Goal: Information Seeking & Learning: Learn about a topic

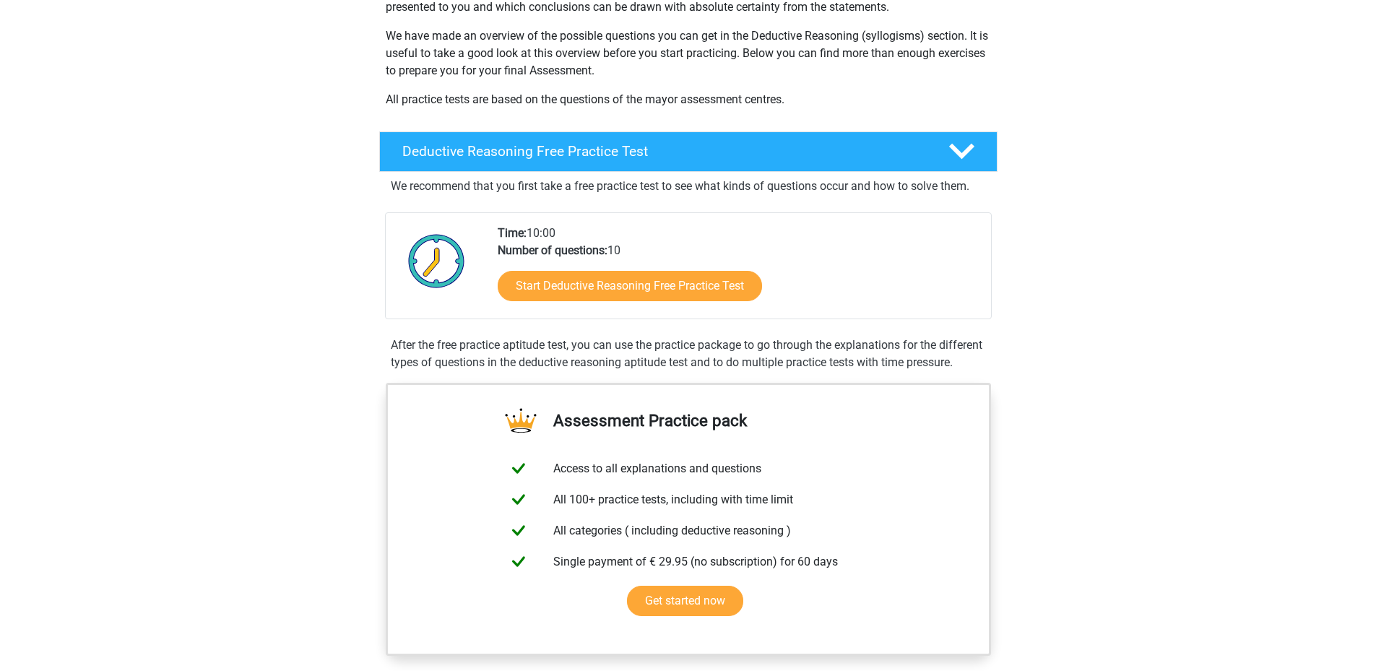
scroll to position [289, 0]
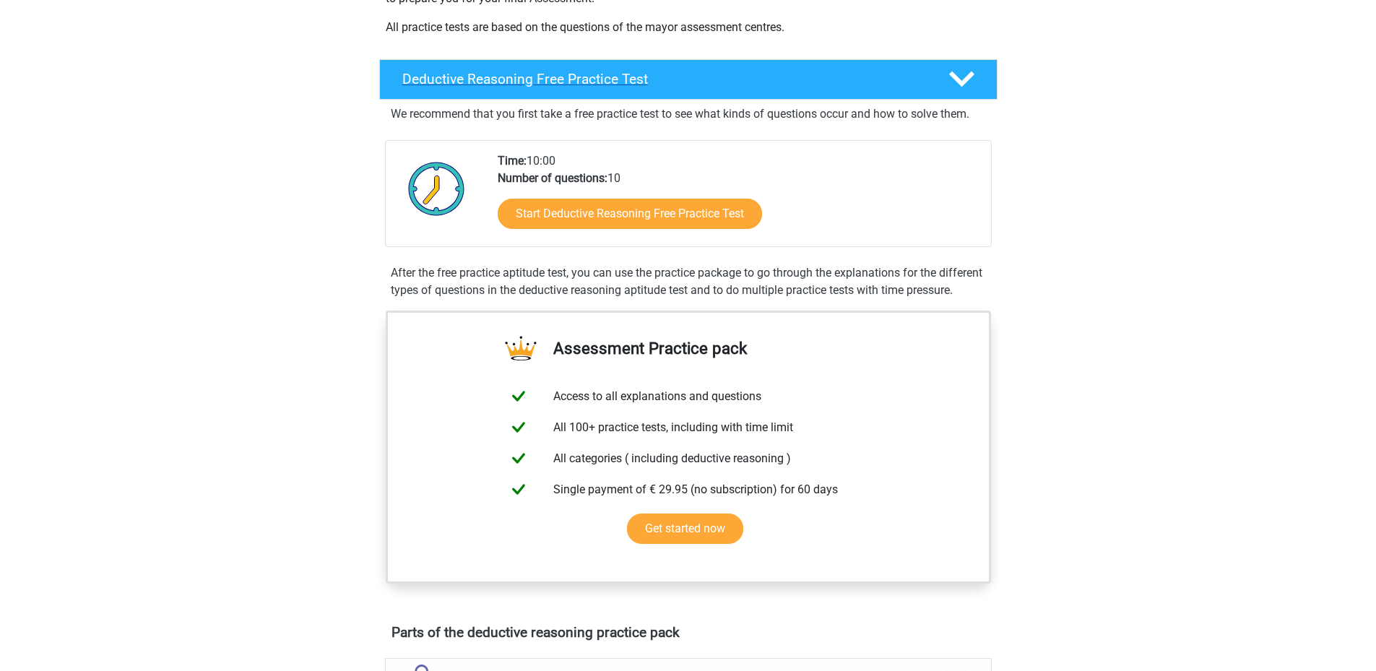
click at [833, 95] on div "Deductive Reasoning Free Practice Test" at bounding box center [688, 79] width 618 height 40
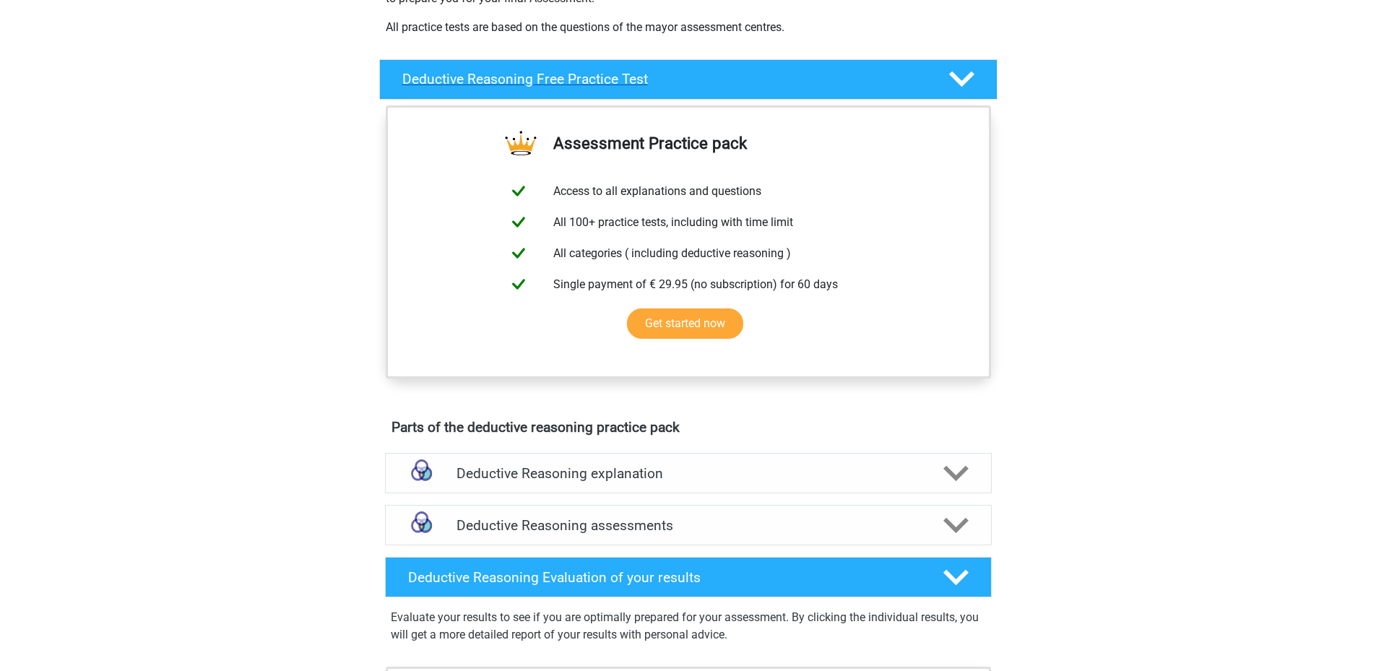
click at [843, 92] on div "Deductive Reasoning Free Practice Test" at bounding box center [688, 79] width 618 height 40
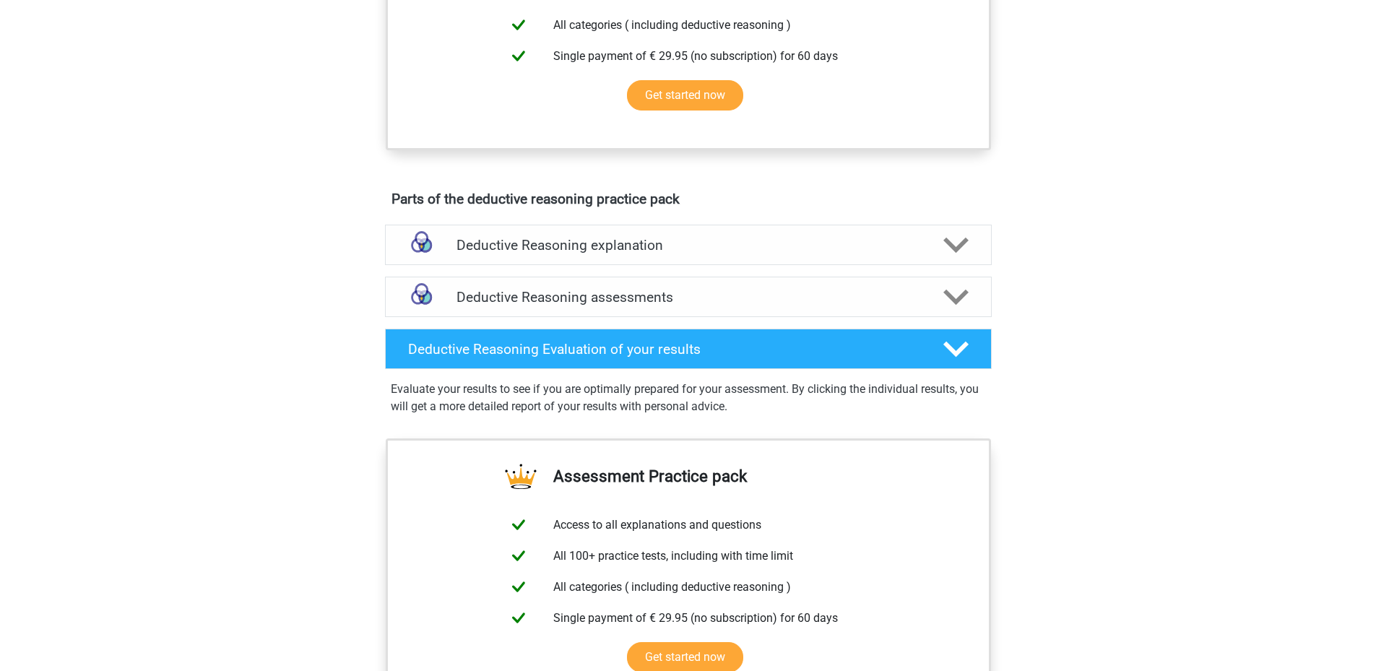
scroll to position [794, 0]
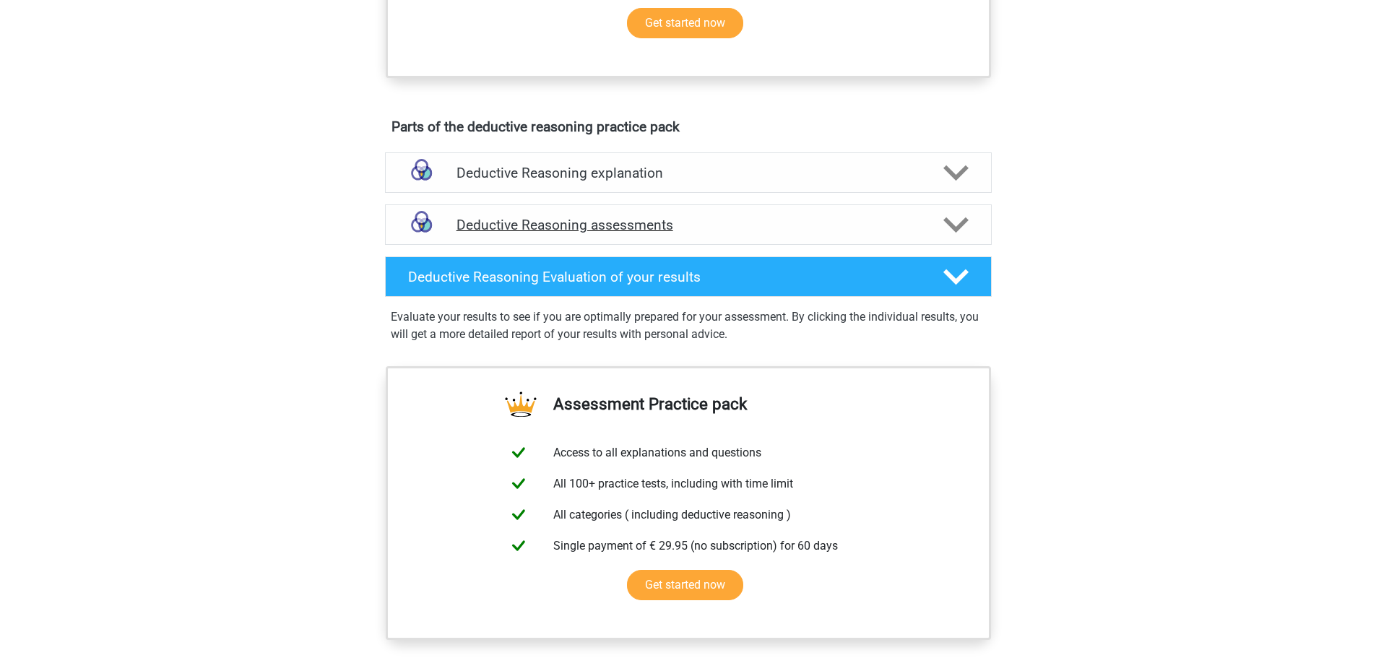
click at [732, 245] on div "Deductive Reasoning assessments" at bounding box center [688, 224] width 607 height 40
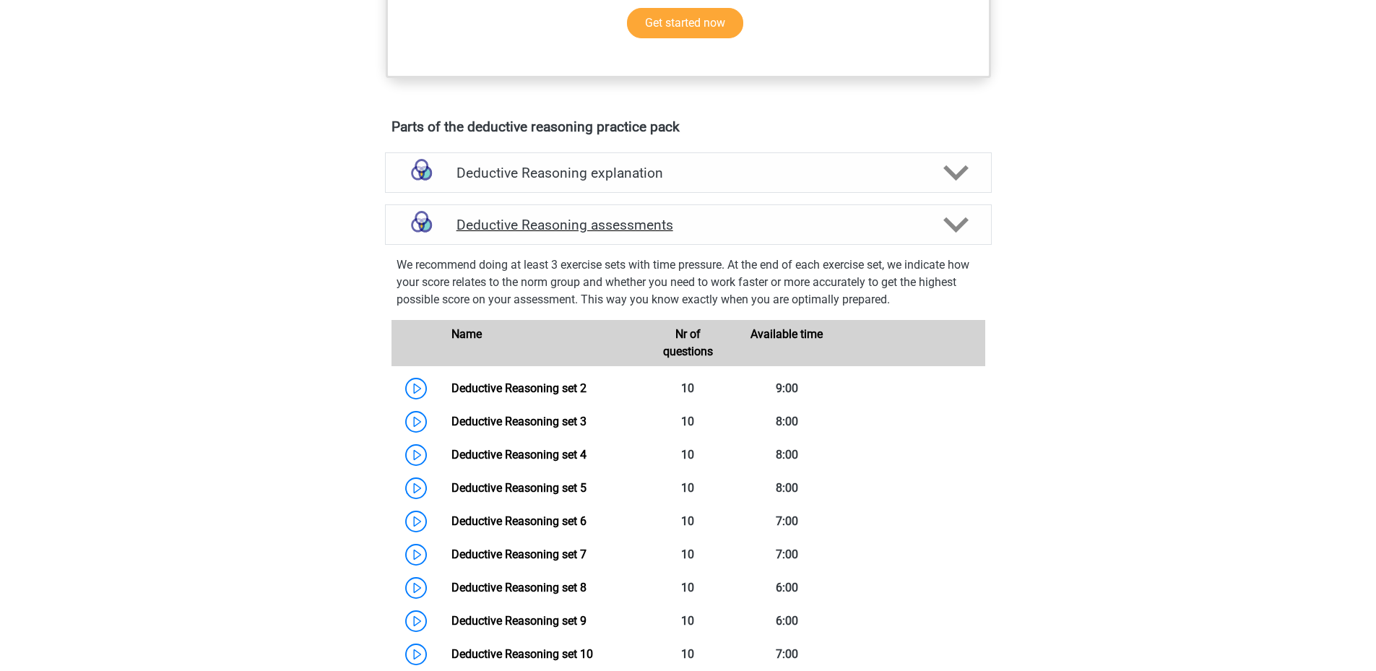
click at [728, 245] on div "Deductive Reasoning assessments" at bounding box center [688, 224] width 607 height 40
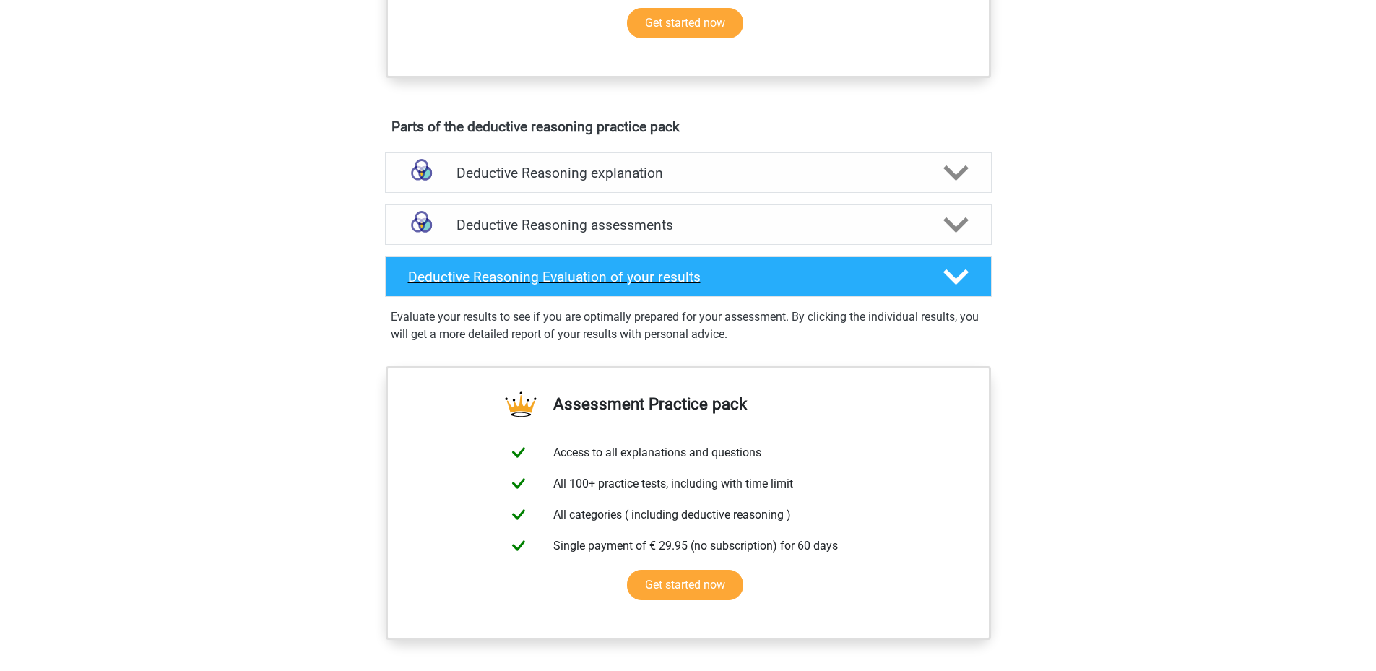
click at [706, 285] on h4 "Deductive Reasoning Evaluation of your results" at bounding box center [664, 277] width 512 height 17
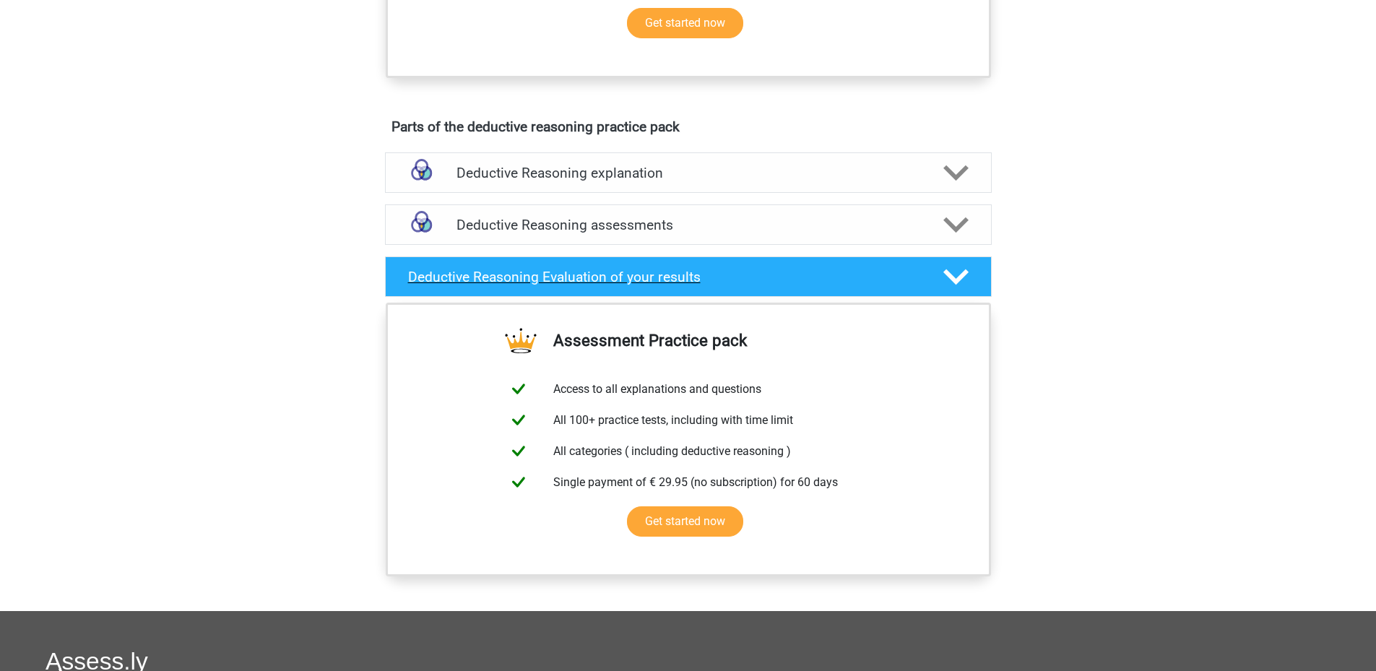
click at [706, 285] on h4 "Deductive Reasoning Evaluation of your results" at bounding box center [664, 277] width 512 height 17
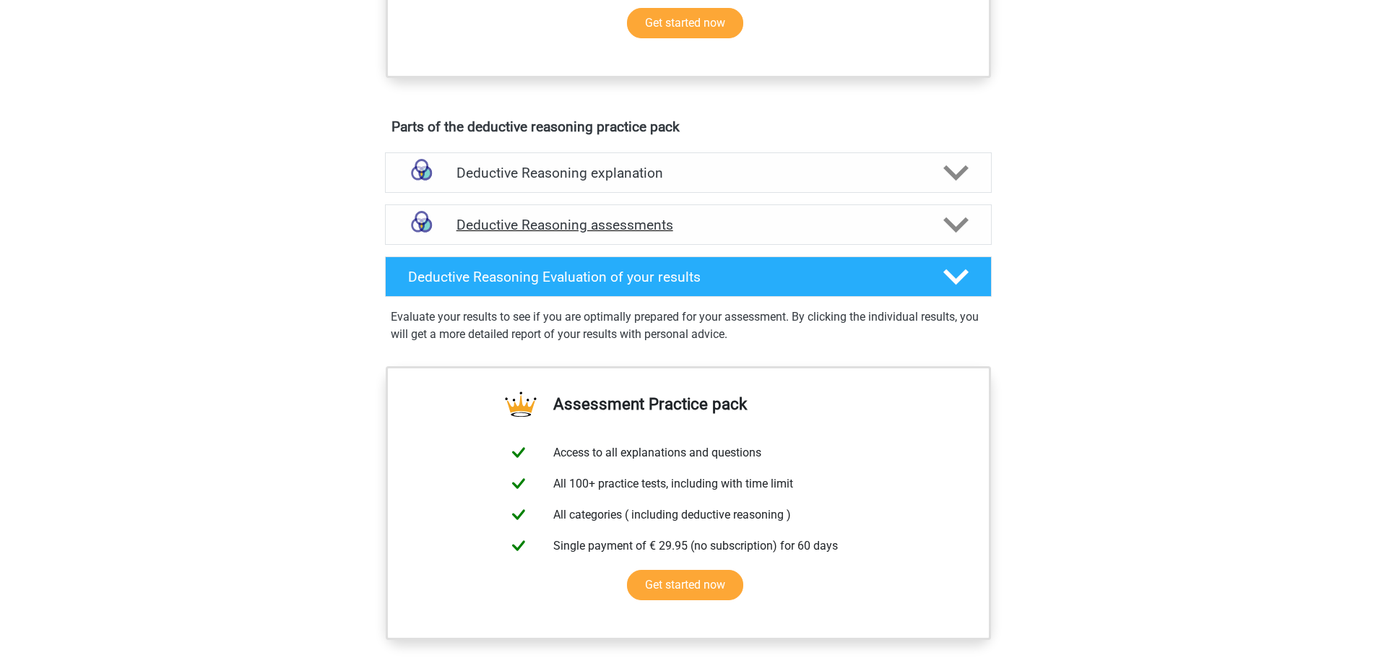
click at [699, 233] on h4 "Deductive Reasoning assessments" at bounding box center [688, 225] width 464 height 17
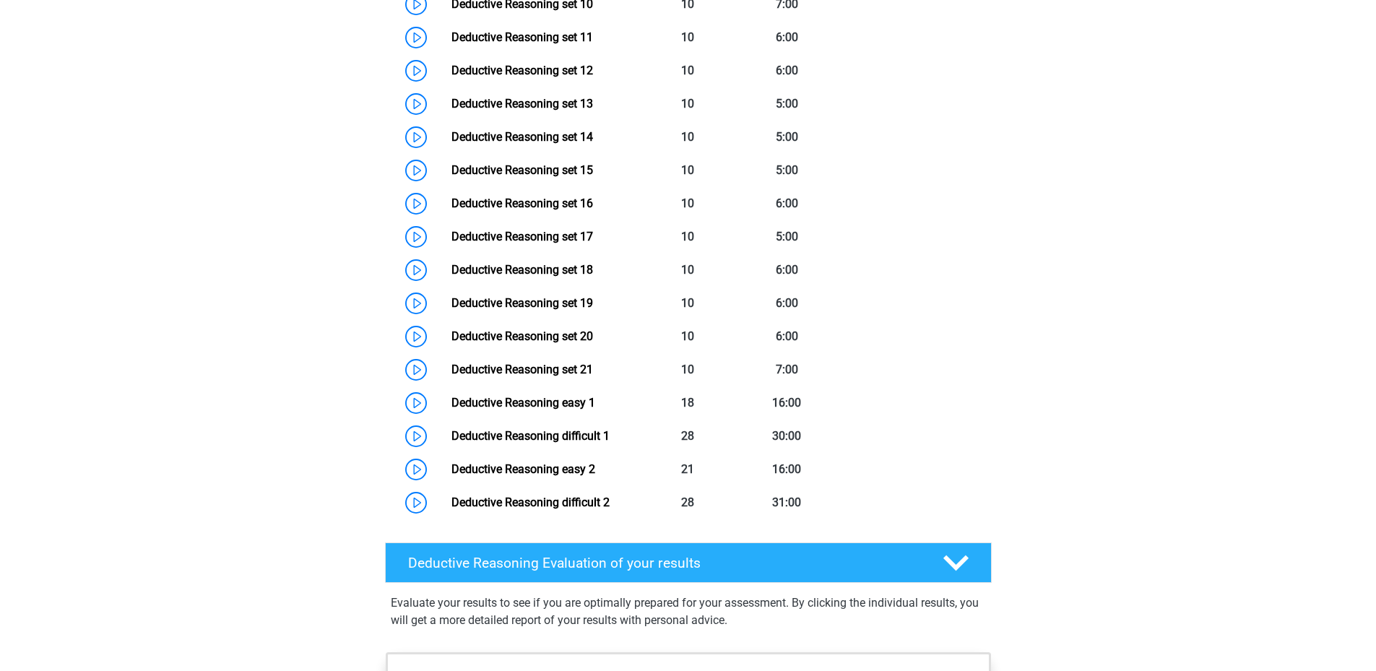
scroll to position [1517, 0]
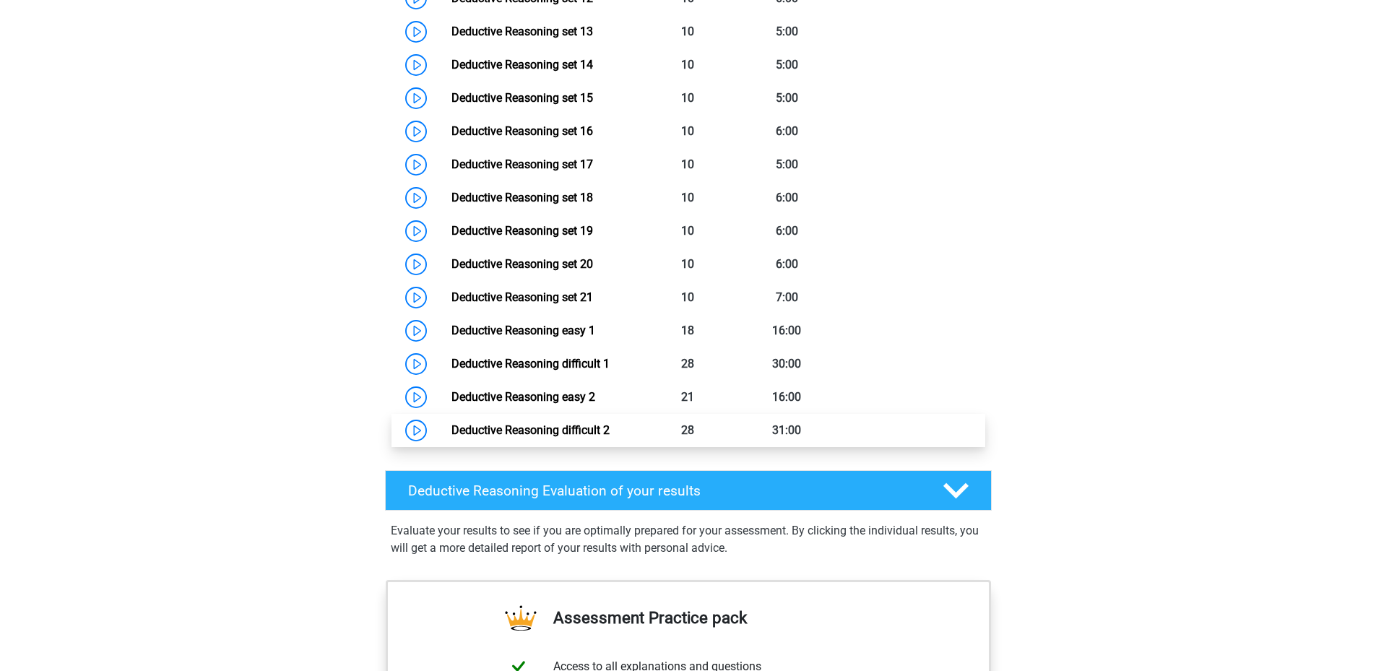
click at [545, 437] on link "Deductive Reasoning difficult 2" at bounding box center [530, 430] width 158 height 14
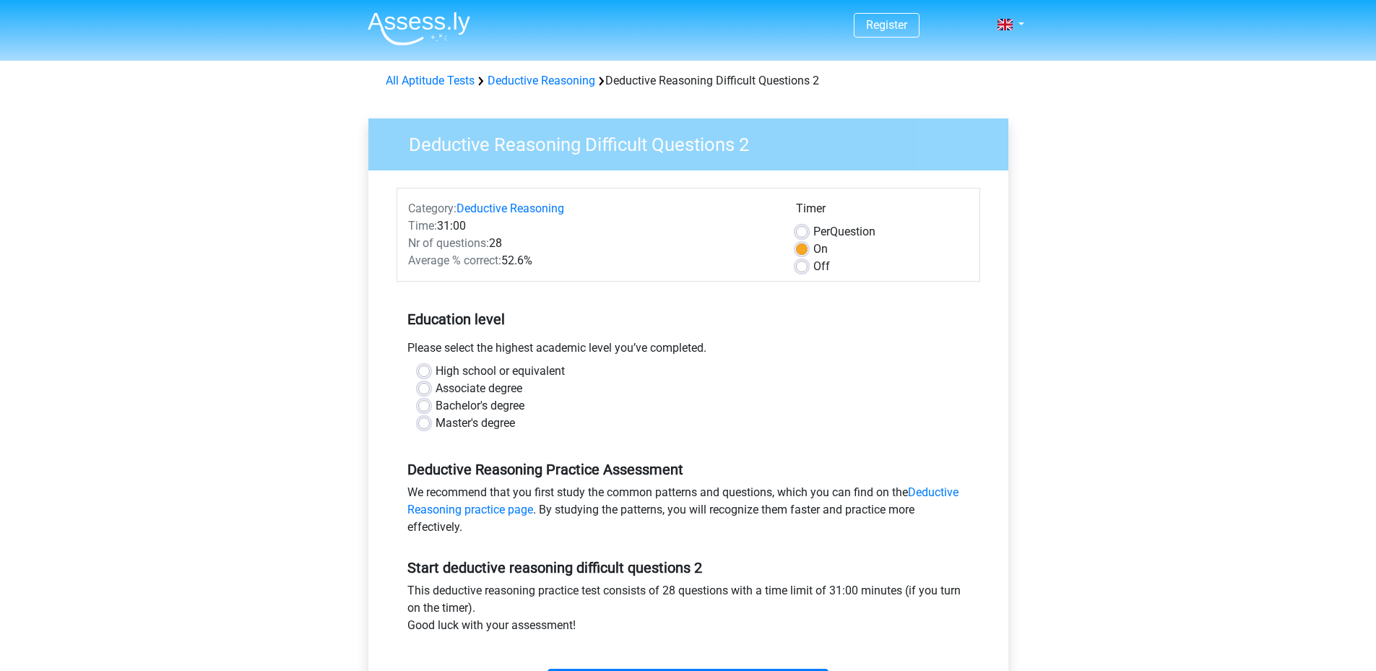
click at [472, 422] on label "Master's degree" at bounding box center [474, 423] width 79 height 17
click at [430, 422] on input "Master's degree" at bounding box center [424, 422] width 12 height 14
radio input "true"
click at [857, 390] on div "Associate degree" at bounding box center [688, 388] width 540 height 17
click at [619, 300] on div "Education level Please select the highest academic level you’ve completed. High…" at bounding box center [688, 365] width 584 height 156
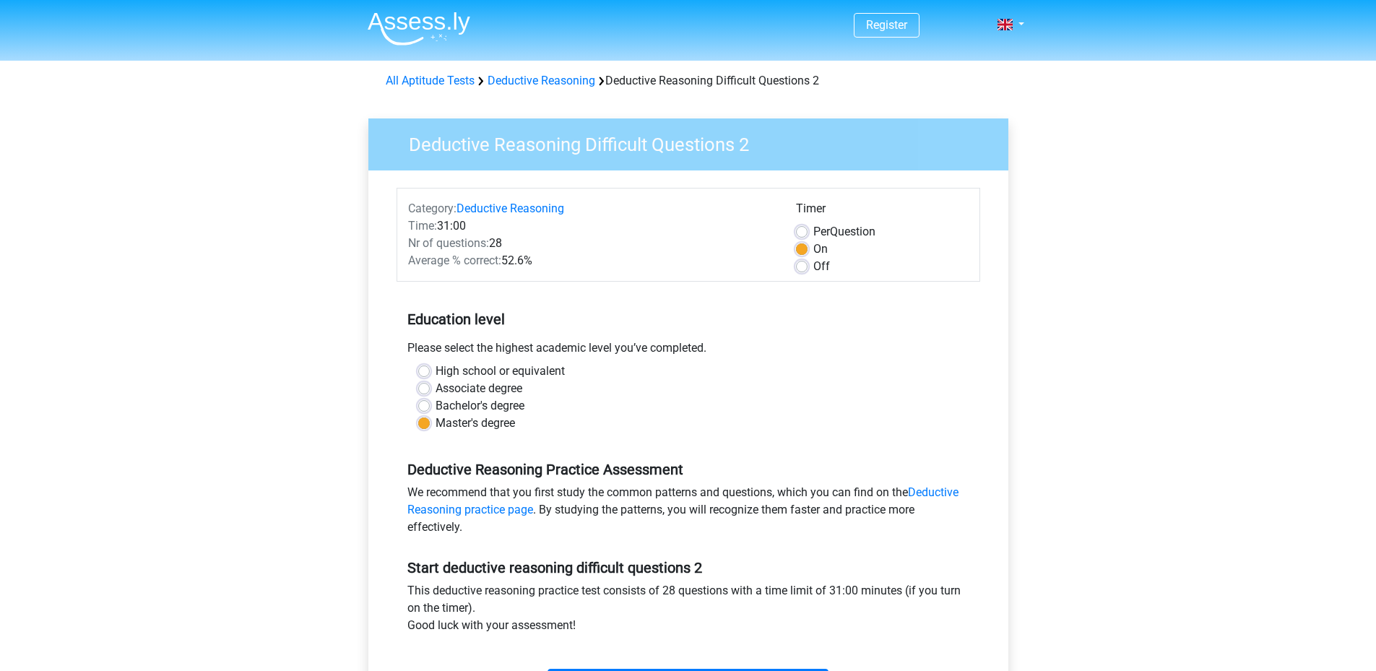
scroll to position [72, 0]
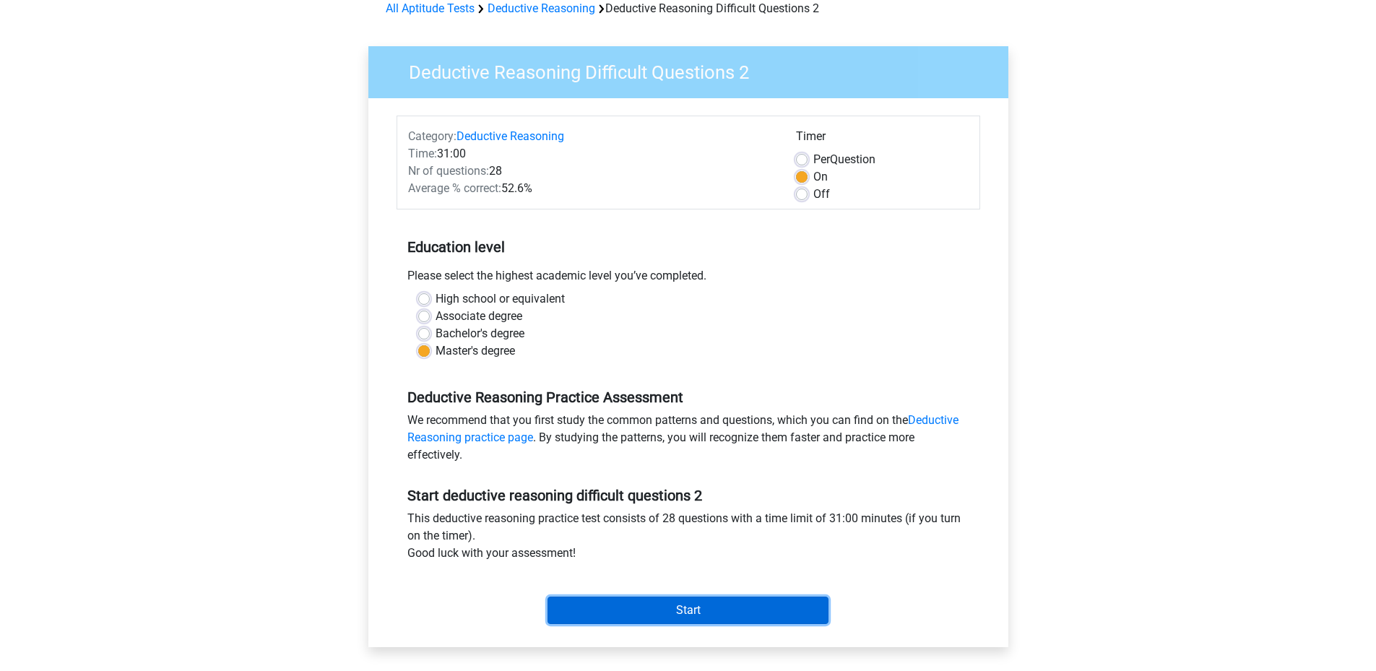
click at [711, 609] on input "Start" at bounding box center [687, 610] width 281 height 27
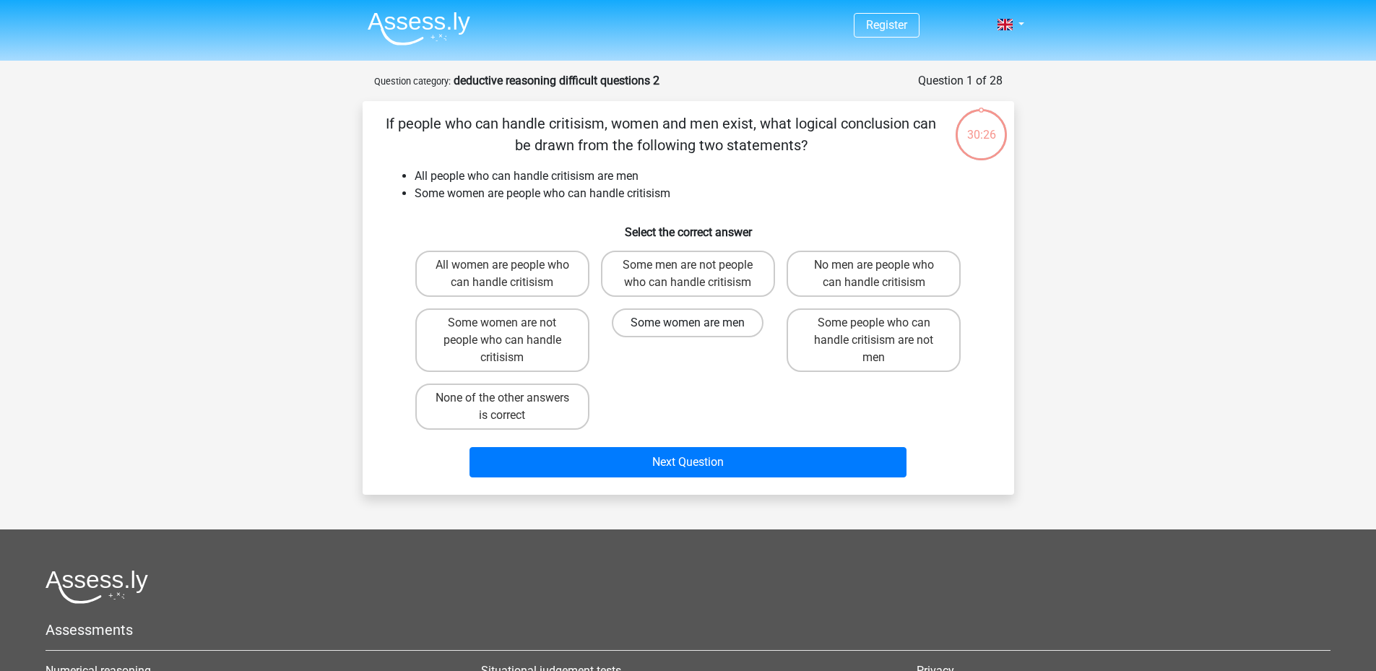
click at [696, 322] on label "Some women are men" at bounding box center [688, 322] width 152 height 29
click at [696, 323] on input "Some women are men" at bounding box center [692, 327] width 9 height 9
radio input "true"
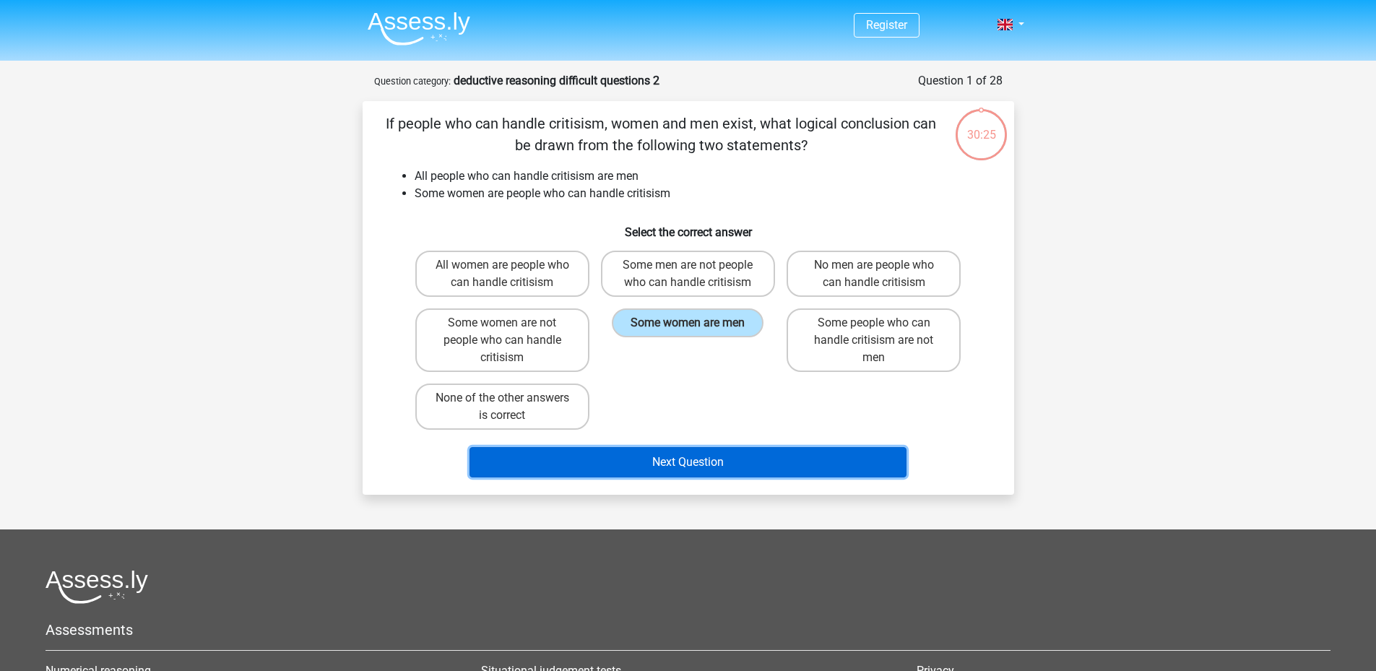
click at [713, 466] on button "Next Question" at bounding box center [687, 462] width 437 height 30
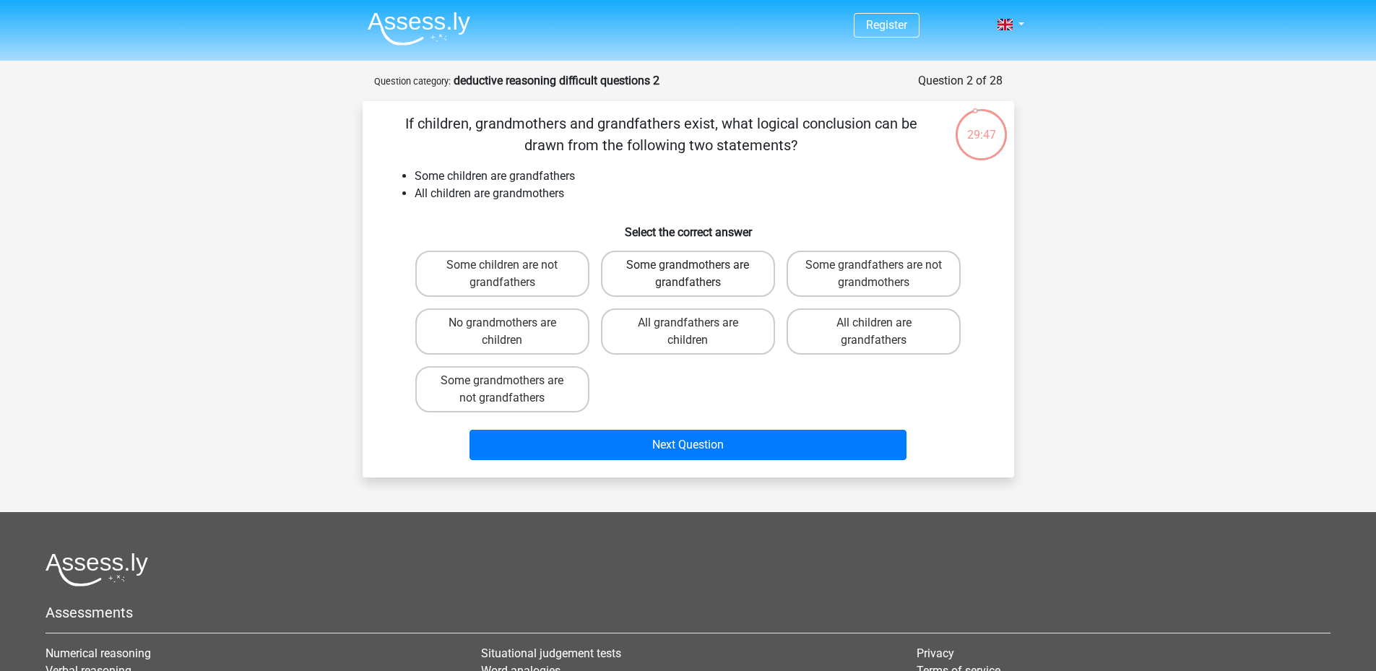
click at [735, 272] on label "Some grandmothers are grandfathers" at bounding box center [688, 274] width 174 height 46
click at [697, 272] on input "Some grandmothers are grandfathers" at bounding box center [692, 269] width 9 height 9
radio input "true"
click at [837, 277] on label "Some grandfathers are not grandmothers" at bounding box center [873, 274] width 174 height 46
click at [874, 274] on input "Some grandfathers are not grandmothers" at bounding box center [878, 269] width 9 height 9
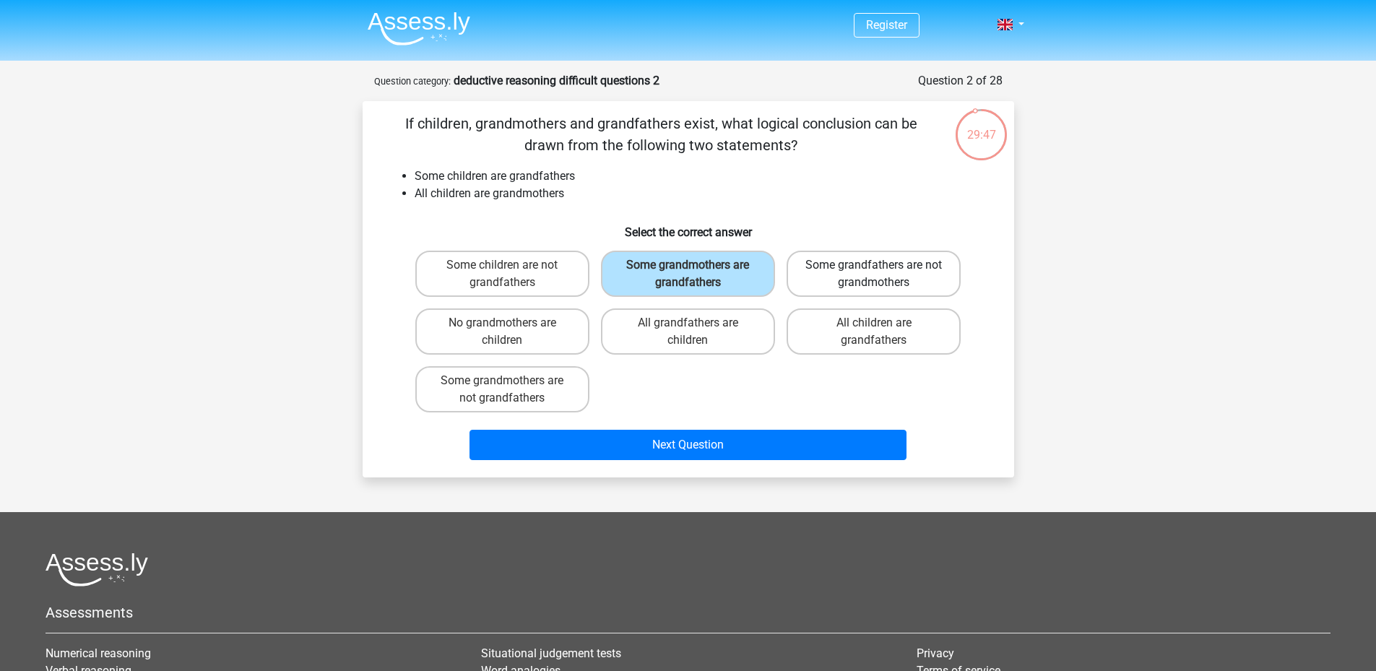
radio input "true"
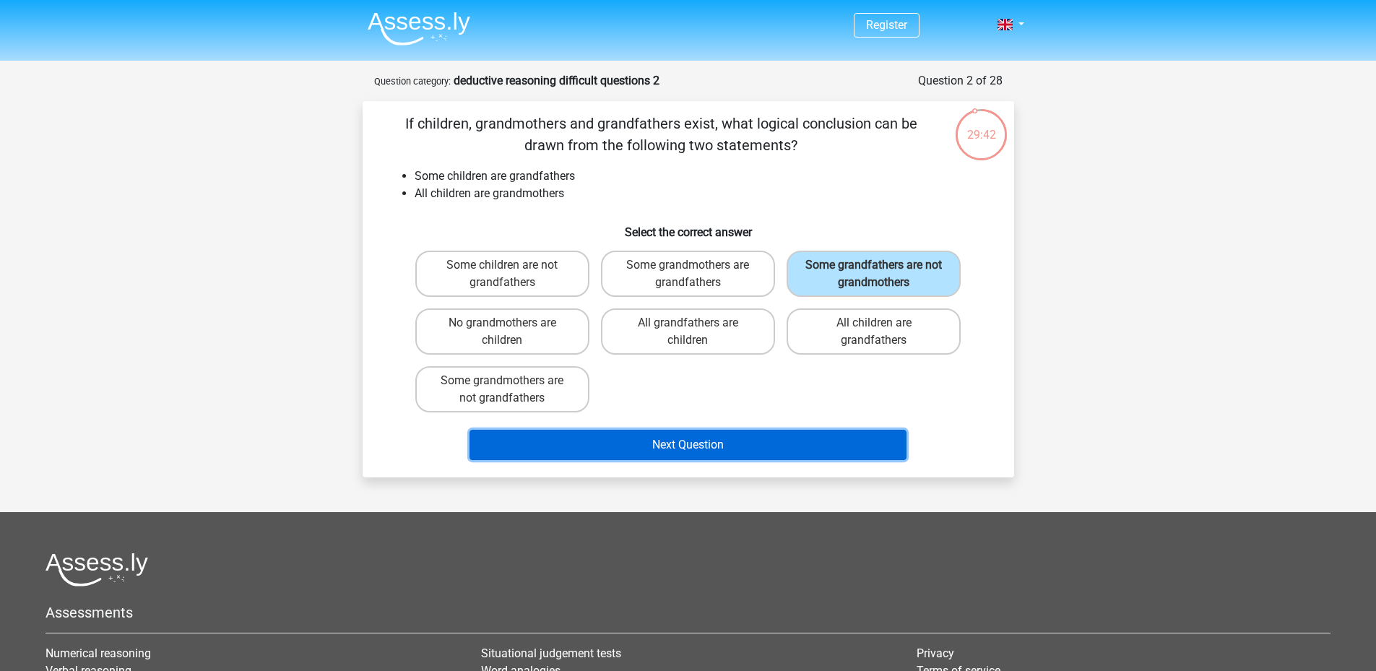
click at [720, 440] on button "Next Question" at bounding box center [687, 445] width 437 height 30
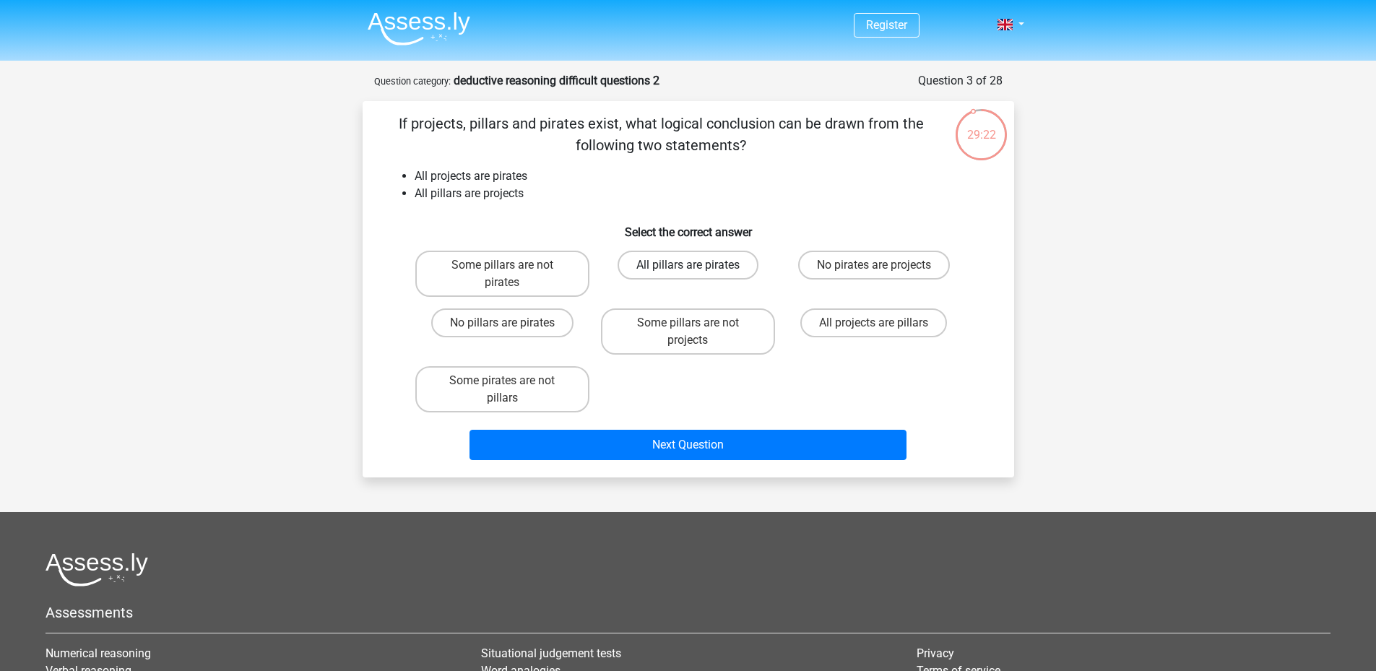
click at [664, 267] on label "All pillars are pirates" at bounding box center [687, 265] width 141 height 29
click at [688, 267] on input "All pillars are pirates" at bounding box center [692, 269] width 9 height 9
radio input "true"
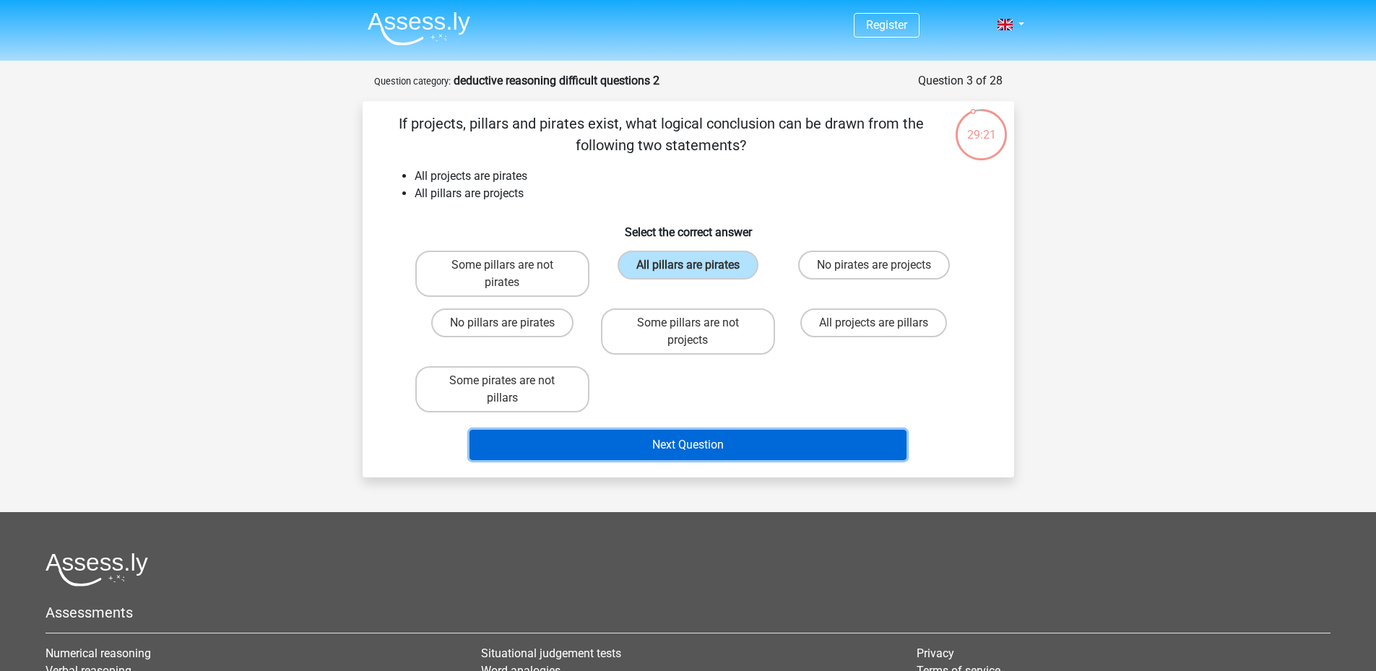
click at [713, 448] on button "Next Question" at bounding box center [687, 445] width 437 height 30
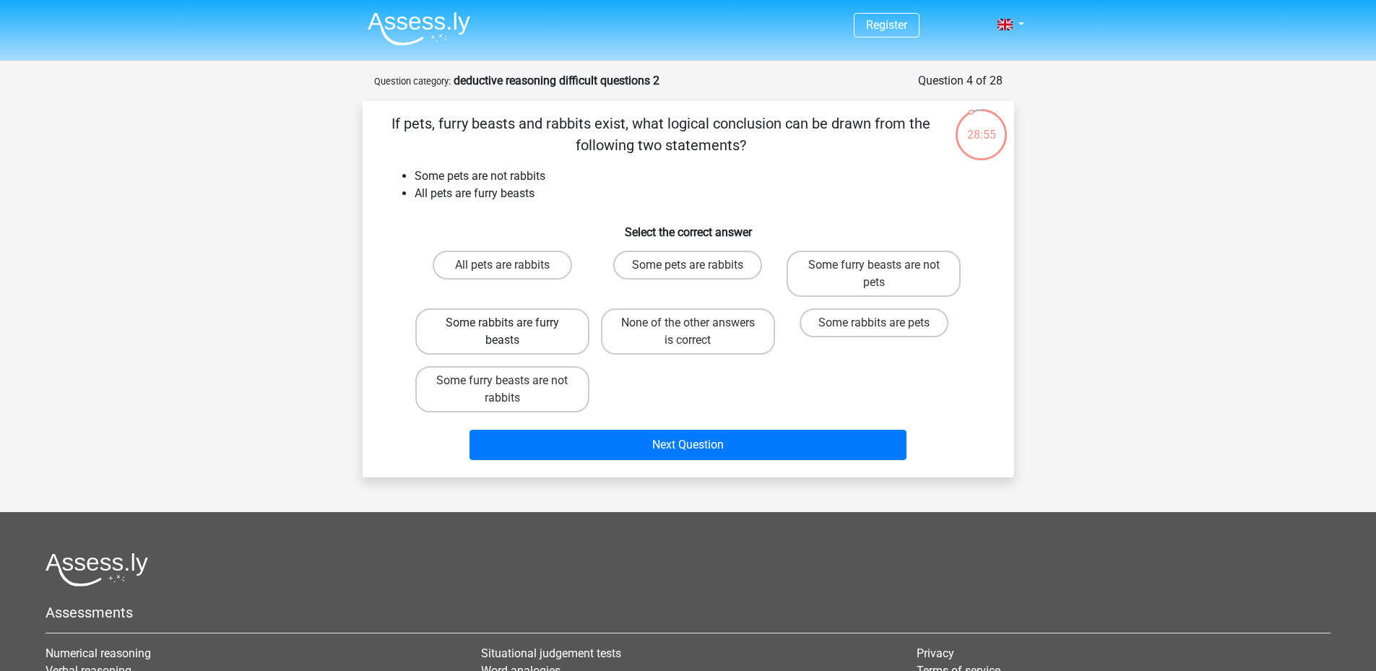
click at [558, 331] on label "Some rabbits are furry beasts" at bounding box center [502, 331] width 174 height 46
click at [511, 331] on input "Some rabbits are furry beasts" at bounding box center [506, 327] width 9 height 9
radio input "true"
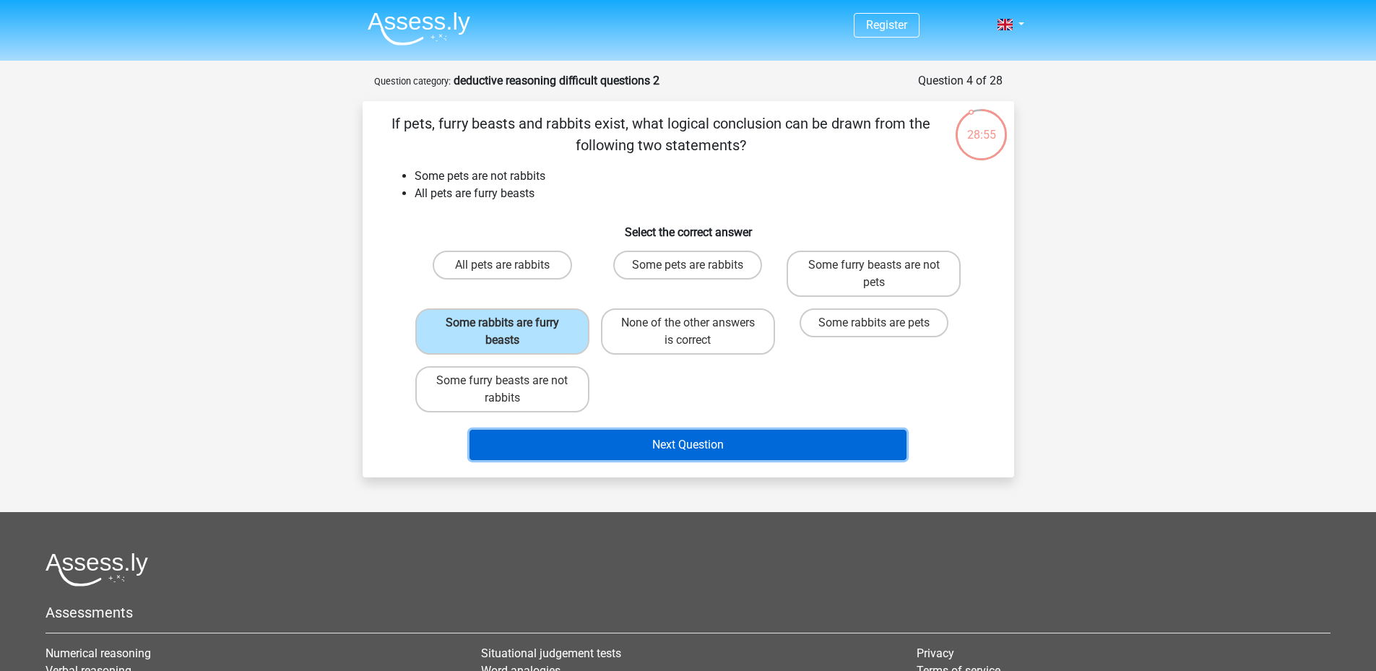
click at [621, 445] on button "Next Question" at bounding box center [687, 445] width 437 height 30
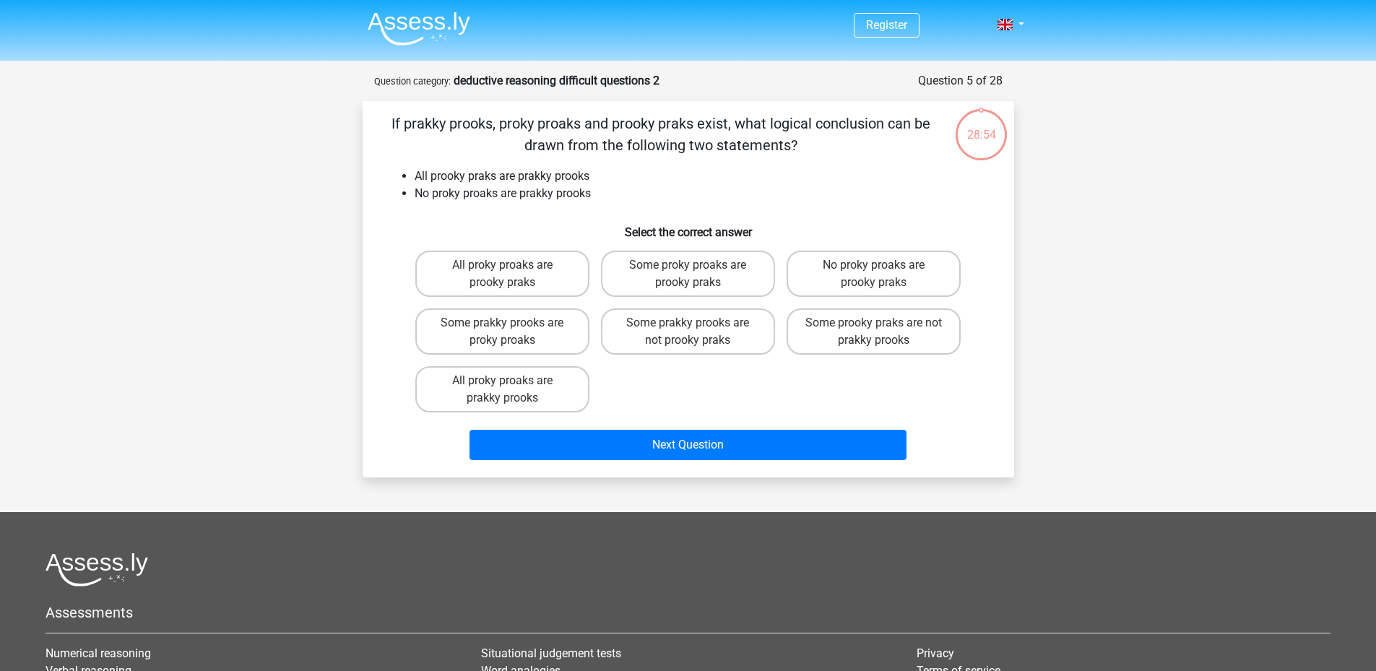
scroll to position [72, 0]
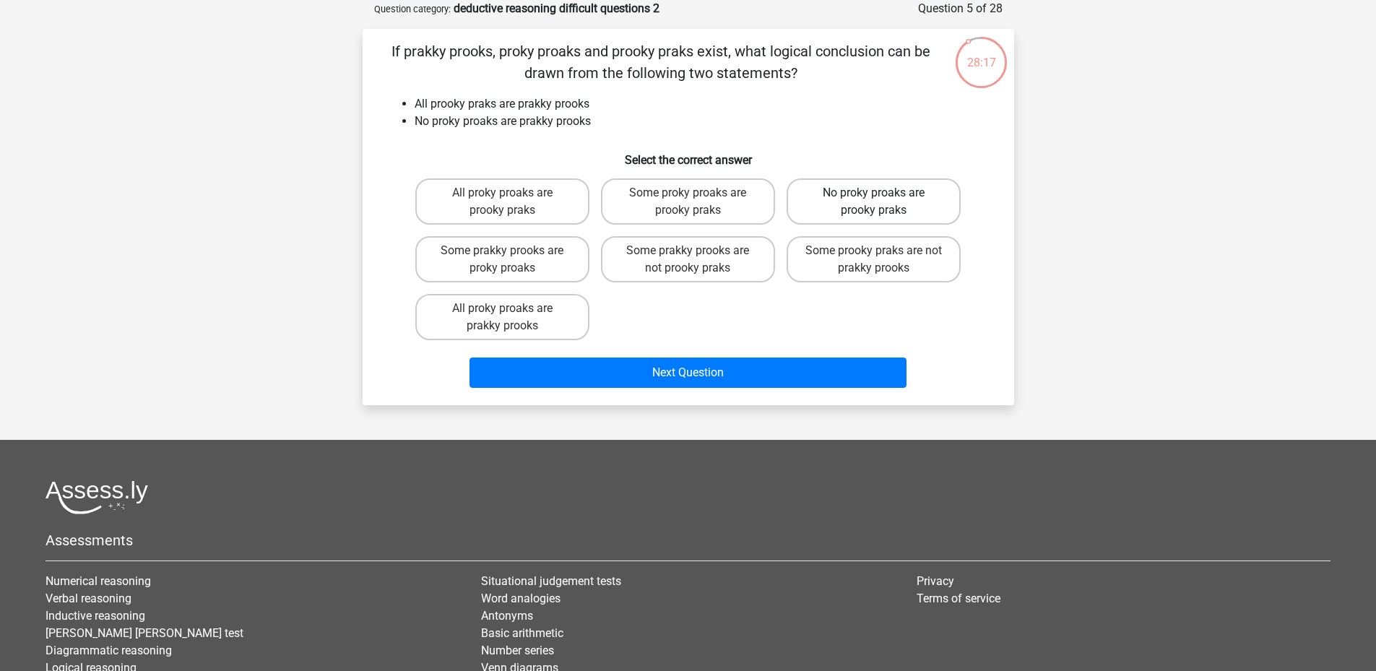
click at [916, 199] on label "No proky proaks are prooky praks" at bounding box center [873, 201] width 174 height 46
click at [883, 199] on input "No proky proaks are prooky praks" at bounding box center [878, 197] width 9 height 9
radio input "true"
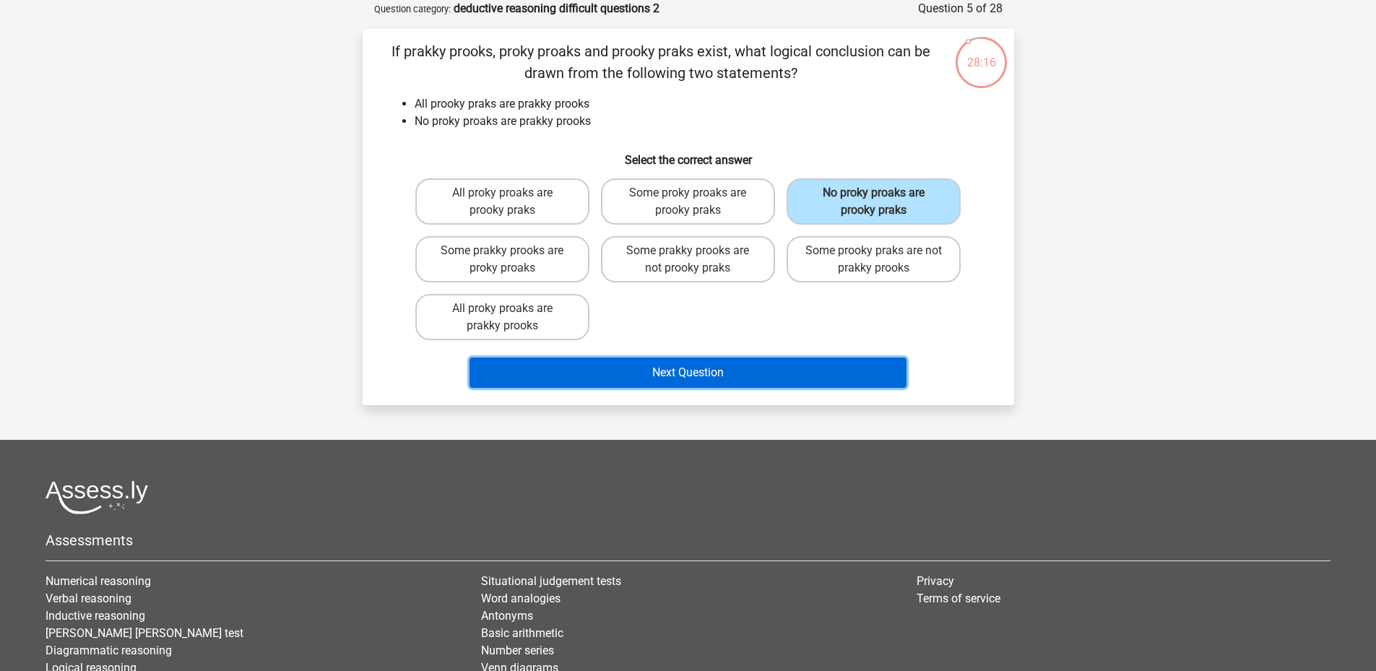
click at [830, 370] on button "Next Question" at bounding box center [687, 372] width 437 height 30
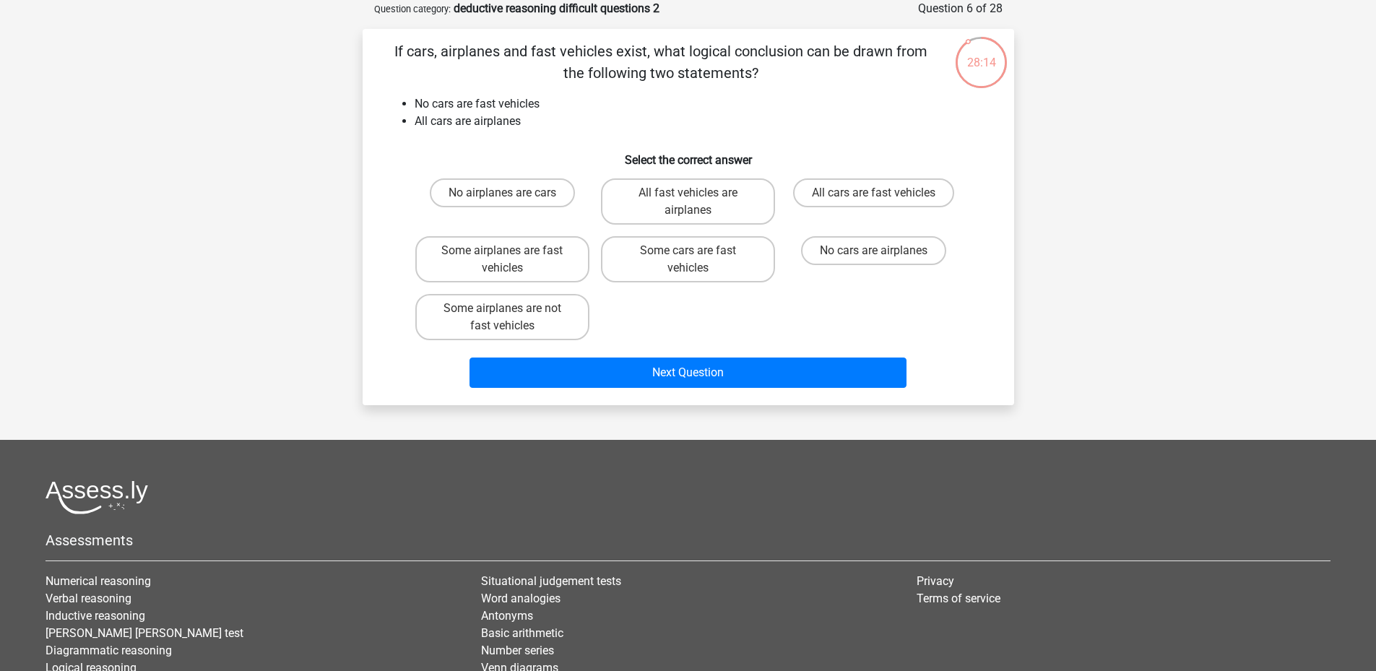
click at [570, 121] on li "All cars are airplanes" at bounding box center [703, 121] width 576 height 17
click at [583, 118] on li "All cars are airplanes" at bounding box center [703, 121] width 576 height 17
click at [587, 116] on li "All cars are airplanes" at bounding box center [703, 121] width 576 height 17
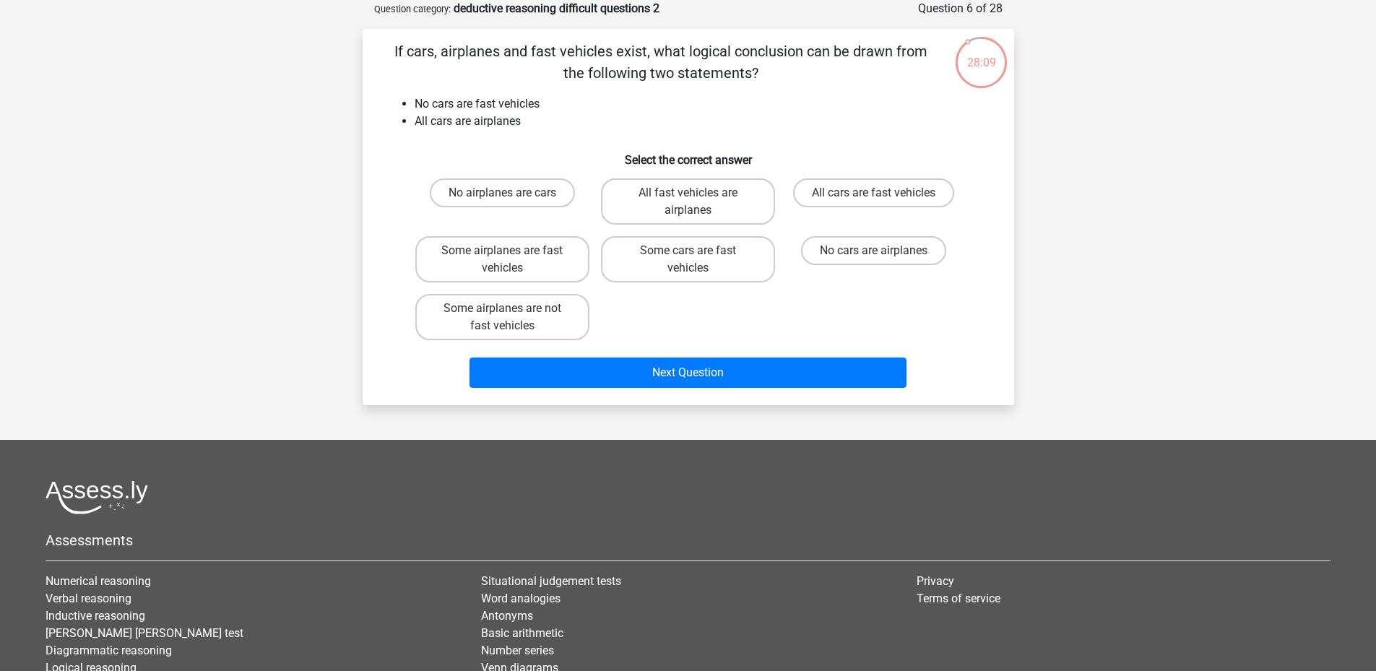
click at [587, 116] on li "All cars are airplanes" at bounding box center [703, 121] width 576 height 17
click at [591, 116] on li "All cars are airplanes" at bounding box center [703, 121] width 576 height 17
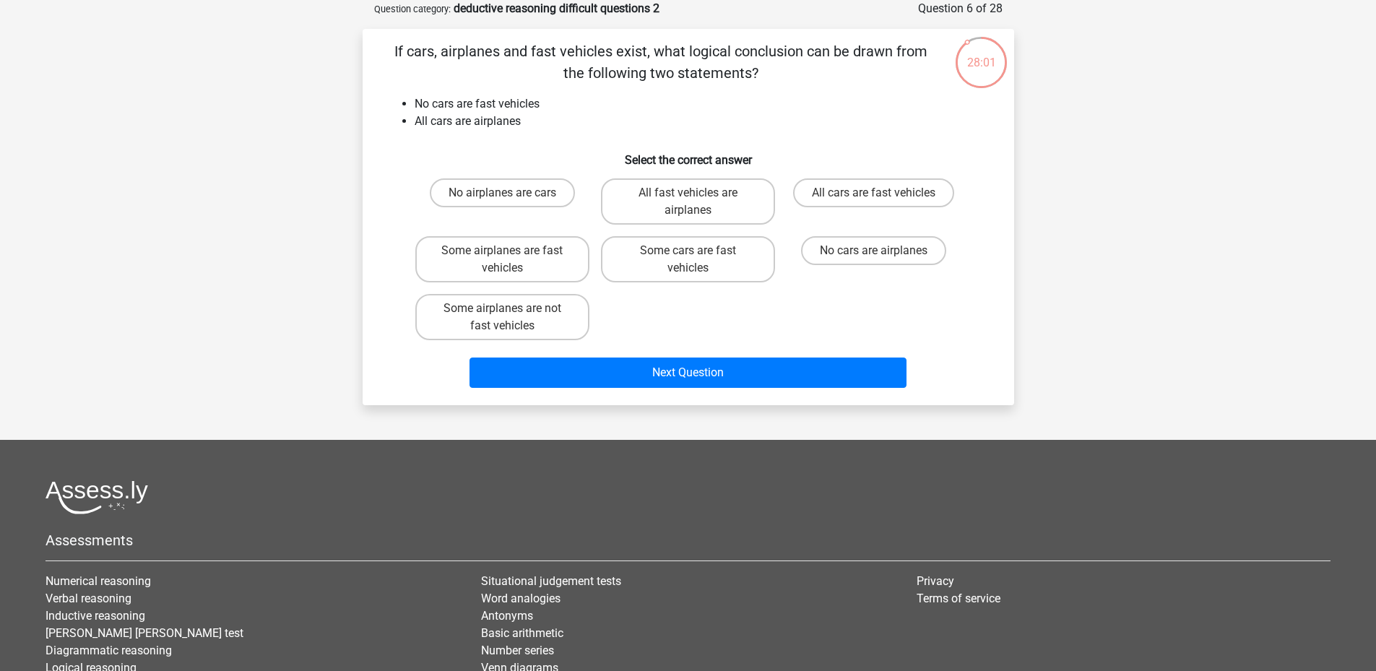
click at [591, 116] on li "All cars are airplanes" at bounding box center [703, 121] width 576 height 17
click at [729, 206] on label "All fast vehicles are airplanes" at bounding box center [688, 201] width 174 height 46
click at [697, 202] on input "All fast vehicles are airplanes" at bounding box center [692, 197] width 9 height 9
radio input "true"
click at [751, 250] on label "Some cars are fast vehicles" at bounding box center [688, 259] width 174 height 46
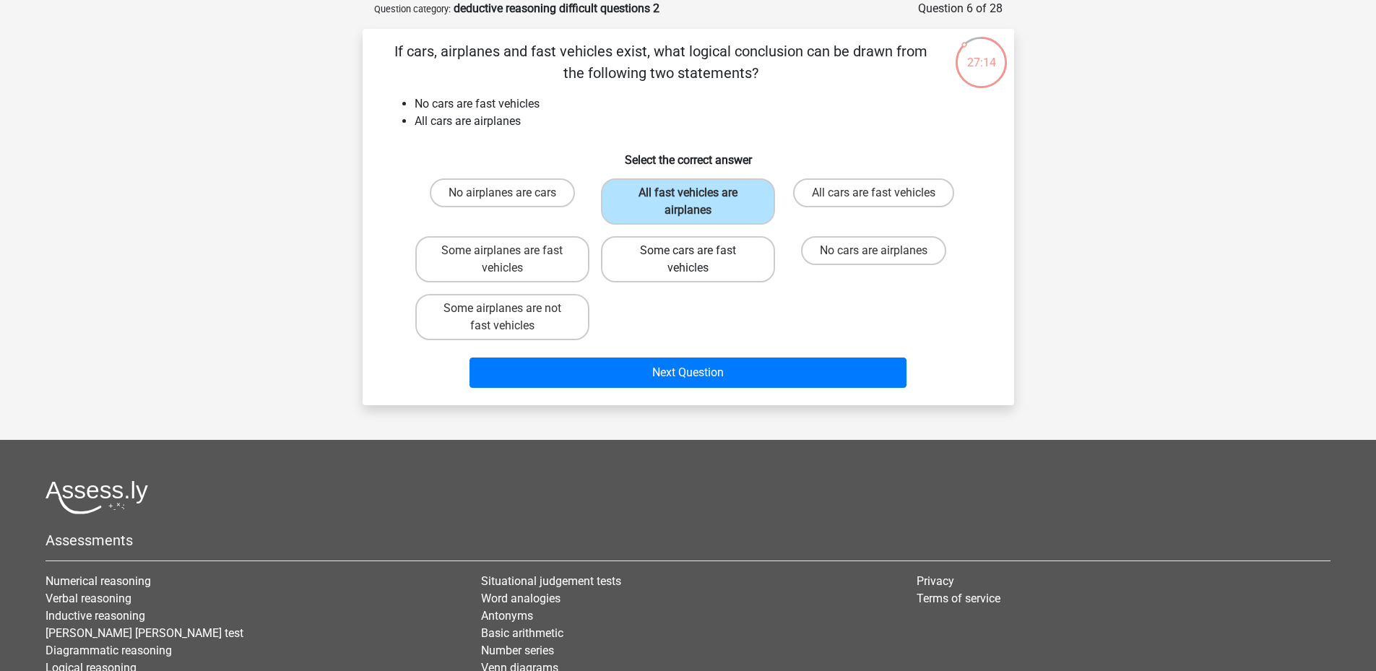
click at [697, 251] on input "Some cars are fast vehicles" at bounding box center [692, 255] width 9 height 9
radio input "true"
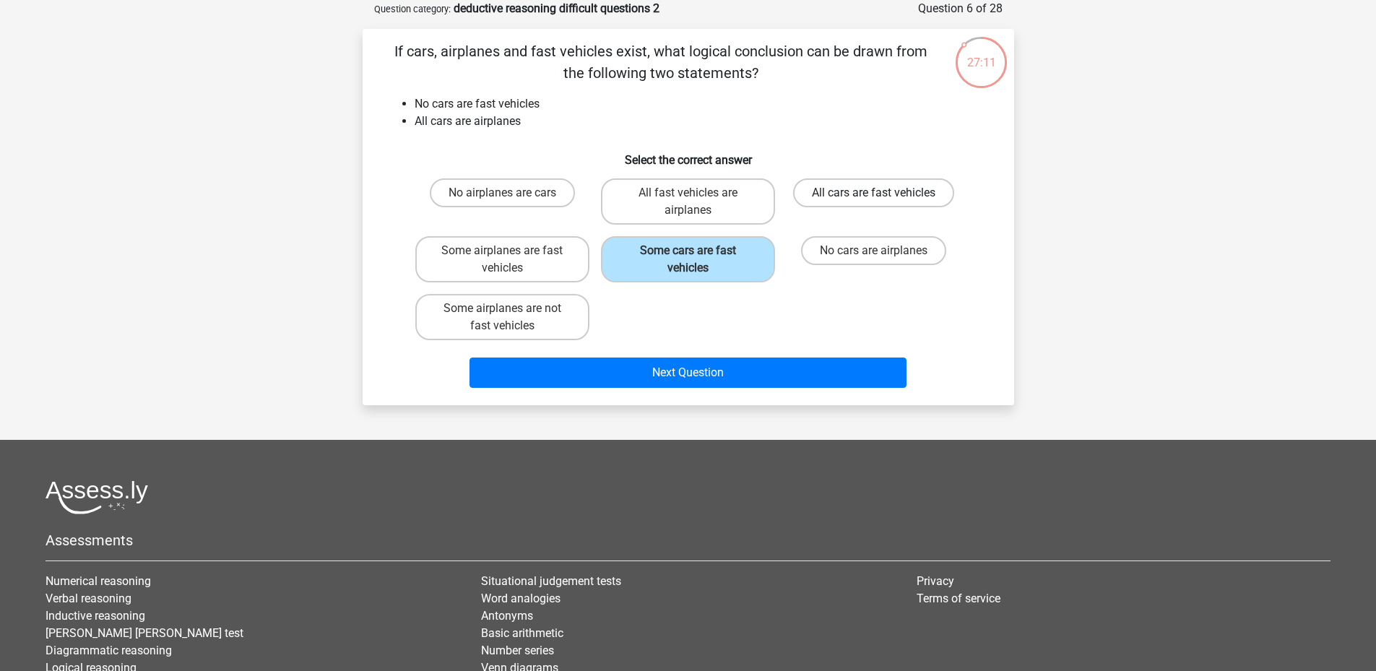
click at [888, 191] on label "All cars are fast vehicles" at bounding box center [873, 192] width 161 height 29
click at [883, 193] on input "All cars are fast vehicles" at bounding box center [878, 197] width 9 height 9
radio input "true"
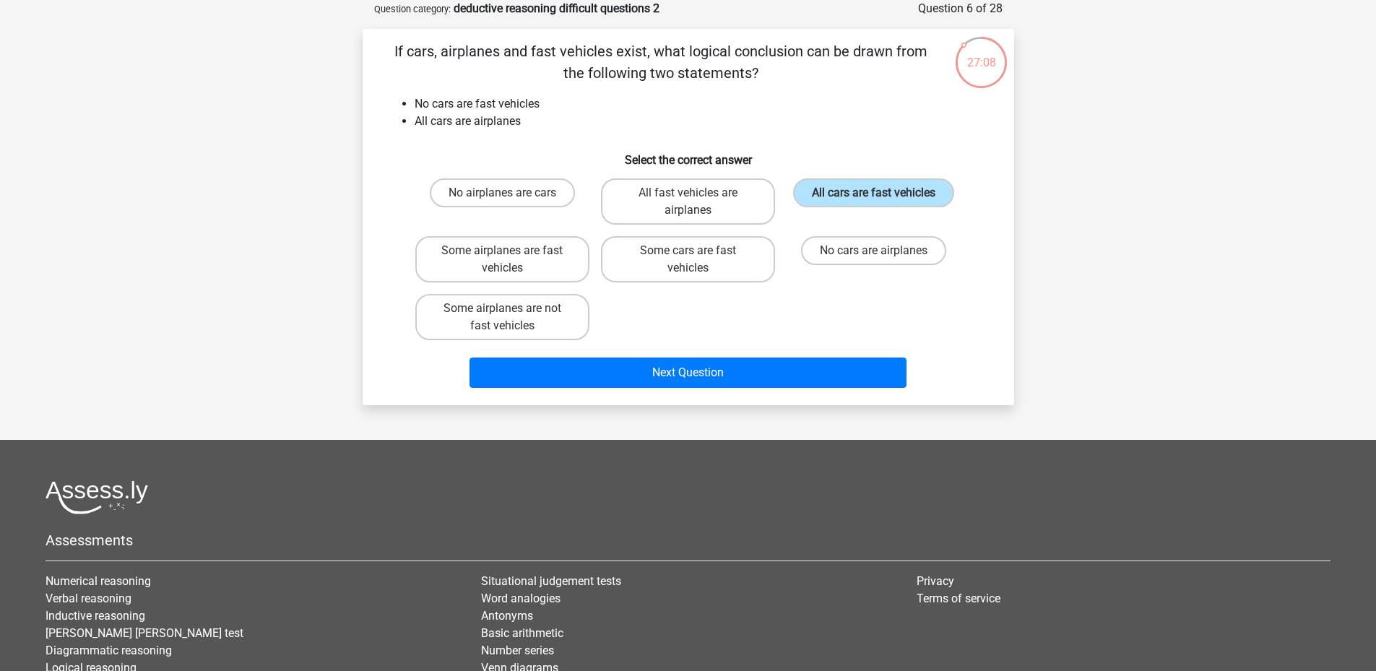
click at [877, 253] on input "No cars are airplanes" at bounding box center [878, 255] width 9 height 9
radio input "true"
click at [877, 253] on input "No cars are airplanes" at bounding box center [878, 255] width 9 height 9
click at [555, 259] on label "Some airplanes are fast vehicles" at bounding box center [502, 259] width 174 height 46
click at [511, 259] on input "Some airplanes are fast vehicles" at bounding box center [506, 255] width 9 height 9
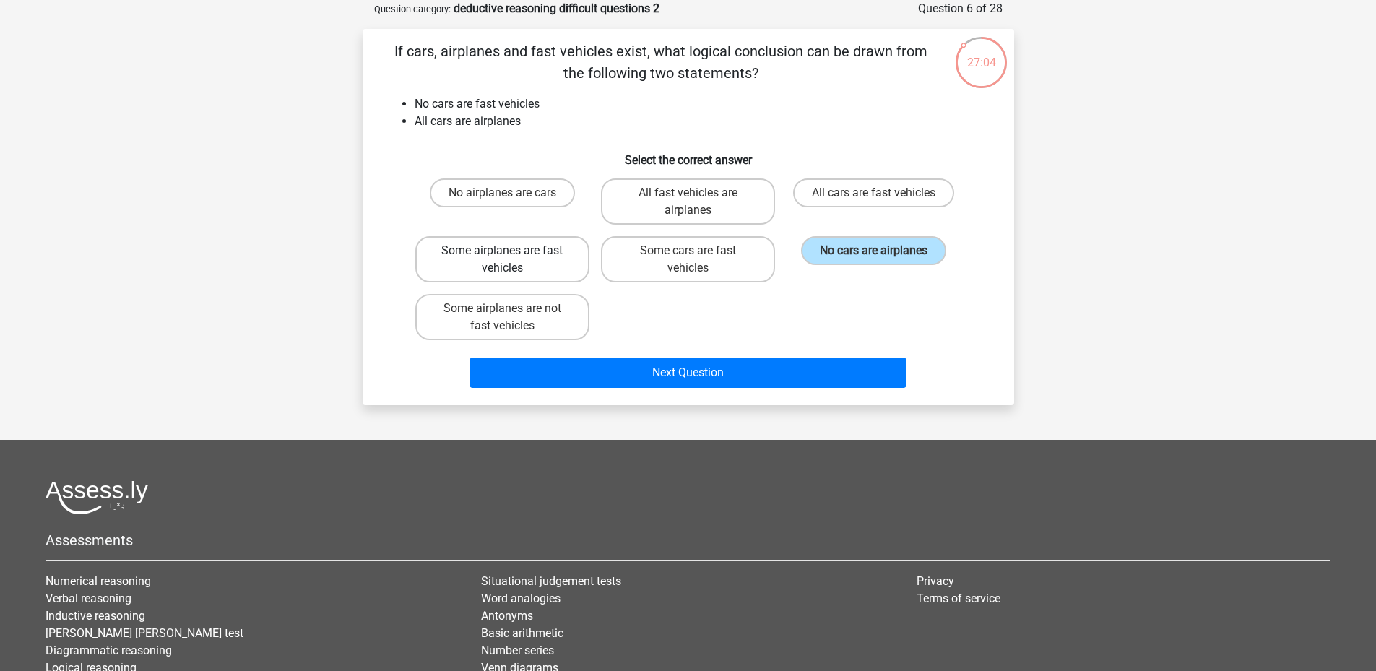
radio input "true"
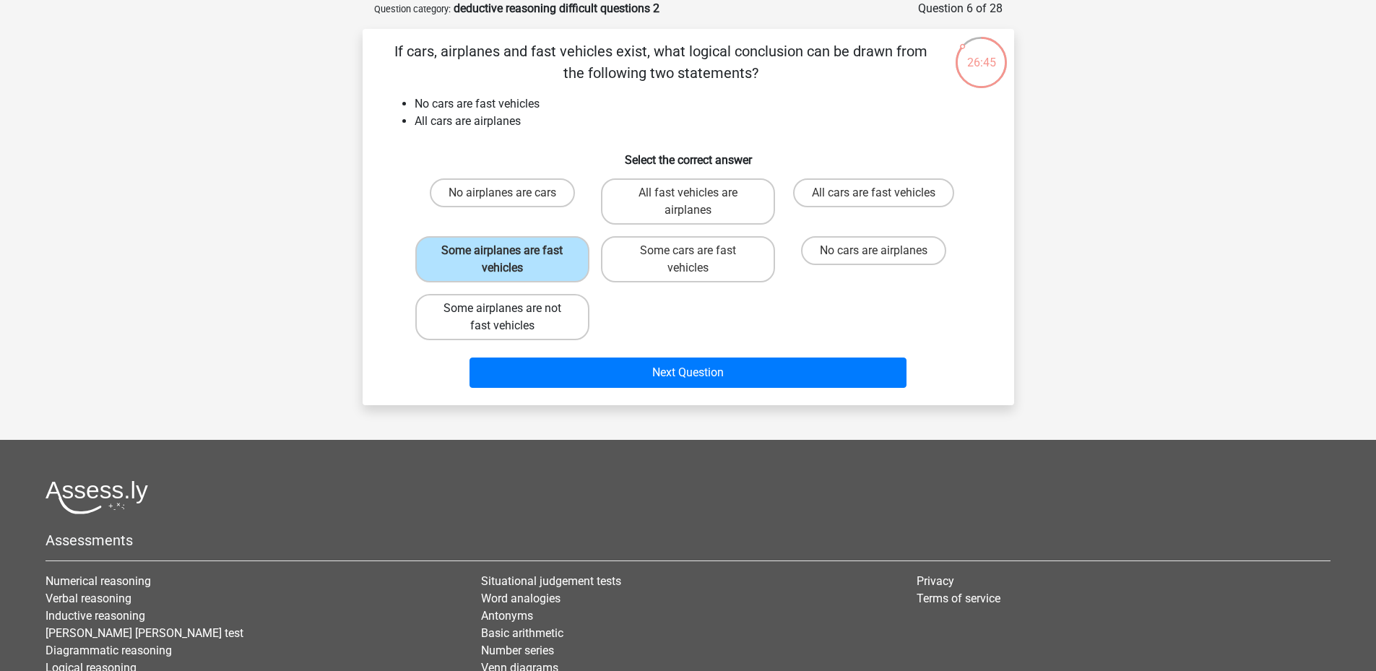
click at [557, 309] on label "Some airplanes are not fast vehicles" at bounding box center [502, 317] width 174 height 46
click at [511, 309] on input "Some airplanes are not fast vehicles" at bounding box center [506, 312] width 9 height 9
radio input "true"
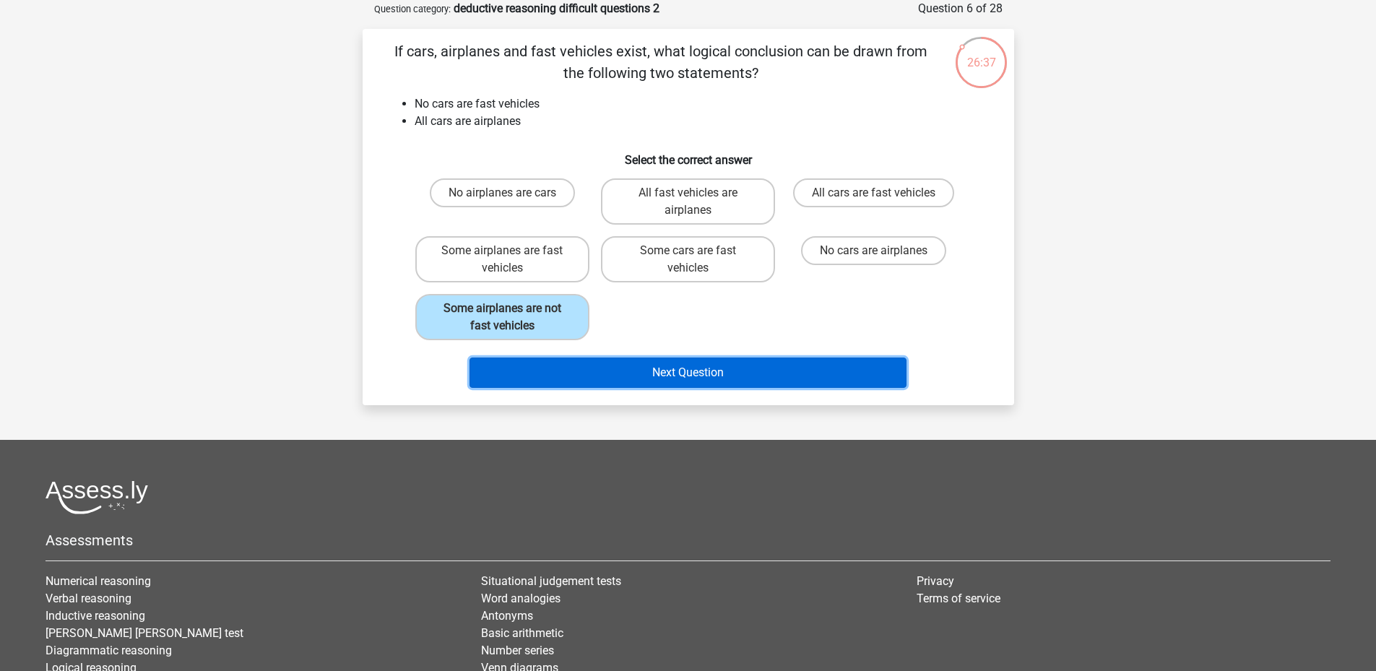
click at [608, 365] on button "Next Question" at bounding box center [687, 372] width 437 height 30
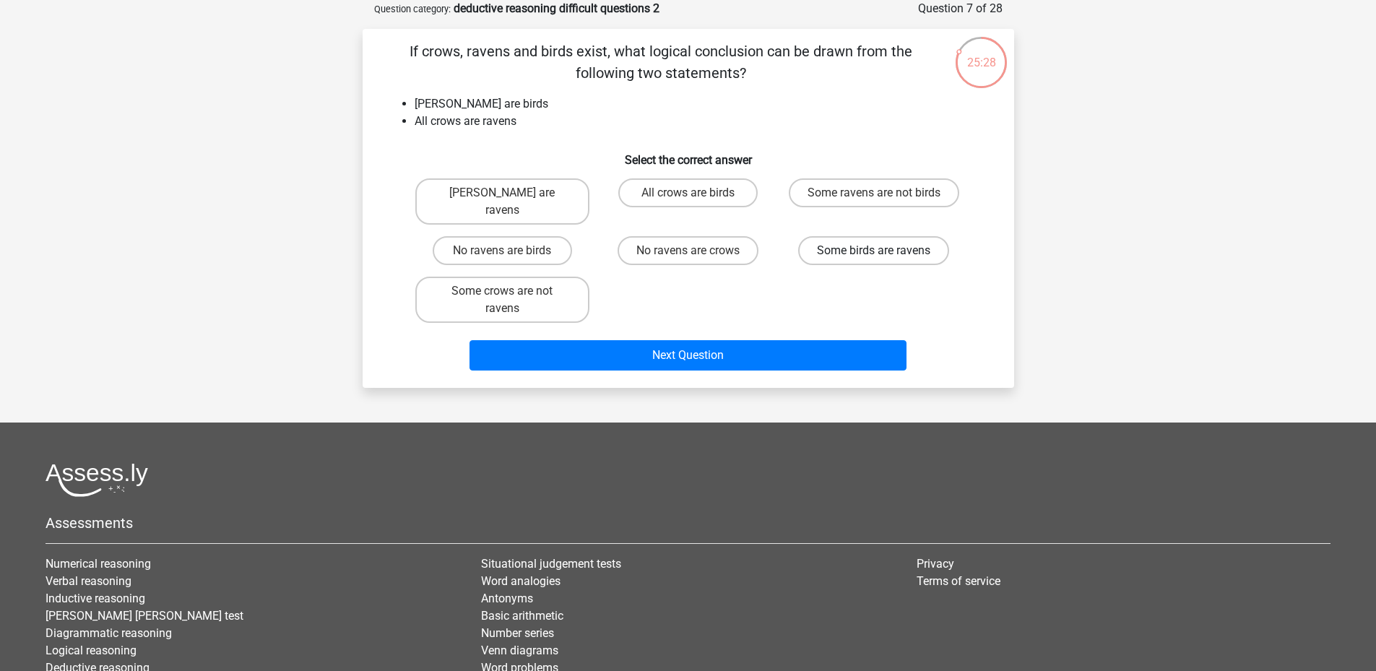
click at [872, 243] on label "Some birds are ravens" at bounding box center [873, 250] width 151 height 29
click at [874, 251] on input "Some birds are ravens" at bounding box center [878, 255] width 9 height 9
radio input "true"
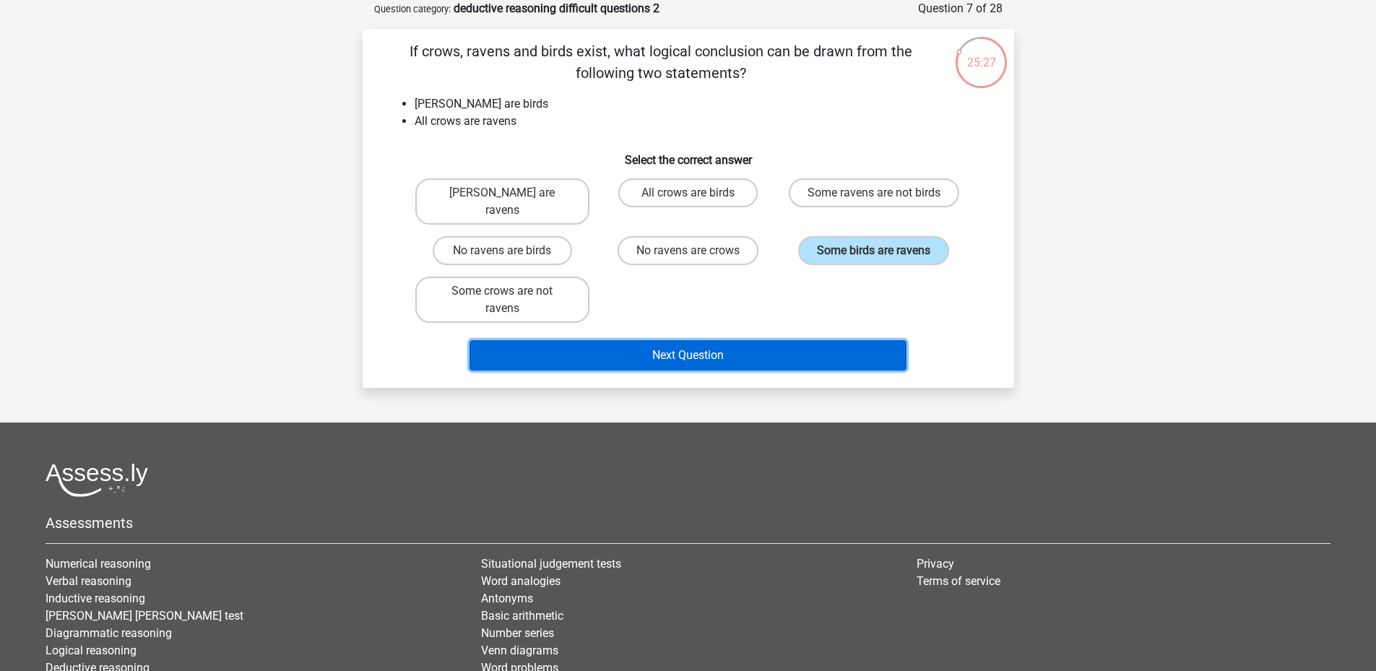
click at [828, 353] on button "Next Question" at bounding box center [687, 355] width 437 height 30
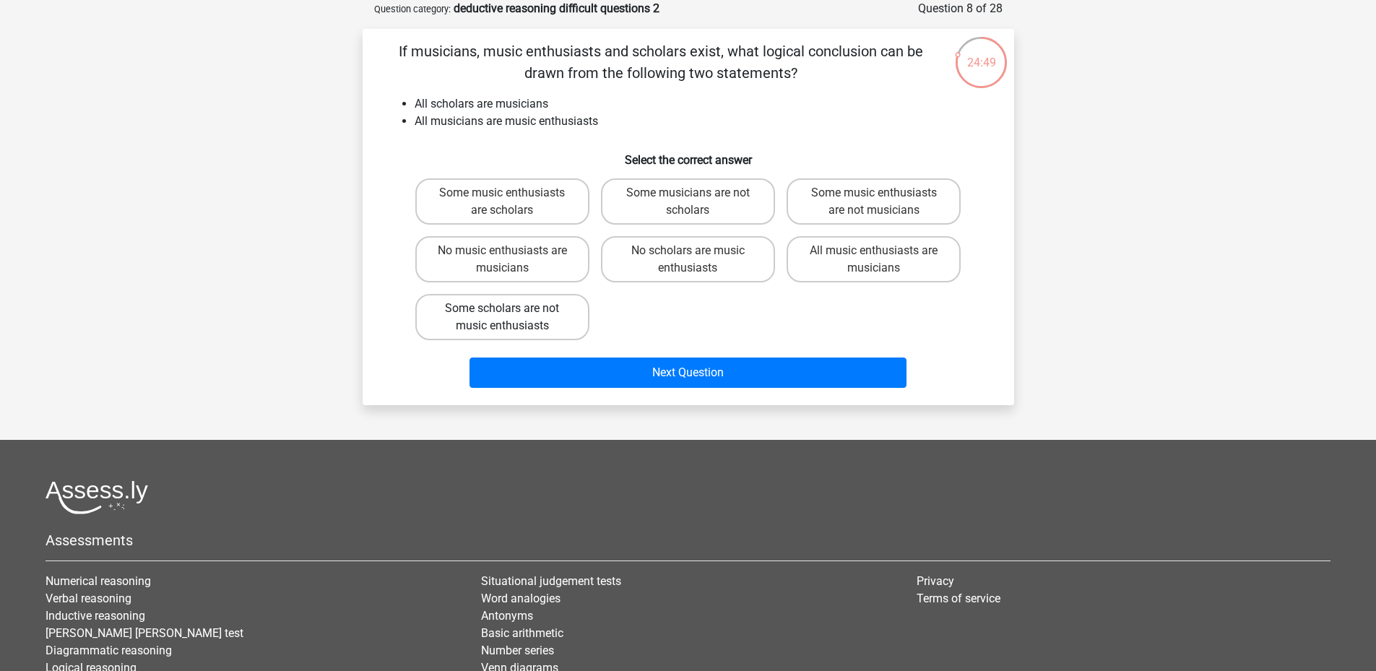
click at [566, 309] on label "Some scholars are not music enthusiasts" at bounding box center [502, 317] width 174 height 46
click at [511, 309] on input "Some scholars are not music enthusiasts" at bounding box center [506, 312] width 9 height 9
radio input "true"
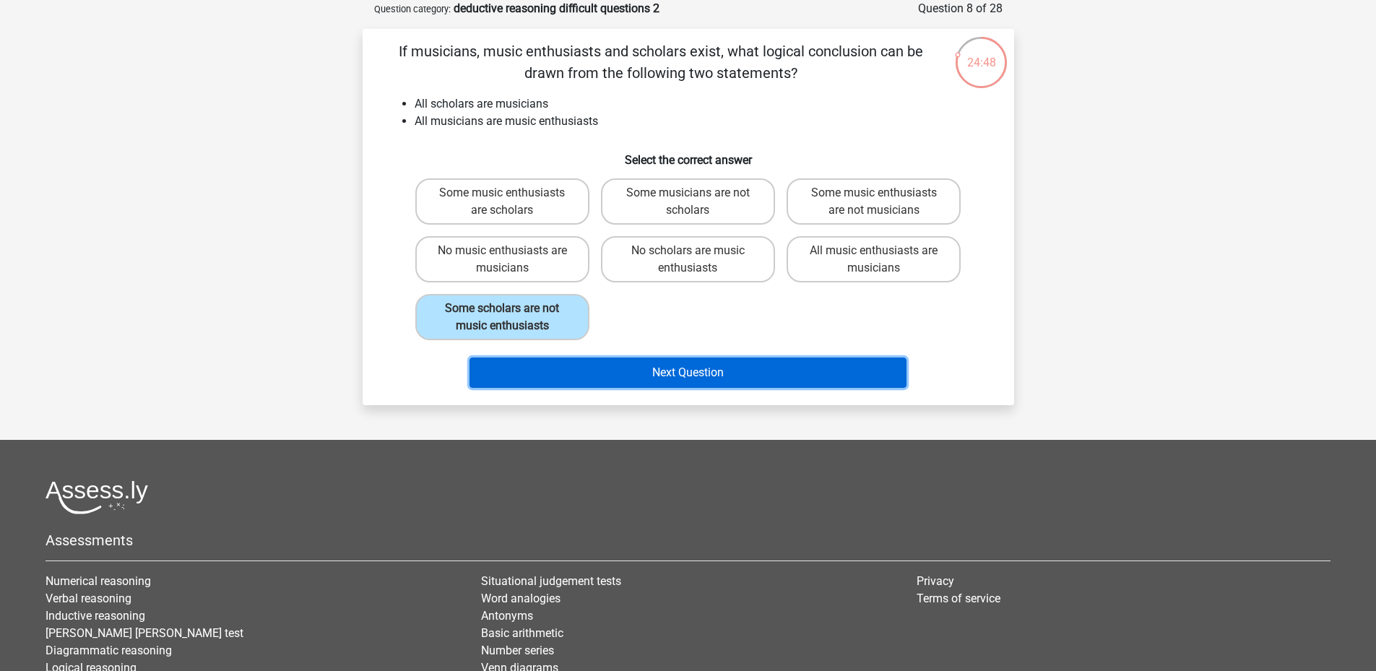
click at [685, 376] on button "Next Question" at bounding box center [687, 372] width 437 height 30
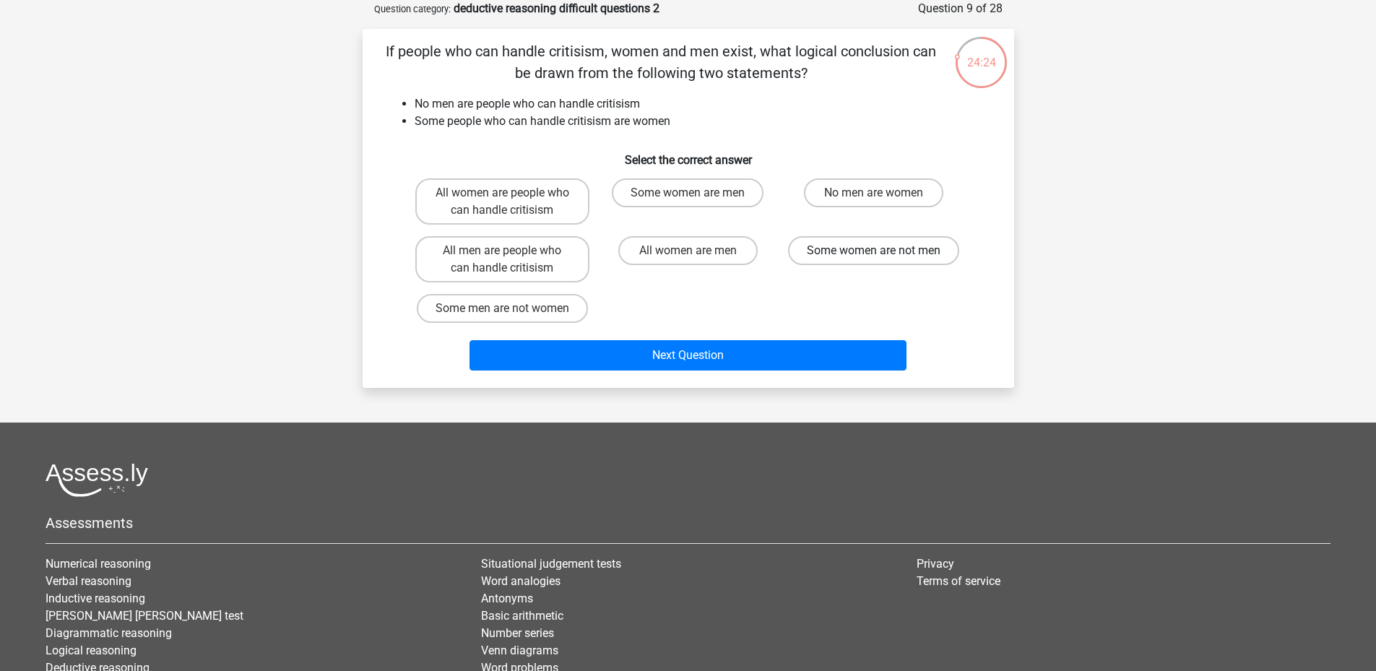
click at [836, 251] on label "Some women are not men" at bounding box center [873, 250] width 171 height 29
click at [874, 251] on input "Some women are not men" at bounding box center [878, 255] width 9 height 9
radio input "true"
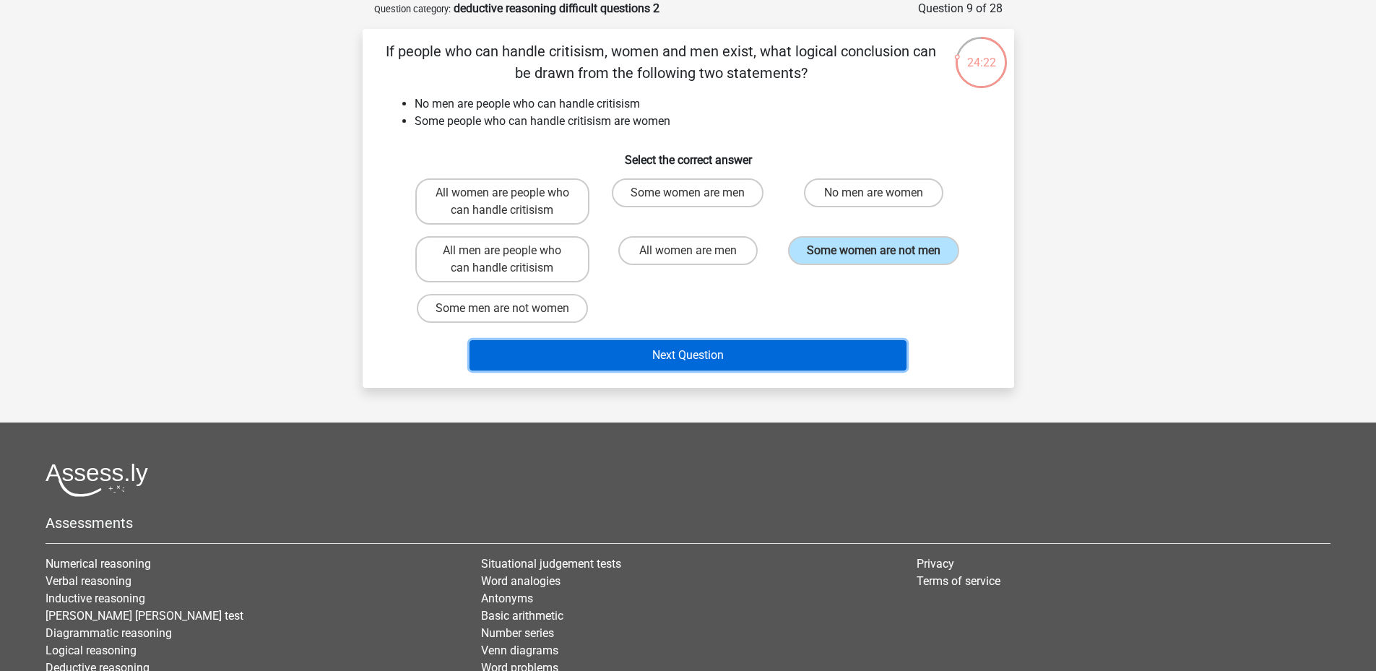
click at [792, 346] on button "Next Question" at bounding box center [687, 355] width 437 height 30
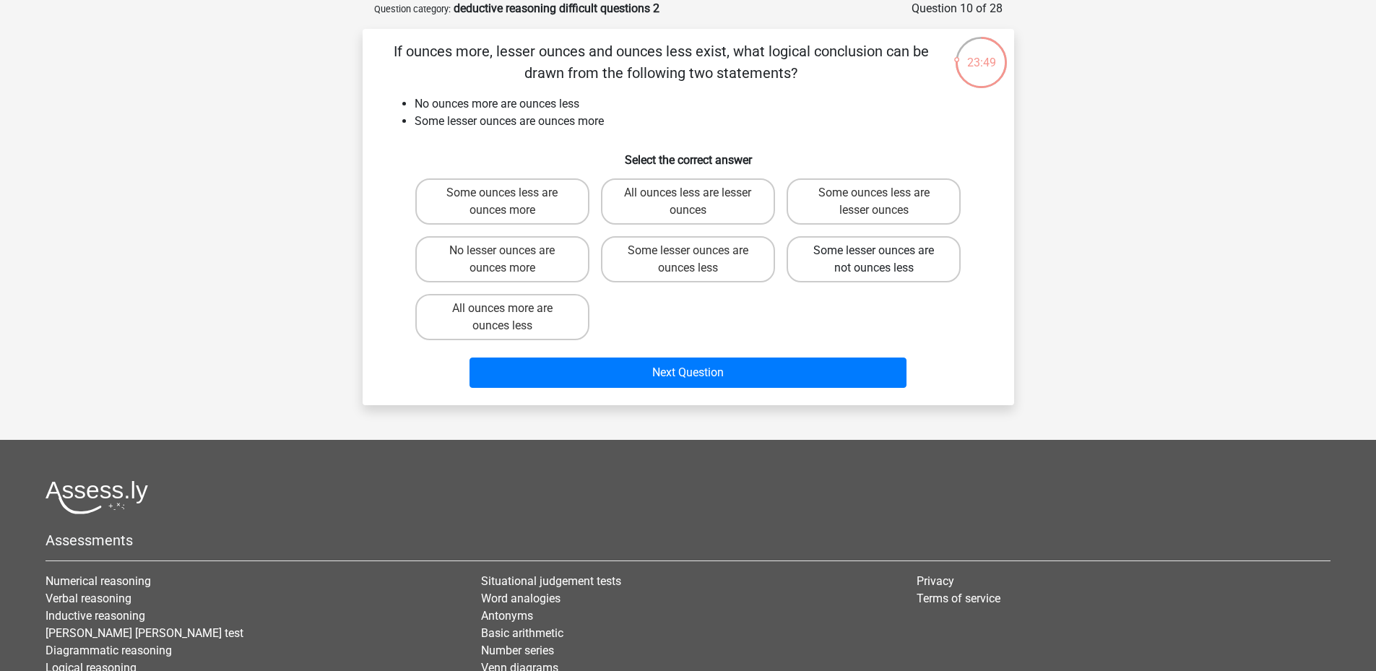
click at [880, 264] on label "Some lesser ounces are not ounces less" at bounding box center [873, 259] width 174 height 46
click at [880, 260] on input "Some lesser ounces are not ounces less" at bounding box center [878, 255] width 9 height 9
radio input "true"
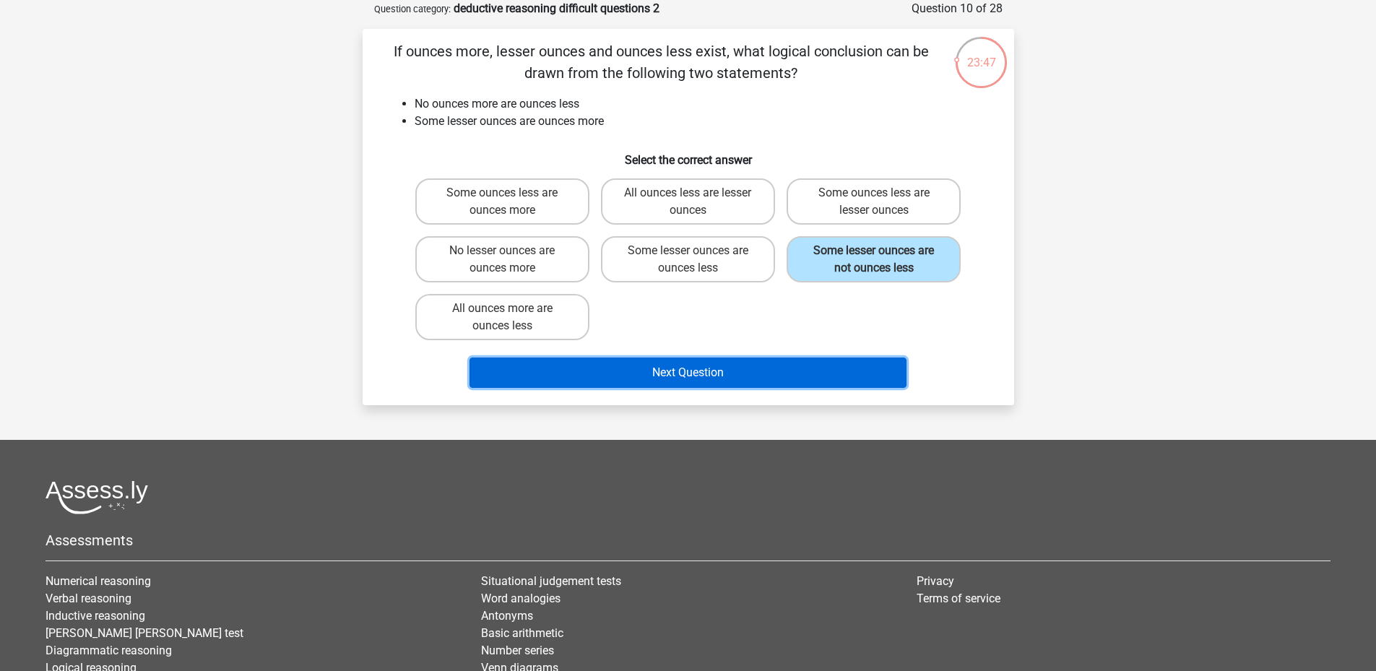
click at [797, 369] on button "Next Question" at bounding box center [687, 372] width 437 height 30
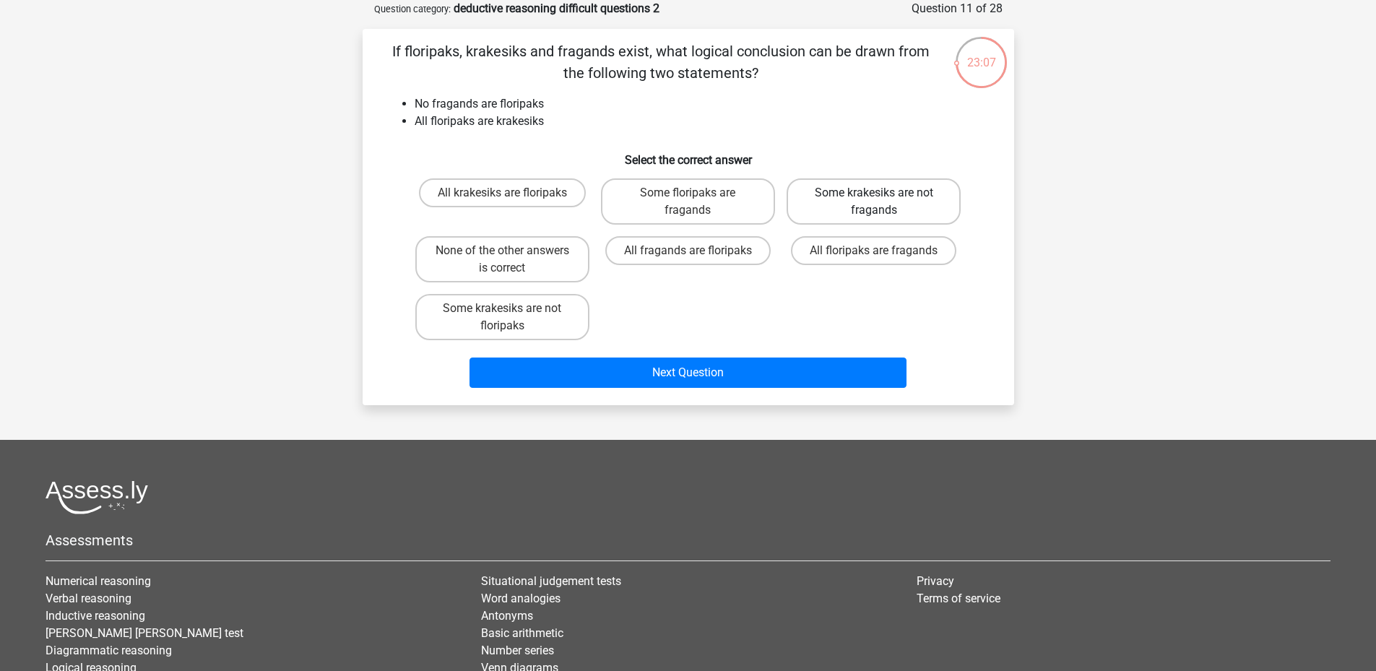
click at [875, 204] on label "Some krakesiks are not fragands" at bounding box center [873, 201] width 174 height 46
click at [875, 202] on input "Some krakesiks are not fragands" at bounding box center [878, 197] width 9 height 9
radio input "true"
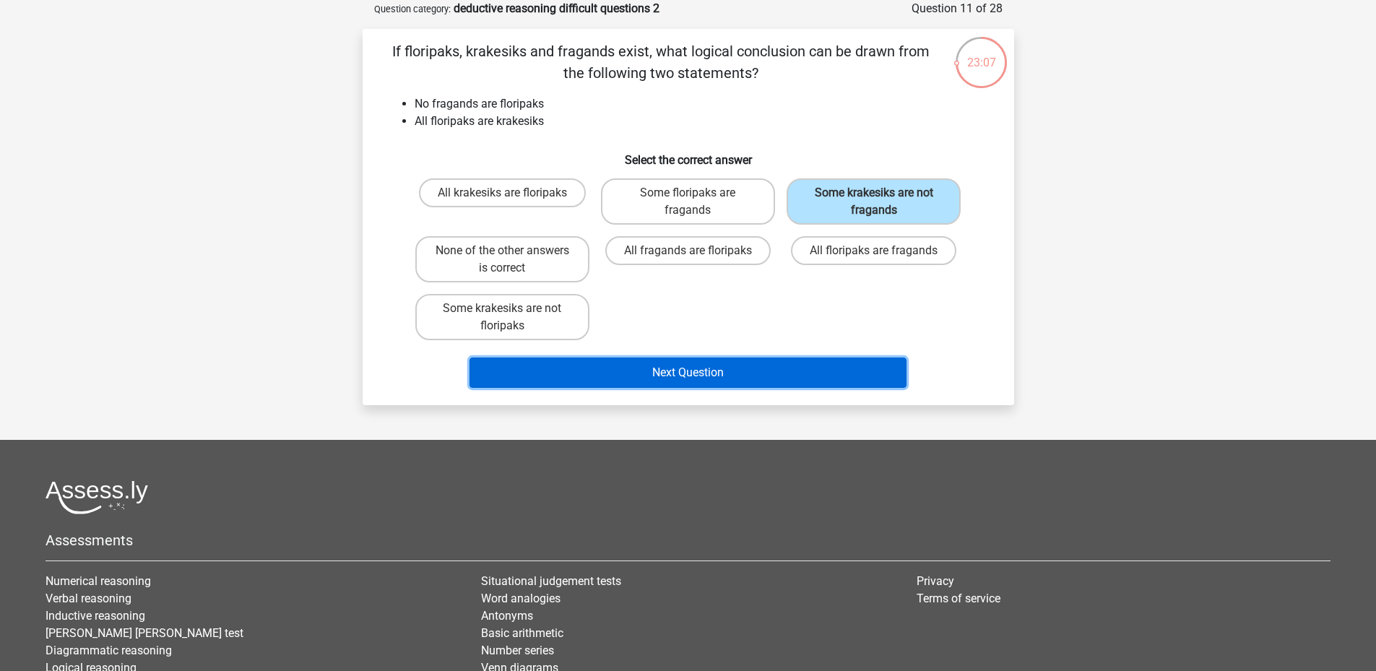
click at [807, 373] on button "Next Question" at bounding box center [687, 372] width 437 height 30
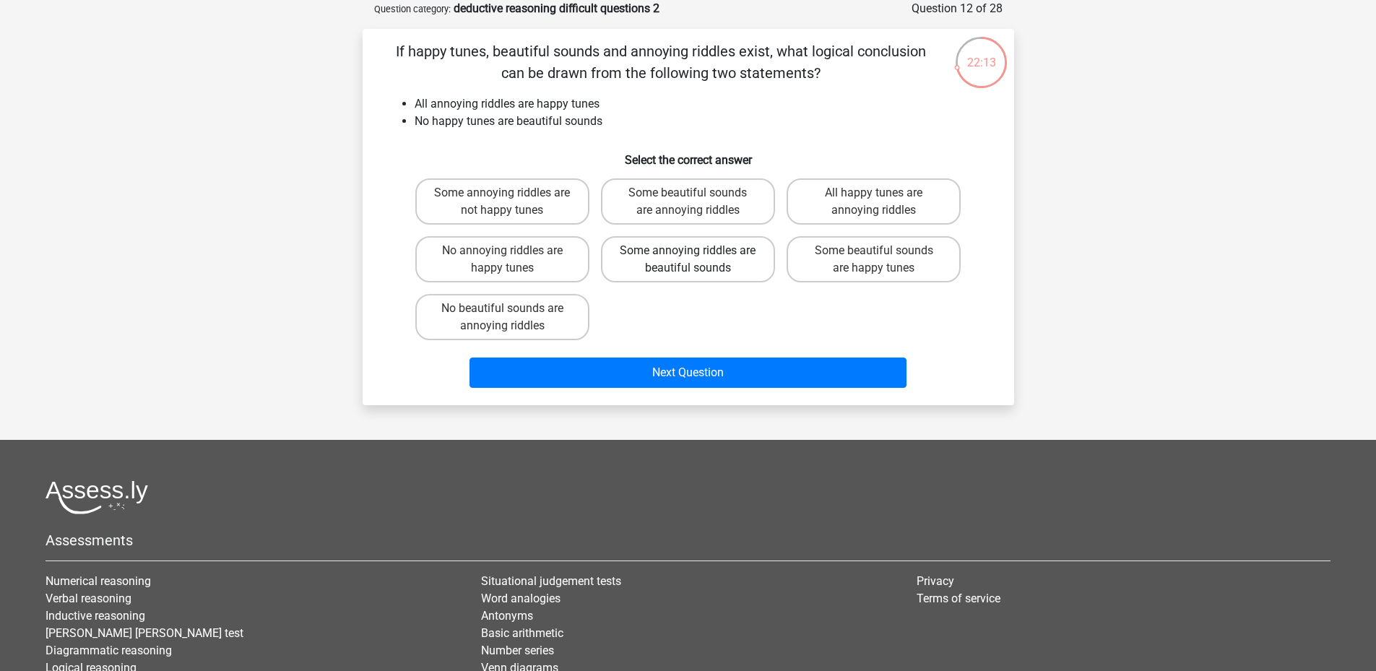
click at [740, 261] on label "Some annoying riddles are beautiful sounds" at bounding box center [688, 259] width 174 height 46
click at [697, 260] on input "Some annoying riddles are beautiful sounds" at bounding box center [692, 255] width 9 height 9
radio input "true"
click at [897, 210] on label "All happy tunes are annoying riddles" at bounding box center [873, 201] width 174 height 46
click at [883, 202] on input "All happy tunes are annoying riddles" at bounding box center [878, 197] width 9 height 9
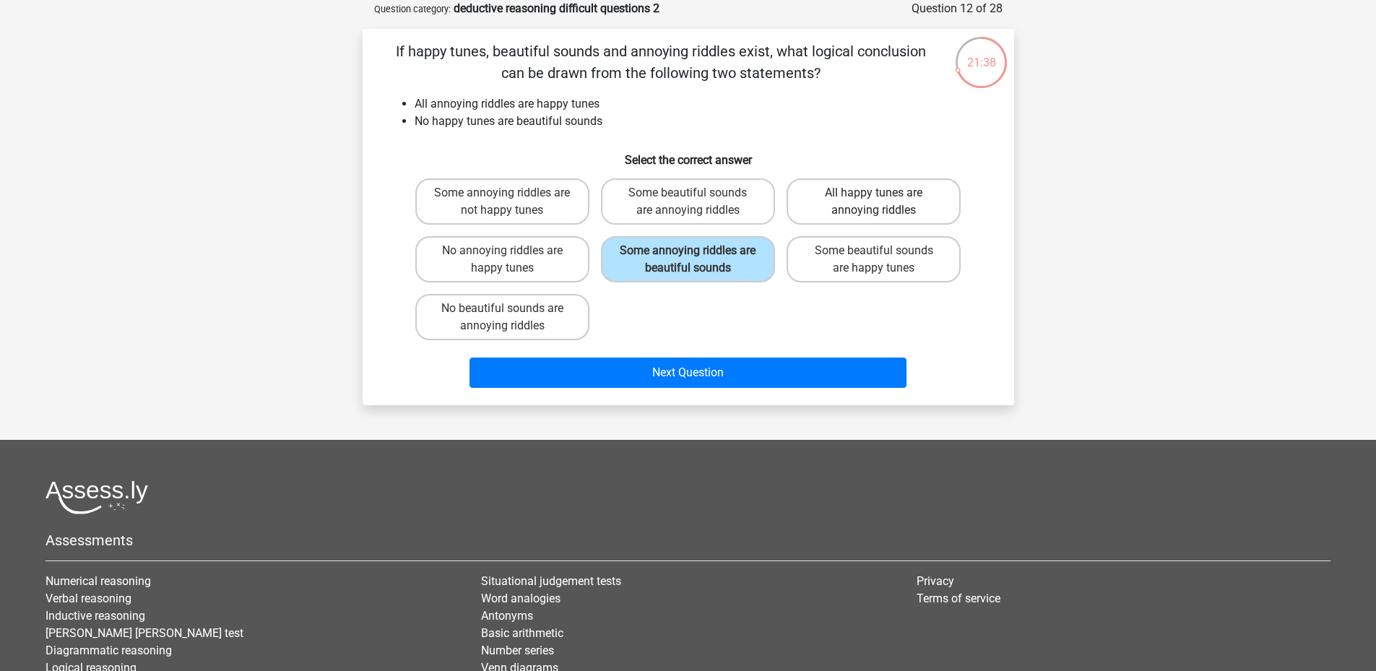
radio input "true"
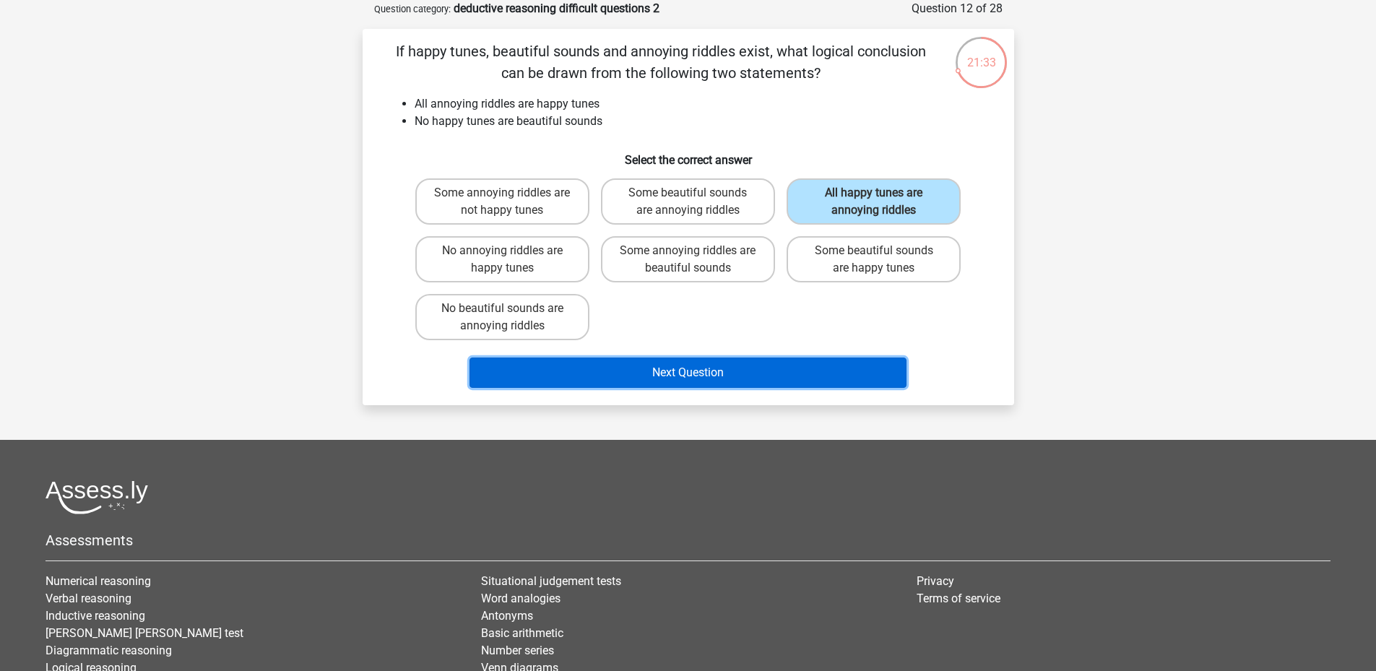
click at [776, 367] on button "Next Question" at bounding box center [687, 372] width 437 height 30
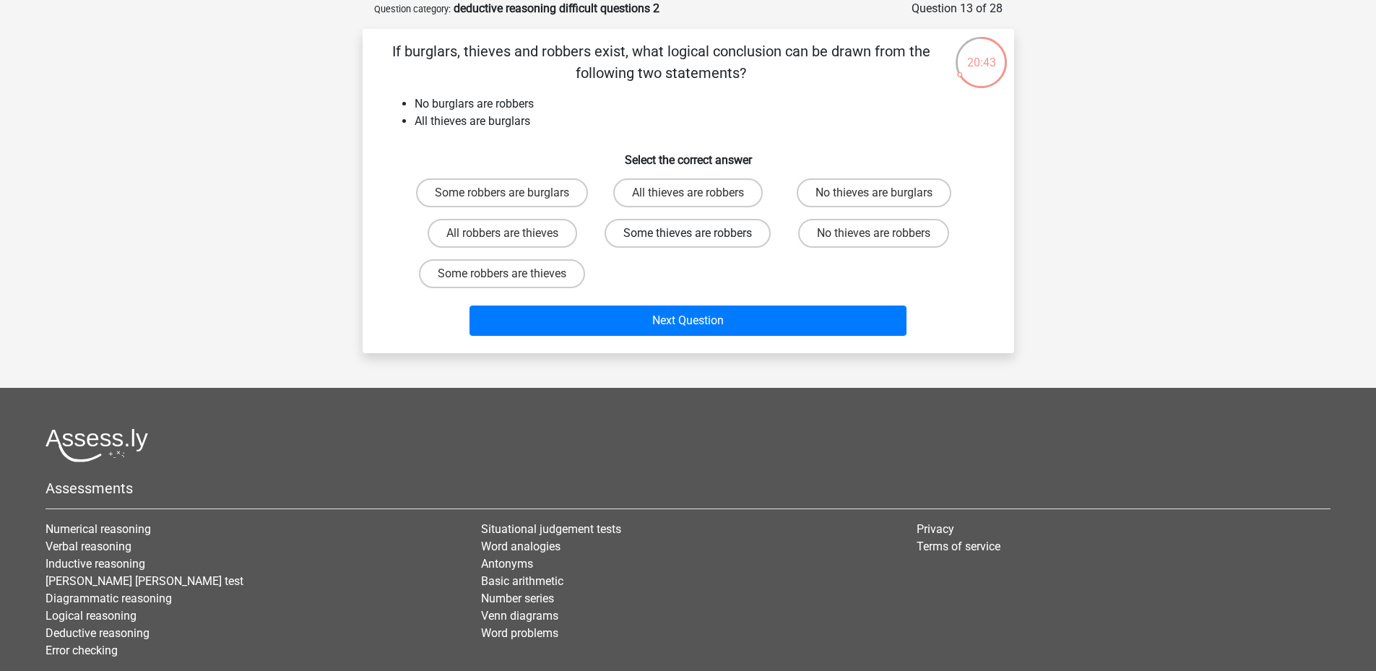
click at [723, 234] on label "Some thieves are robbers" at bounding box center [687, 233] width 166 height 29
click at [697, 234] on input "Some thieves are robbers" at bounding box center [692, 237] width 9 height 9
radio input "true"
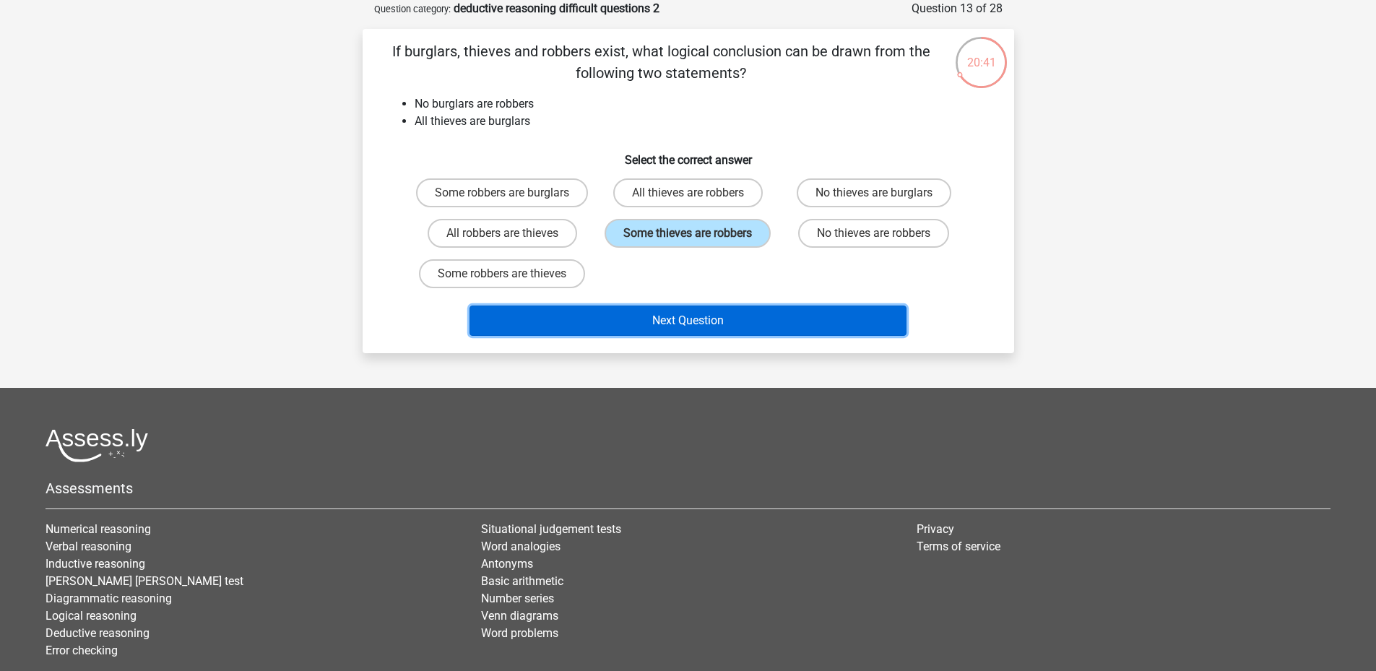
click at [768, 315] on button "Next Question" at bounding box center [687, 320] width 437 height 30
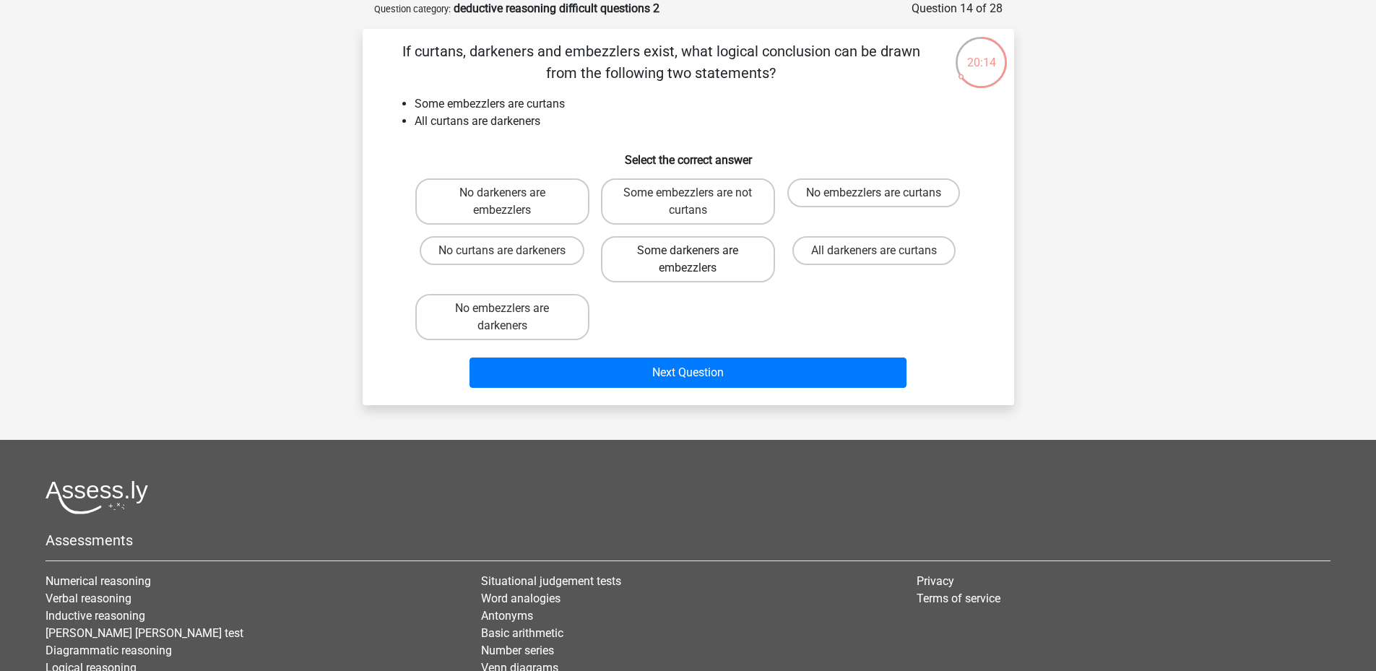
click at [727, 259] on label "Some darkeners are embezzlers" at bounding box center [688, 259] width 174 height 46
click at [697, 259] on input "Some darkeners are embezzlers" at bounding box center [692, 255] width 9 height 9
radio input "true"
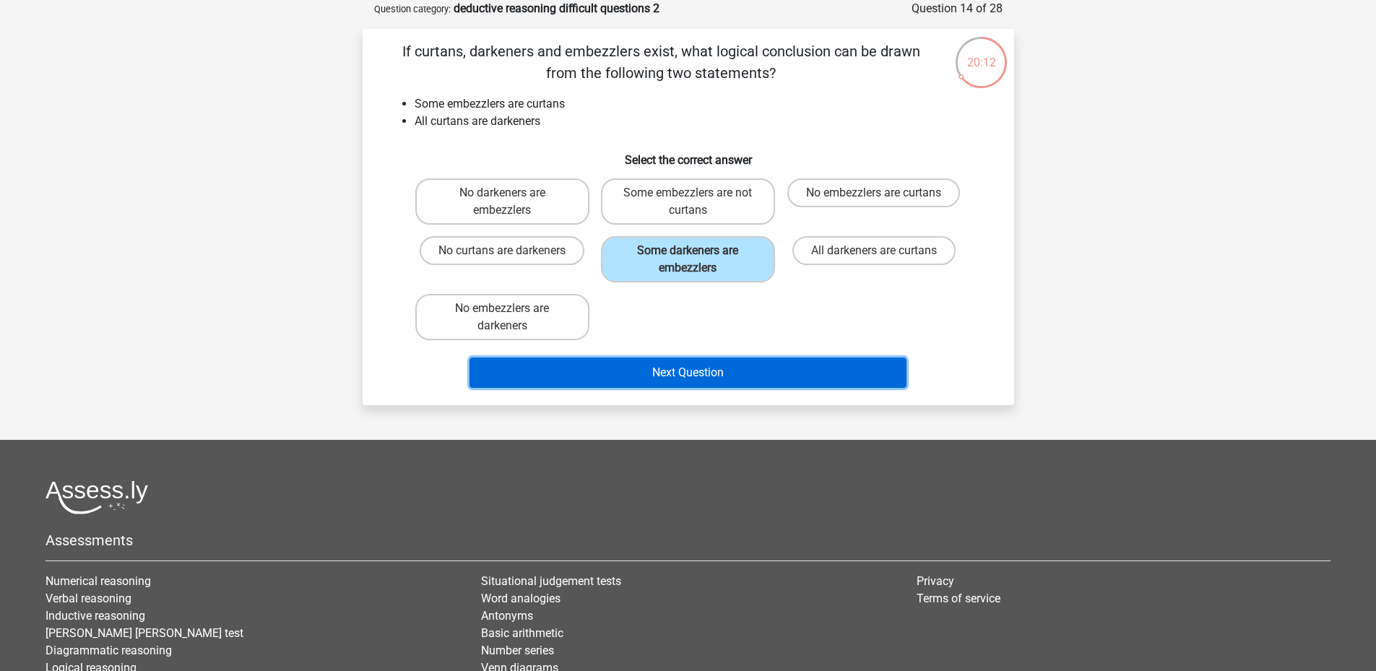
click at [760, 368] on button "Next Question" at bounding box center [687, 372] width 437 height 30
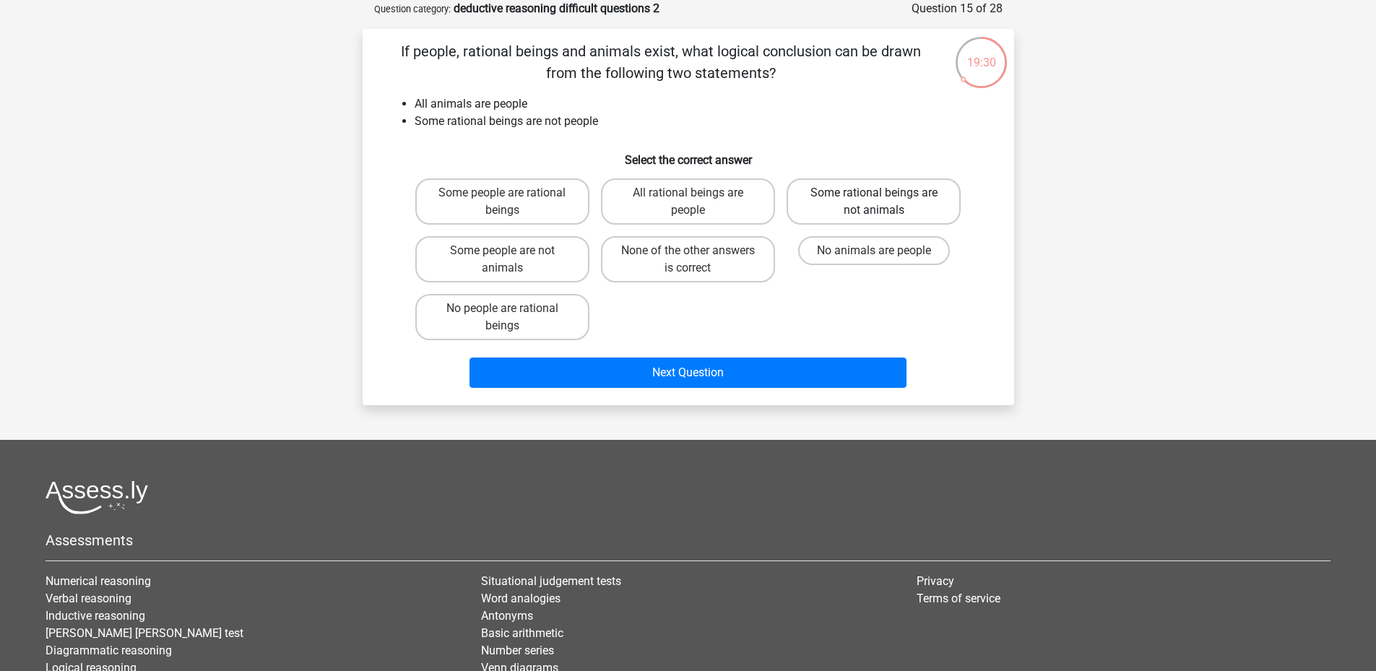
click at [922, 204] on label "Some rational beings are not animals" at bounding box center [873, 201] width 174 height 46
click at [883, 202] on input "Some rational beings are not animals" at bounding box center [878, 197] width 9 height 9
radio input "true"
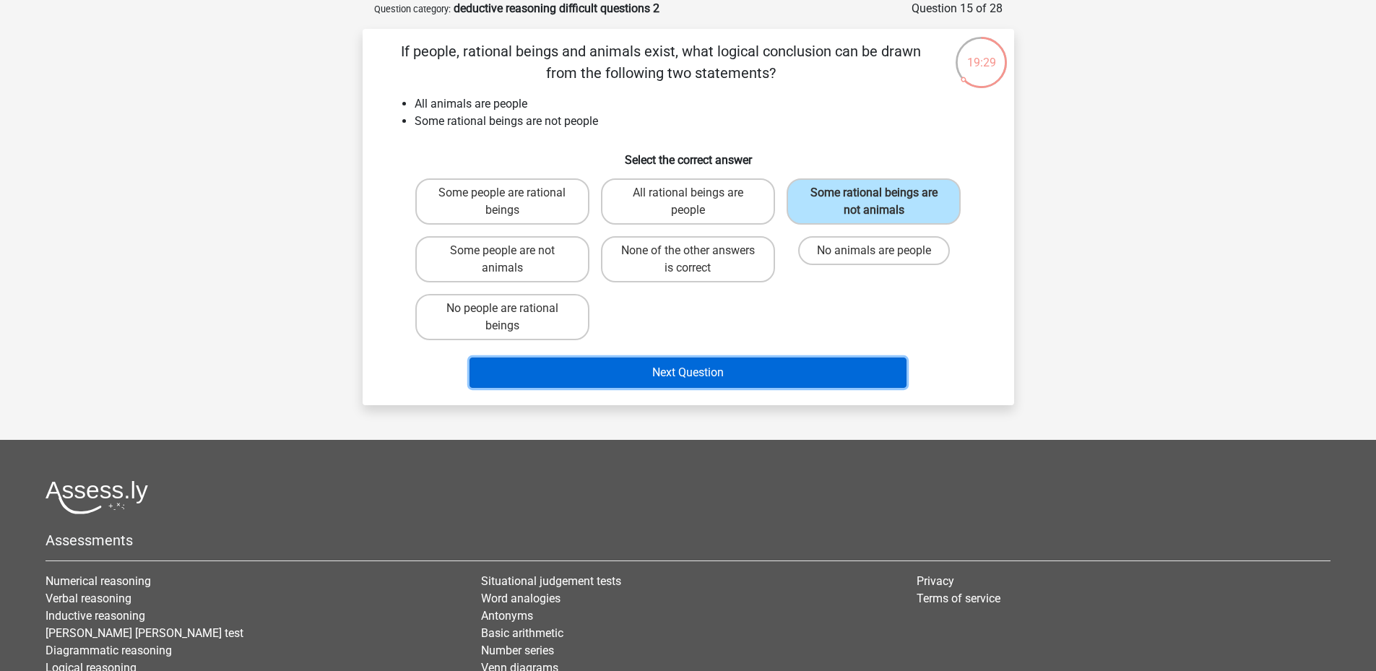
click at [832, 381] on button "Next Question" at bounding box center [687, 372] width 437 height 30
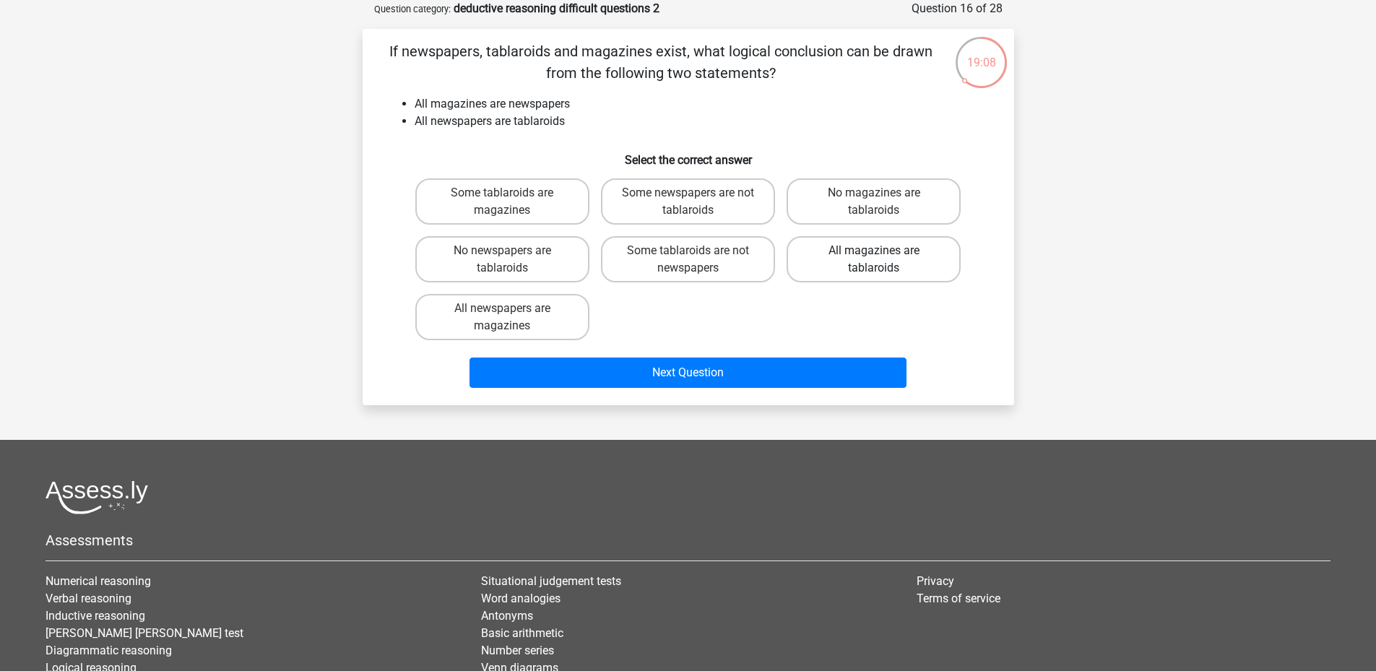
click at [872, 256] on label "All magazines are tablaroids" at bounding box center [873, 259] width 174 height 46
click at [874, 256] on input "All magazines are tablaroids" at bounding box center [878, 255] width 9 height 9
radio input "true"
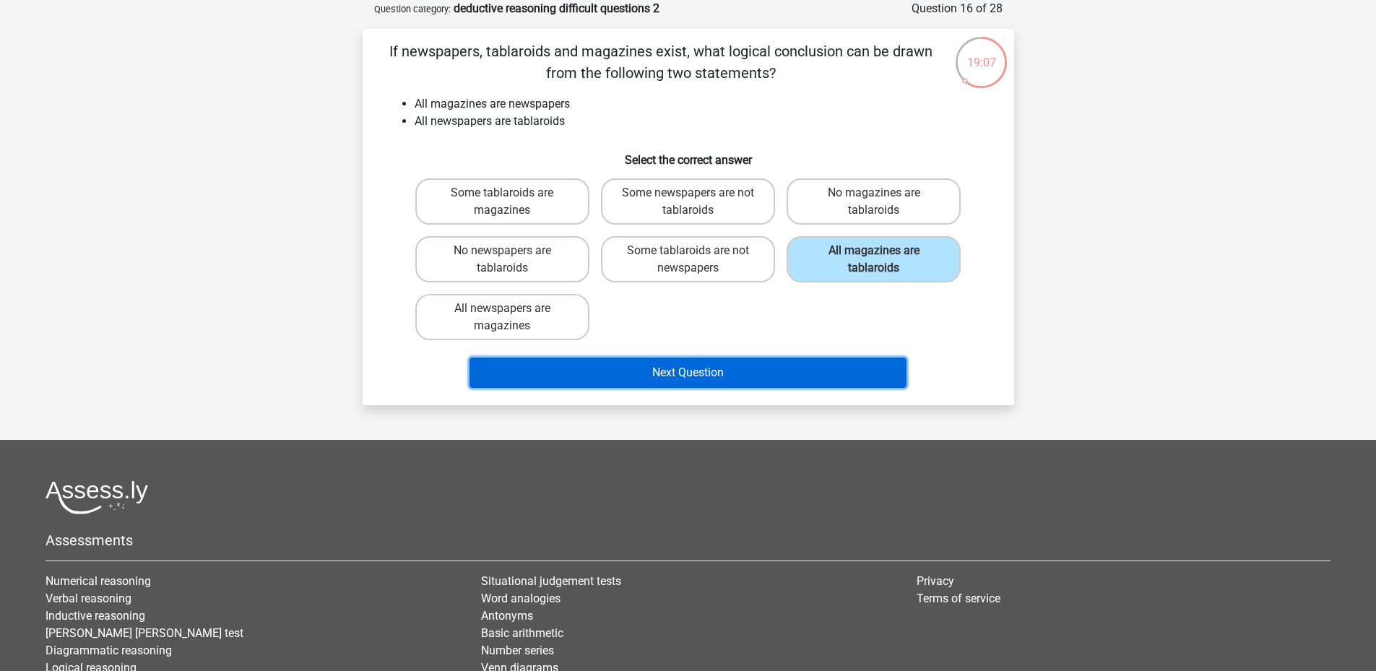
click at [823, 368] on button "Next Question" at bounding box center [687, 372] width 437 height 30
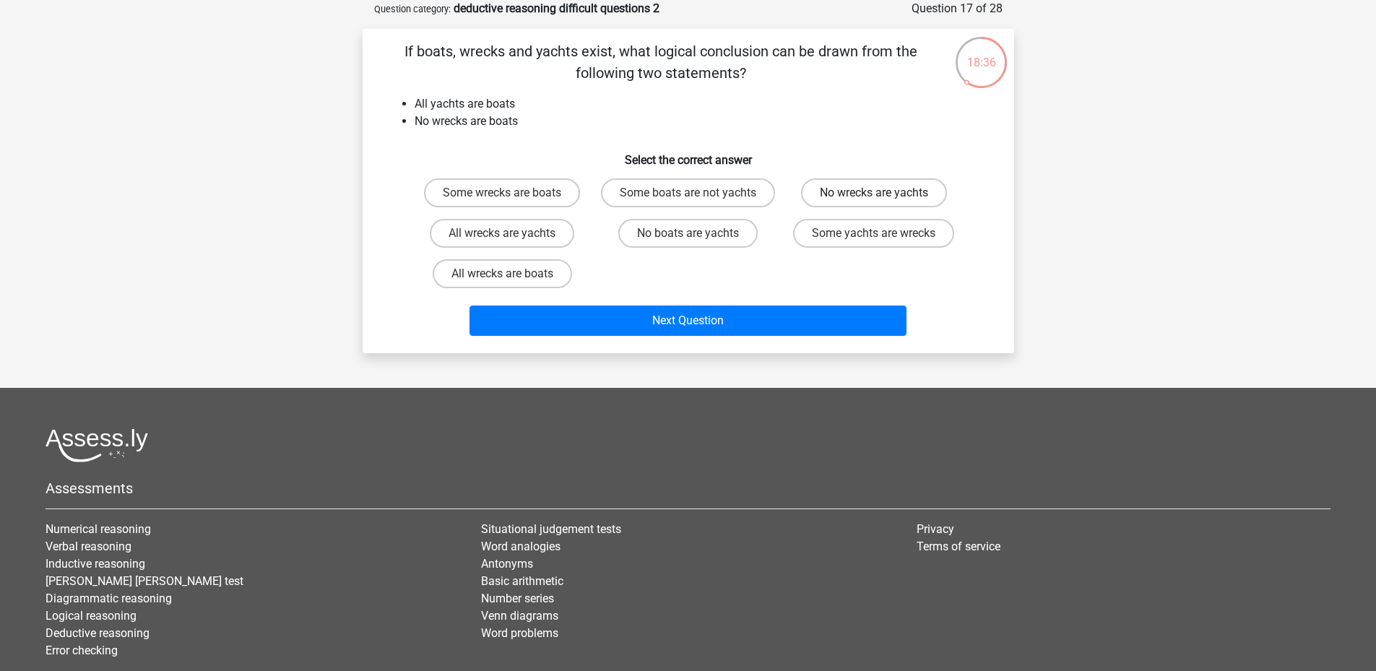
click at [894, 200] on label "No wrecks are yachts" at bounding box center [874, 192] width 146 height 29
click at [883, 200] on input "No wrecks are yachts" at bounding box center [878, 197] width 9 height 9
radio input "true"
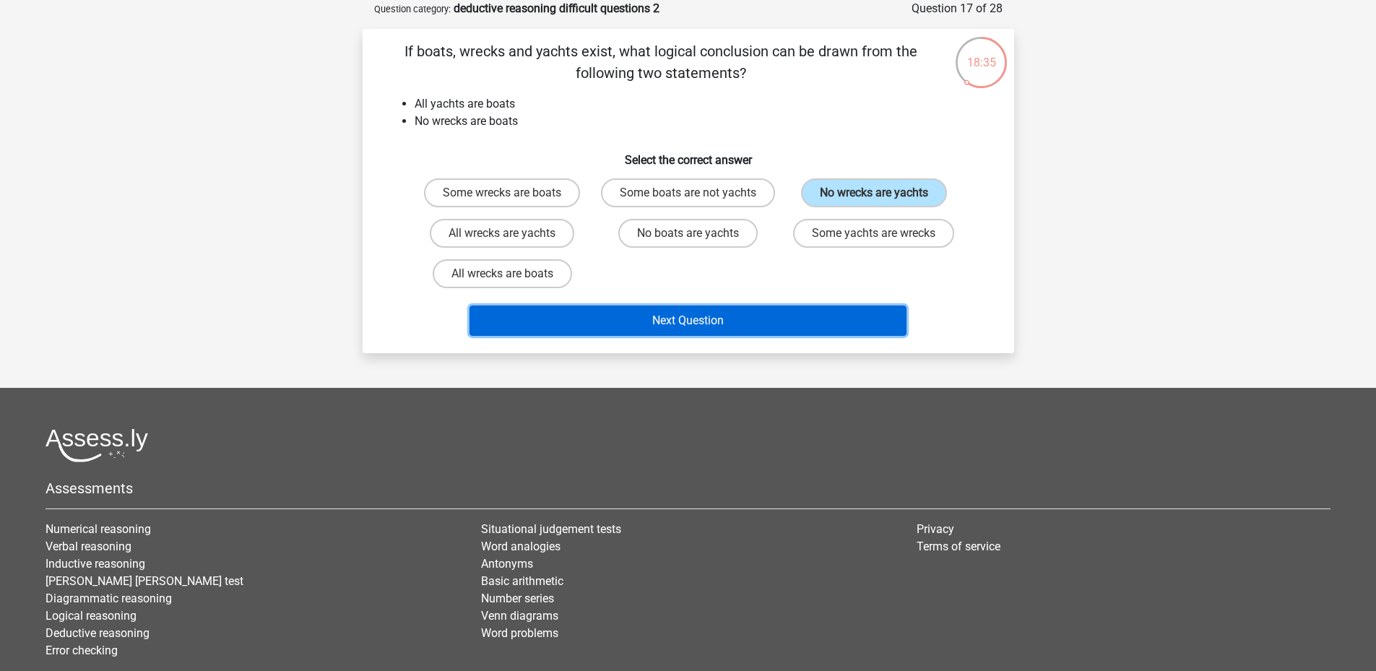
click at [771, 327] on button "Next Question" at bounding box center [687, 320] width 437 height 30
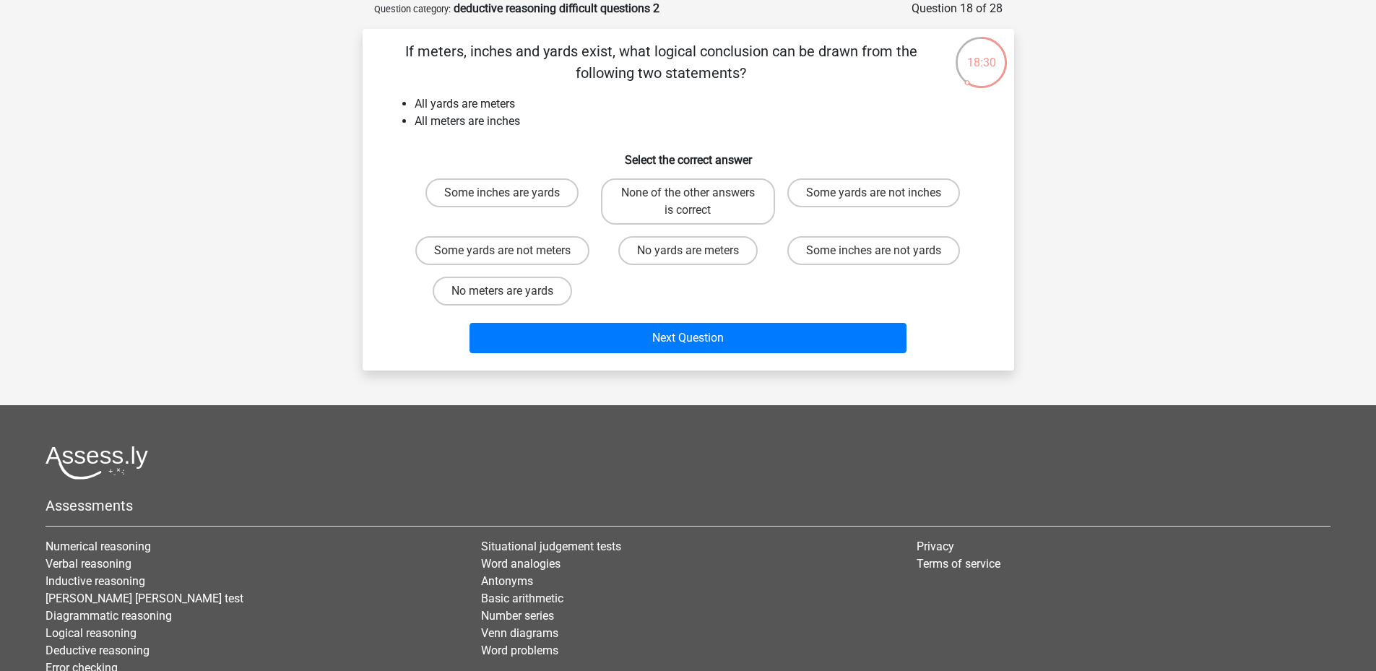
click at [500, 121] on li "All meters are inches" at bounding box center [703, 121] width 576 height 17
click at [552, 222] on div "Some inches are yards" at bounding box center [502, 201] width 174 height 46
click at [750, 300] on div "Some inches are yards None of the other answers is correct Some yards are not i…" at bounding box center [688, 242] width 558 height 139
click at [716, 305] on div "Some inches are yards None of the other answers is correct Some yards are not i…" at bounding box center [688, 242] width 558 height 139
click at [529, 217] on div "Some inches are yards" at bounding box center [502, 201] width 174 height 46
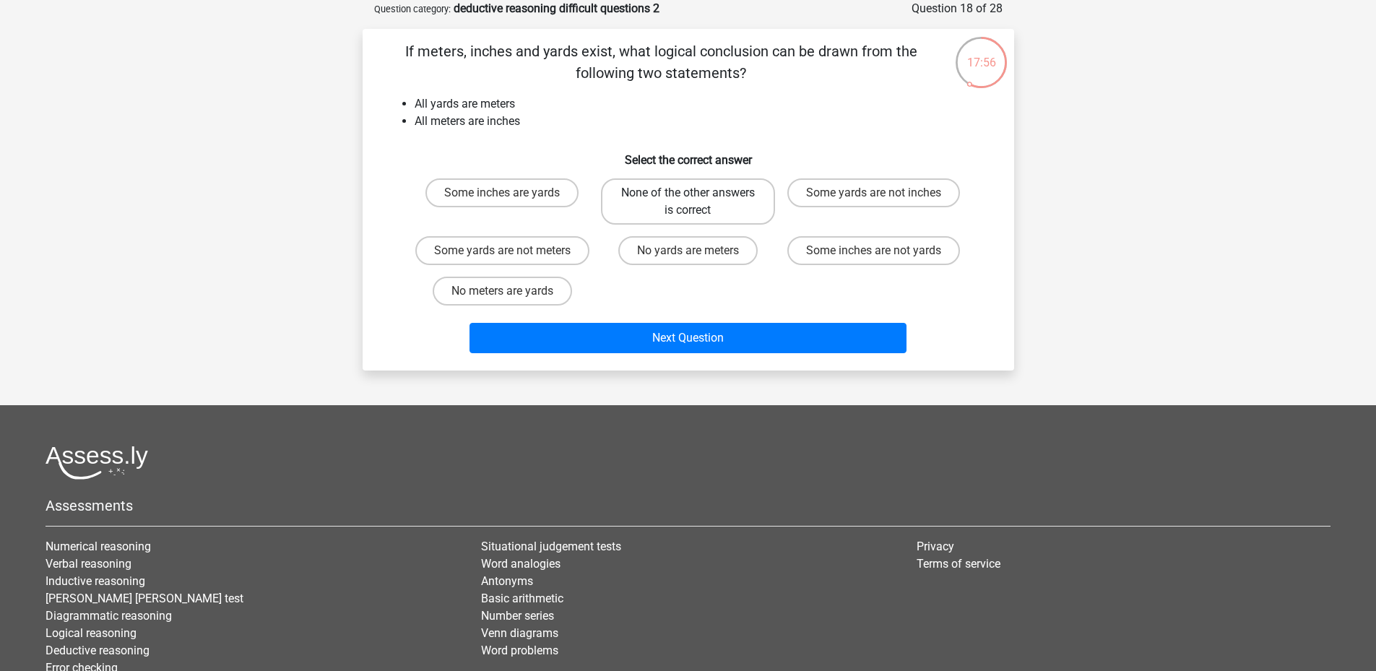
click at [681, 198] on label "None of the other answers is correct" at bounding box center [688, 201] width 174 height 46
click at [688, 198] on input "None of the other answers is correct" at bounding box center [692, 197] width 9 height 9
radio input "true"
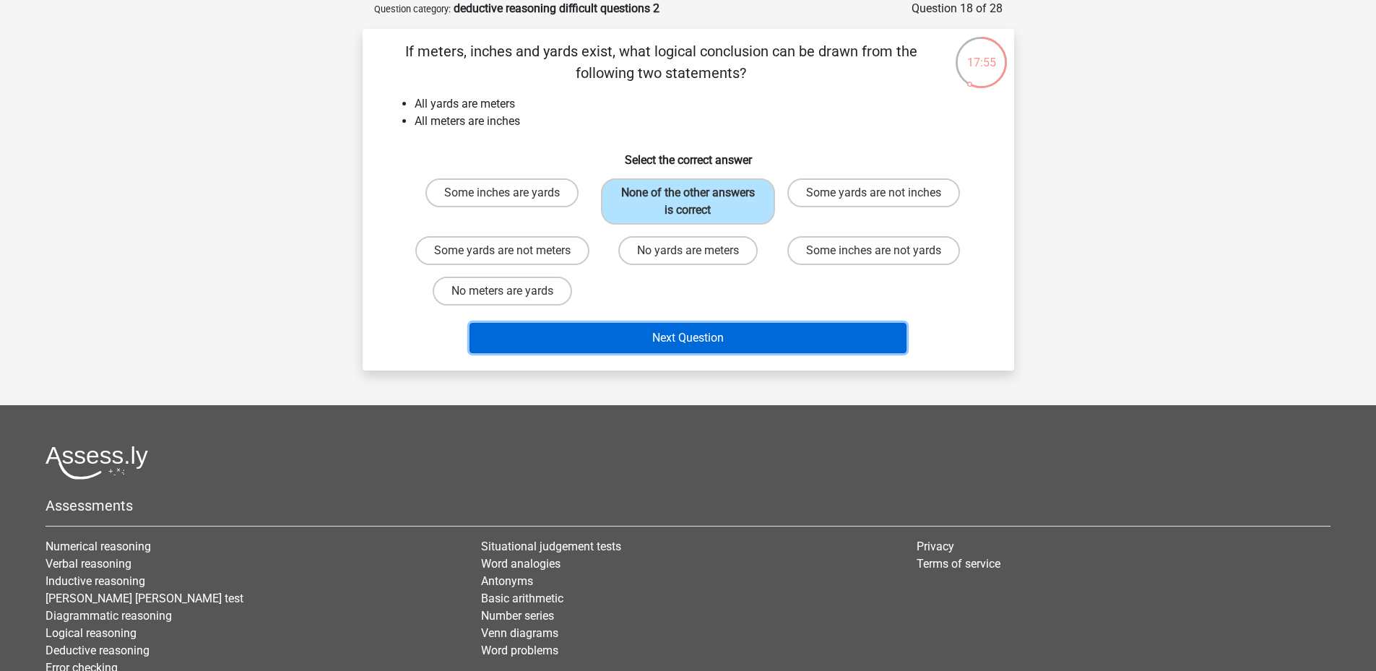
click at [758, 350] on button "Next Question" at bounding box center [687, 338] width 437 height 30
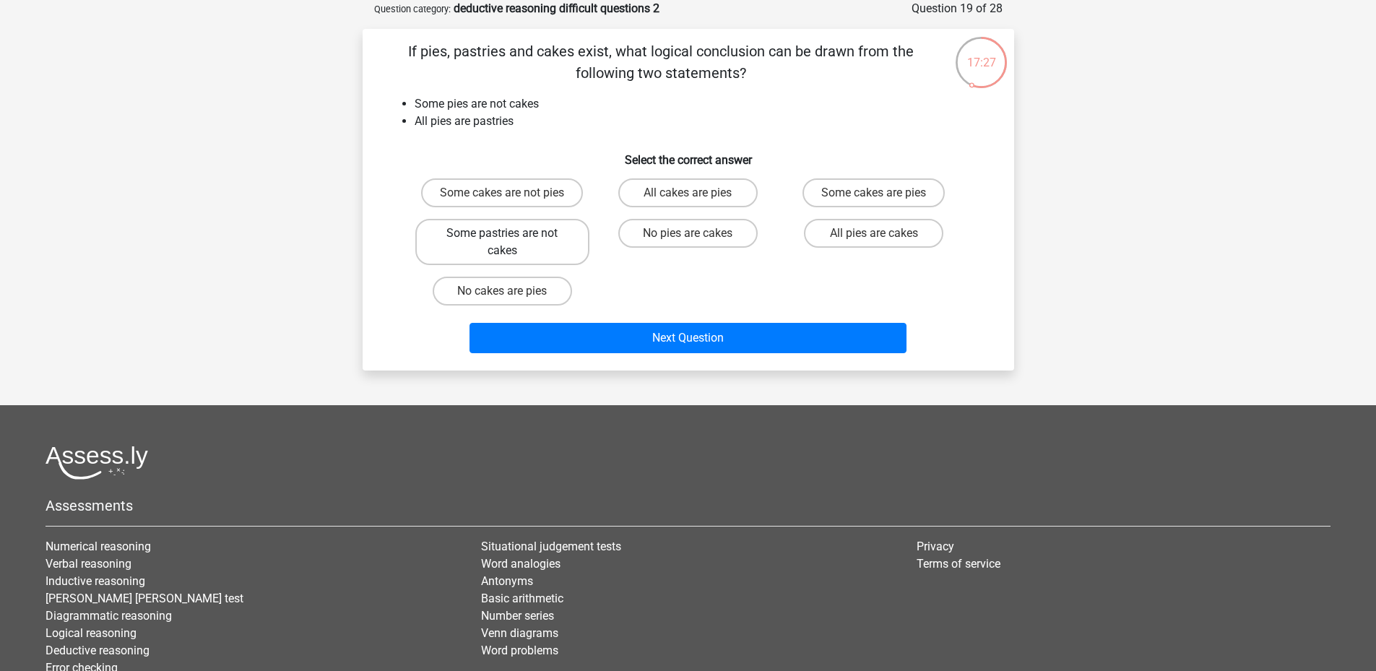
click at [553, 248] on label "Some pastries are not cakes" at bounding box center [502, 242] width 174 height 46
click at [511, 243] on input "Some pastries are not cakes" at bounding box center [506, 237] width 9 height 9
radio input "true"
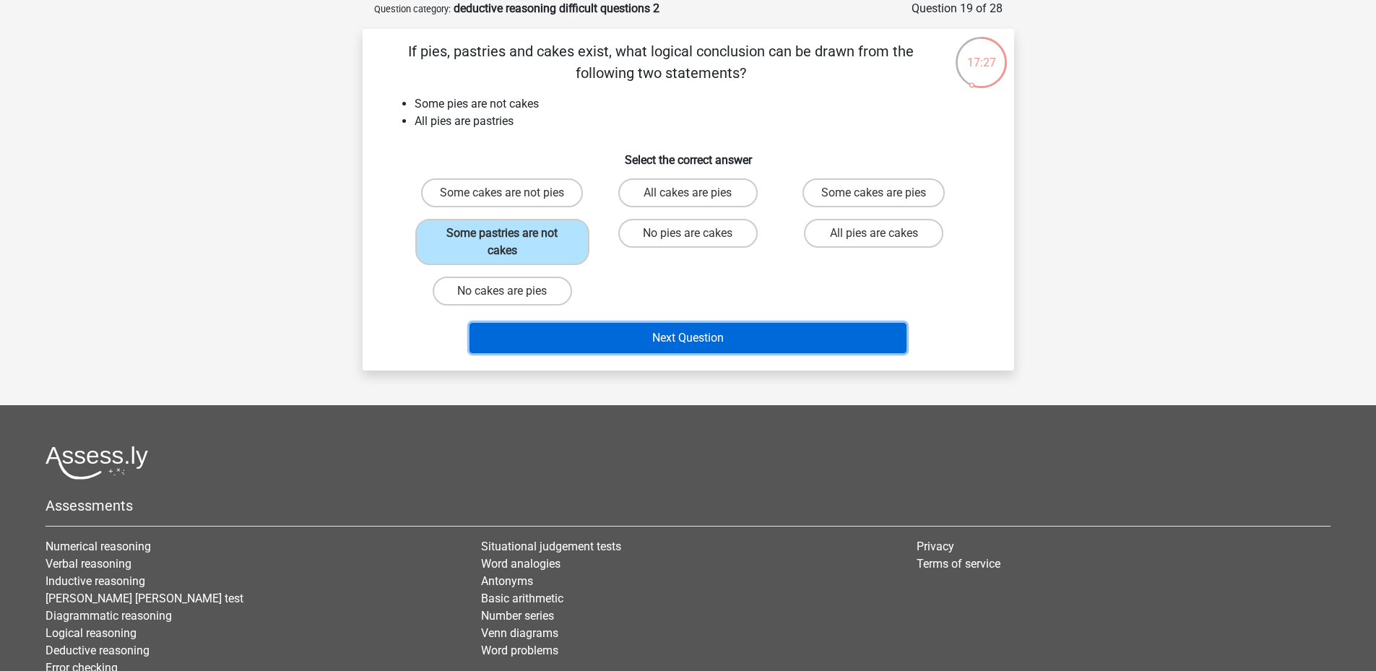
click at [659, 344] on button "Next Question" at bounding box center [687, 338] width 437 height 30
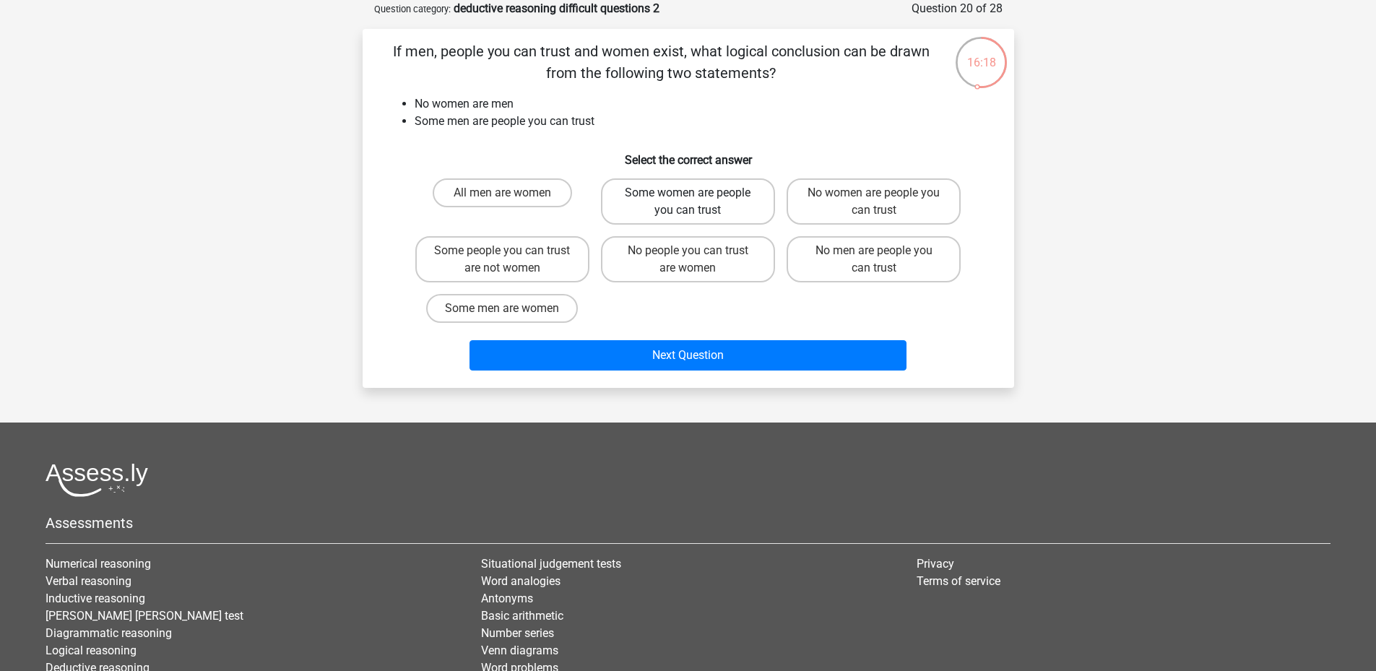
click at [741, 206] on label "Some women are people you can trust" at bounding box center [688, 201] width 174 height 46
click at [697, 202] on input "Some women are people you can trust" at bounding box center [692, 197] width 9 height 9
radio input "true"
click at [741, 206] on label "Some women are people you can trust" at bounding box center [688, 201] width 174 height 46
click at [697, 202] on input "Some women are people you can trust" at bounding box center [692, 197] width 9 height 9
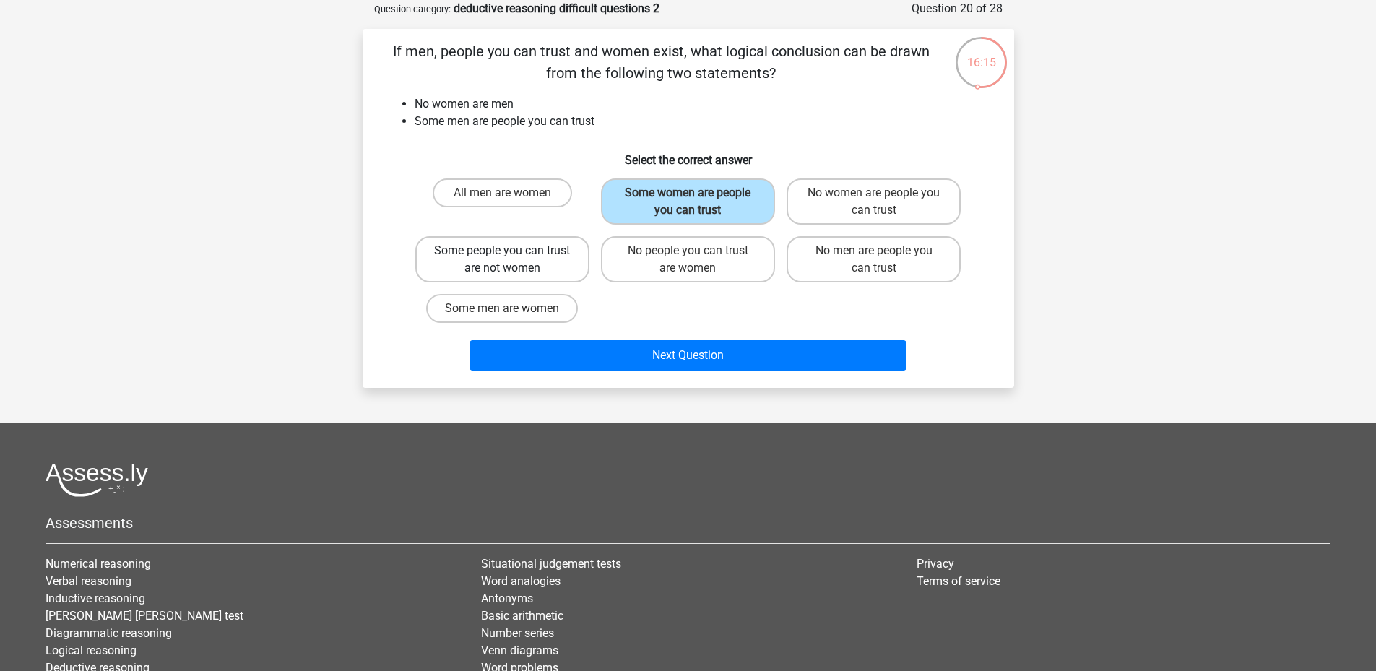
click at [565, 272] on label "Some people you can trust are not women" at bounding box center [502, 259] width 174 height 46
click at [511, 260] on input "Some people you can trust are not women" at bounding box center [506, 255] width 9 height 9
radio input "true"
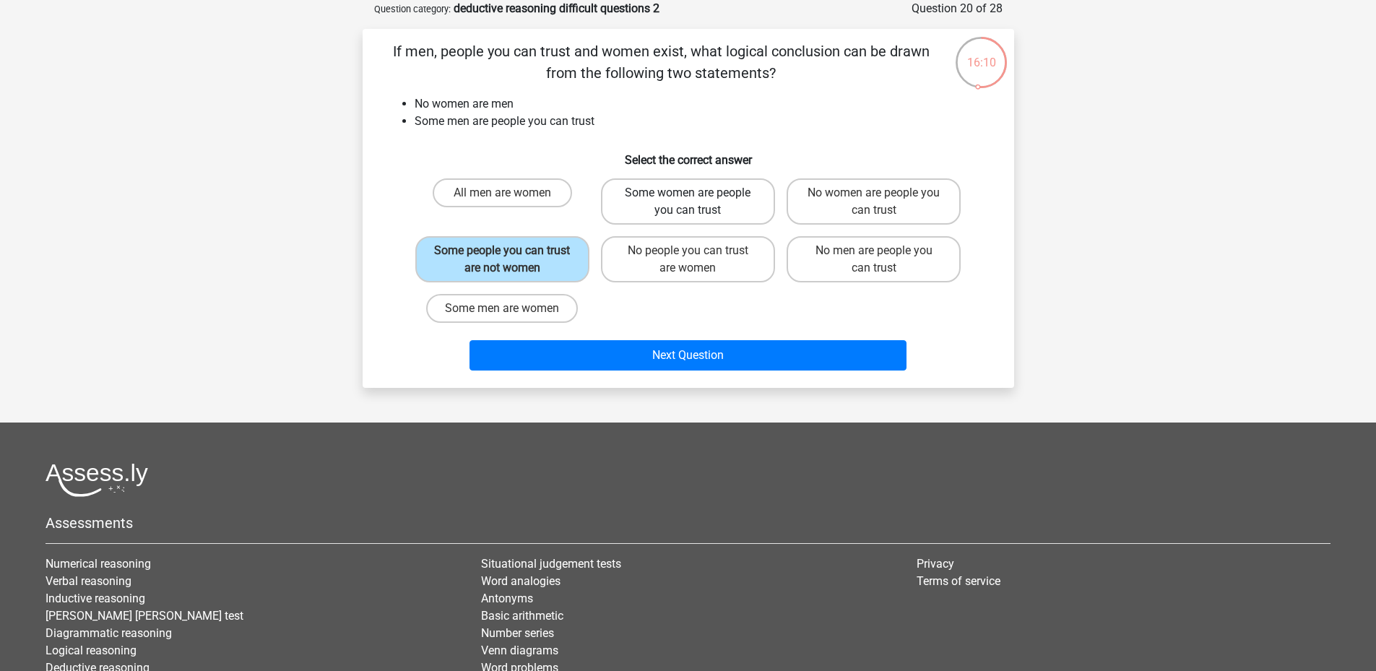
click at [706, 196] on label "Some women are people you can trust" at bounding box center [688, 201] width 174 height 46
click at [697, 196] on input "Some women are people you can trust" at bounding box center [692, 197] width 9 height 9
radio input "true"
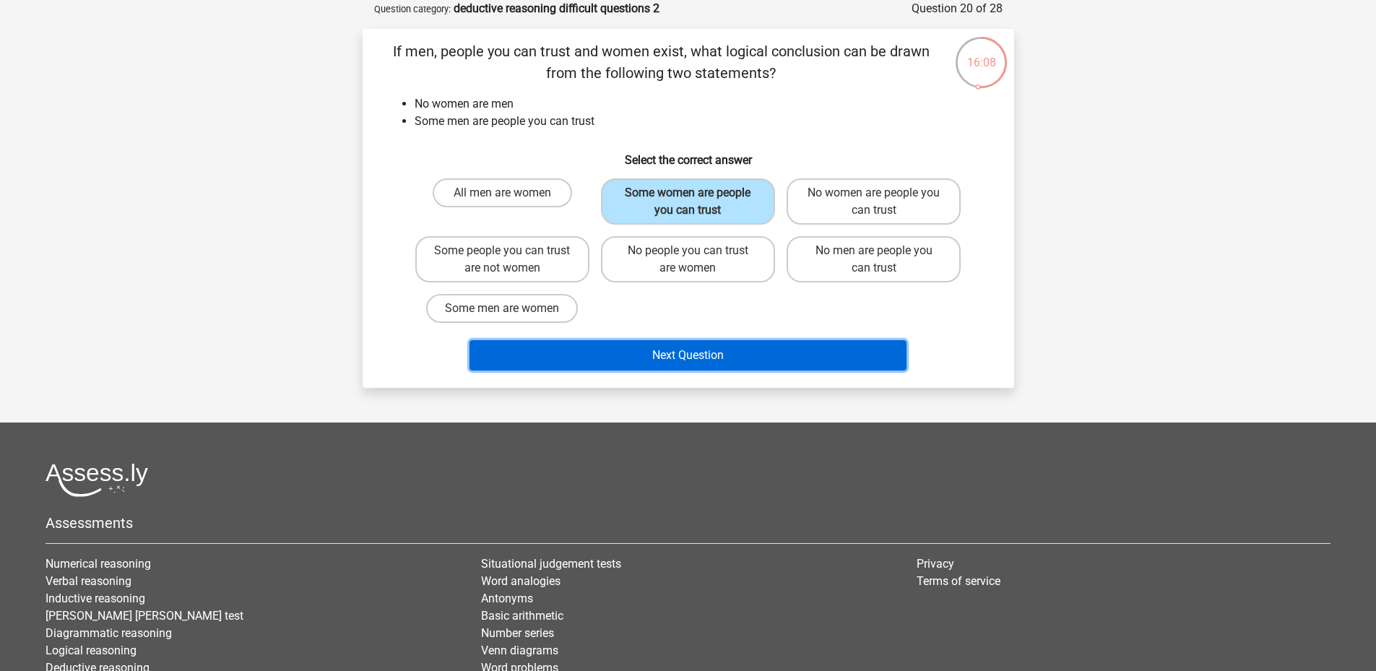
click at [713, 353] on button "Next Question" at bounding box center [687, 355] width 437 height 30
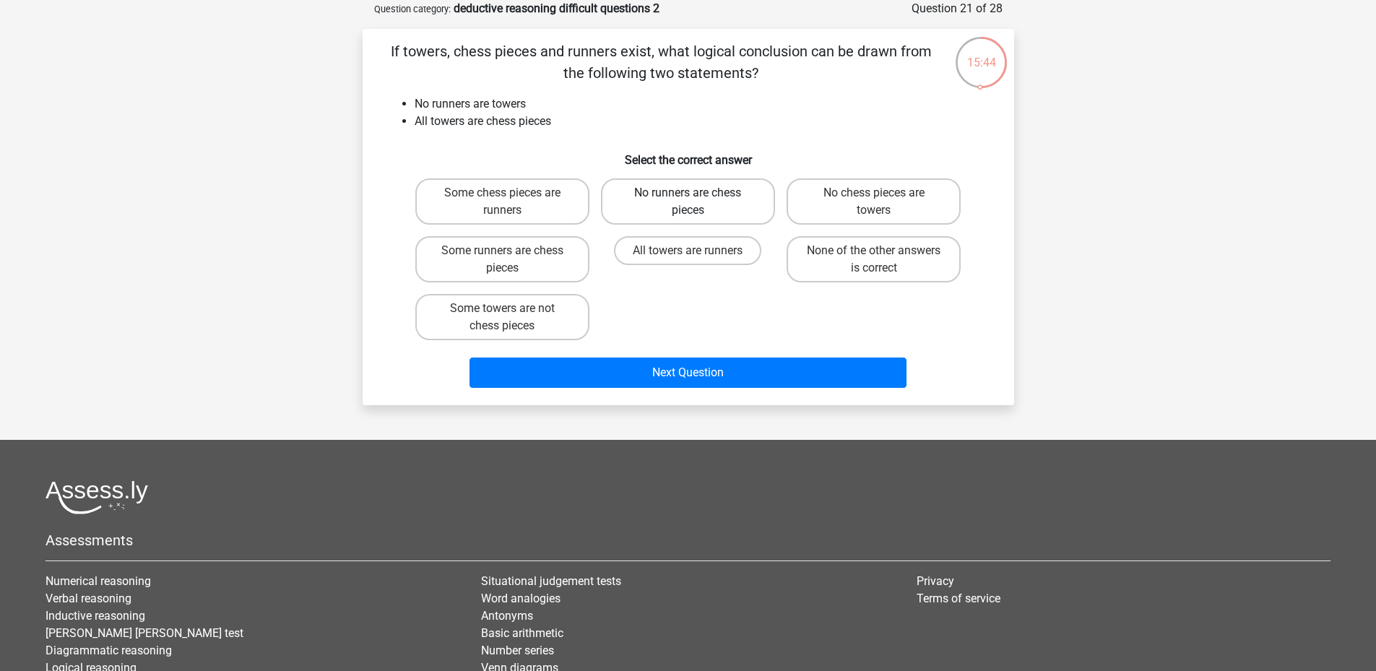
click at [750, 185] on label "No runners are chess pieces" at bounding box center [688, 201] width 174 height 46
click at [697, 193] on input "No runners are chess pieces" at bounding box center [692, 197] width 9 height 9
radio input "true"
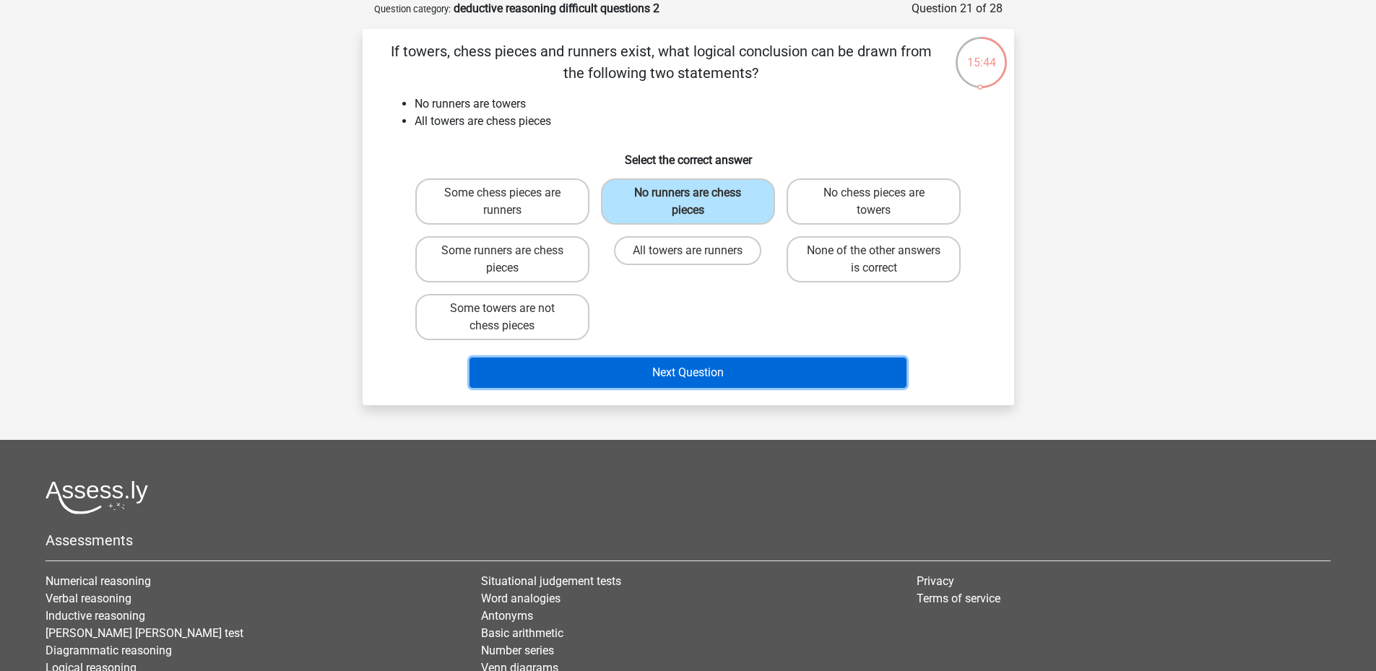
click at [747, 384] on button "Next Question" at bounding box center [687, 372] width 437 height 30
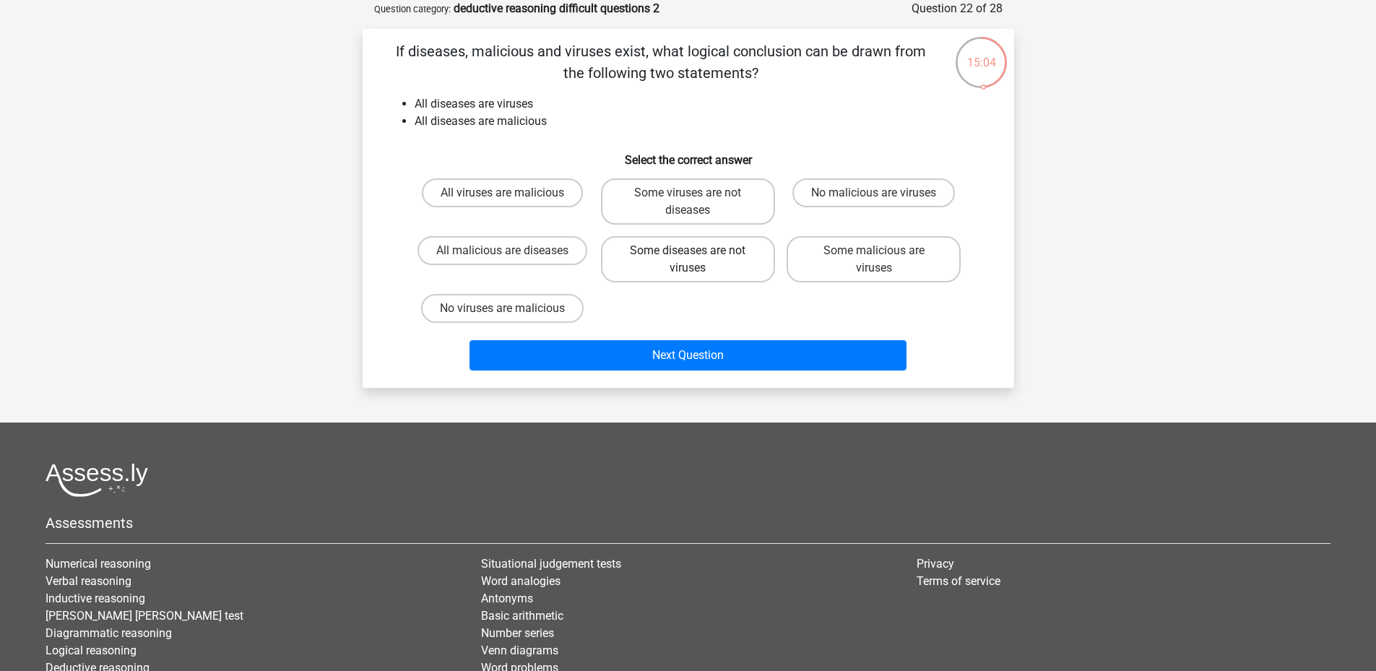
click at [706, 254] on label "Some diseases are not viruses" at bounding box center [688, 259] width 174 height 46
click at [697, 254] on input "Some diseases are not viruses" at bounding box center [692, 255] width 9 height 9
radio input "true"
click at [851, 270] on label "Some malicious are viruses" at bounding box center [873, 259] width 174 height 46
click at [874, 260] on input "Some malicious are viruses" at bounding box center [878, 255] width 9 height 9
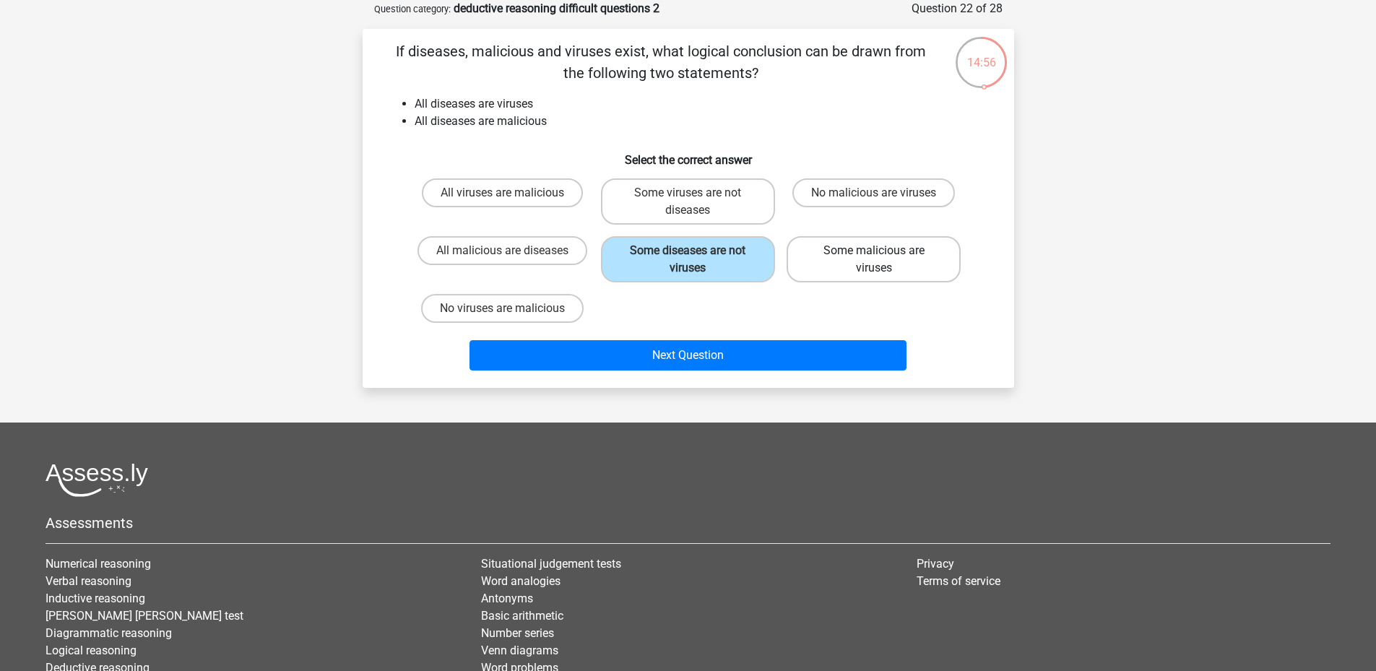
radio input "true"
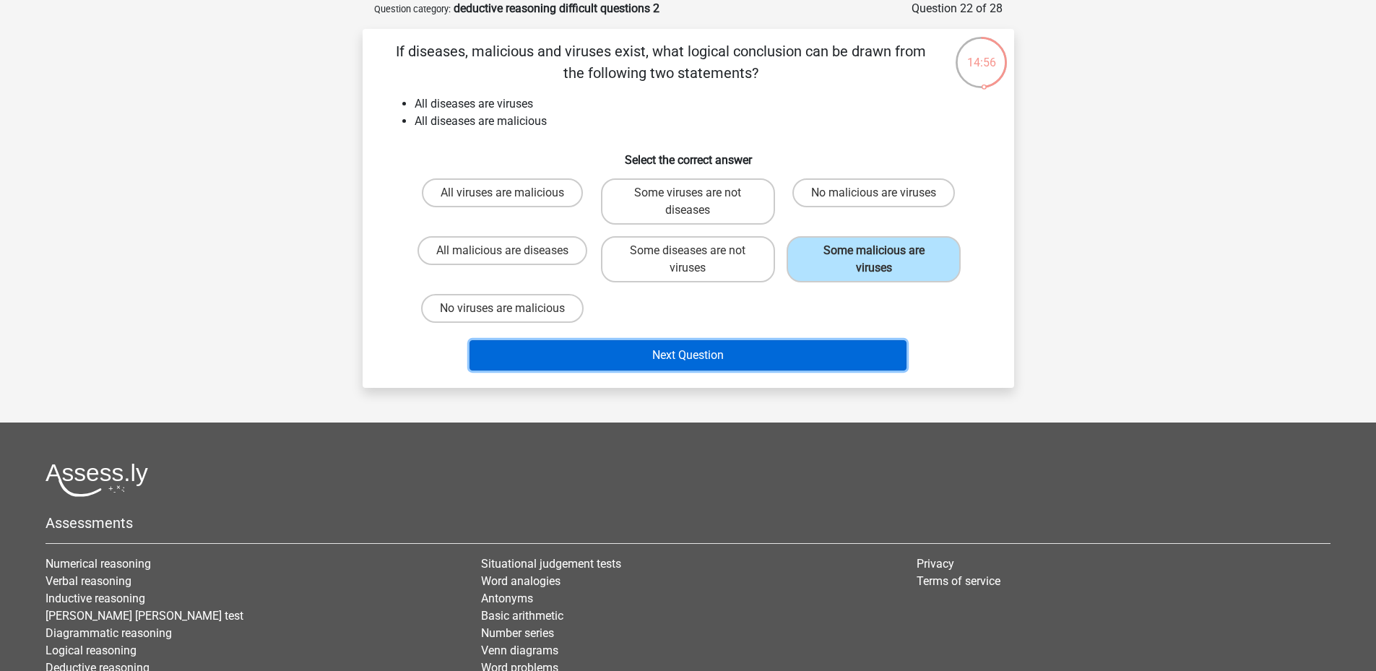
click at [843, 366] on button "Next Question" at bounding box center [687, 355] width 437 height 30
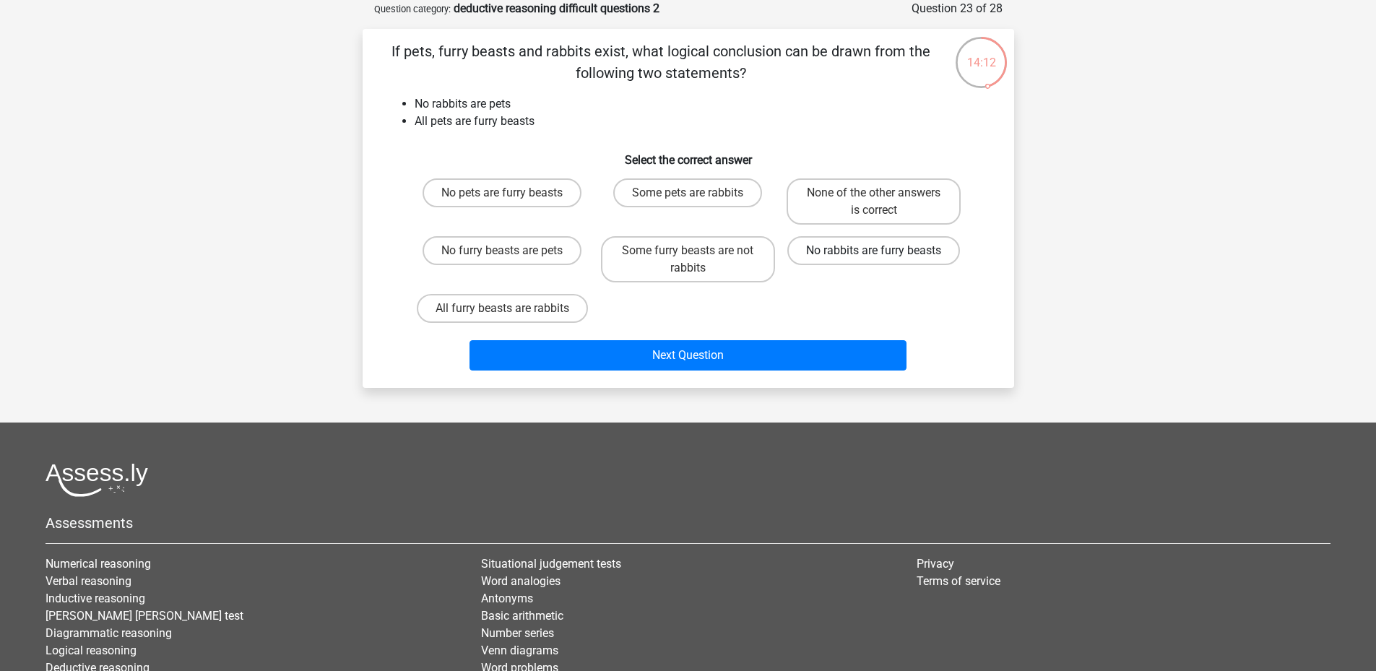
click at [862, 261] on label "No rabbits are furry beasts" at bounding box center [873, 250] width 173 height 29
click at [874, 260] on input "No rabbits are furry beasts" at bounding box center [878, 255] width 9 height 9
radio input "true"
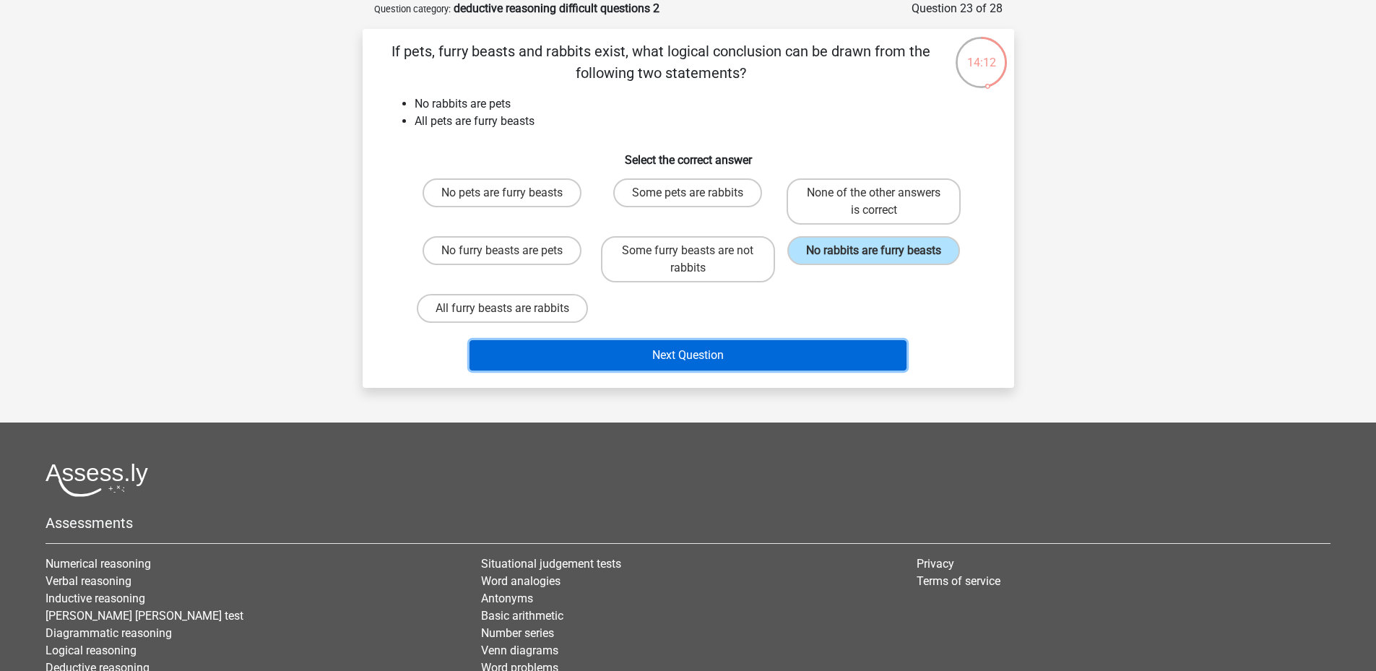
click at [771, 347] on button "Next Question" at bounding box center [687, 355] width 437 height 30
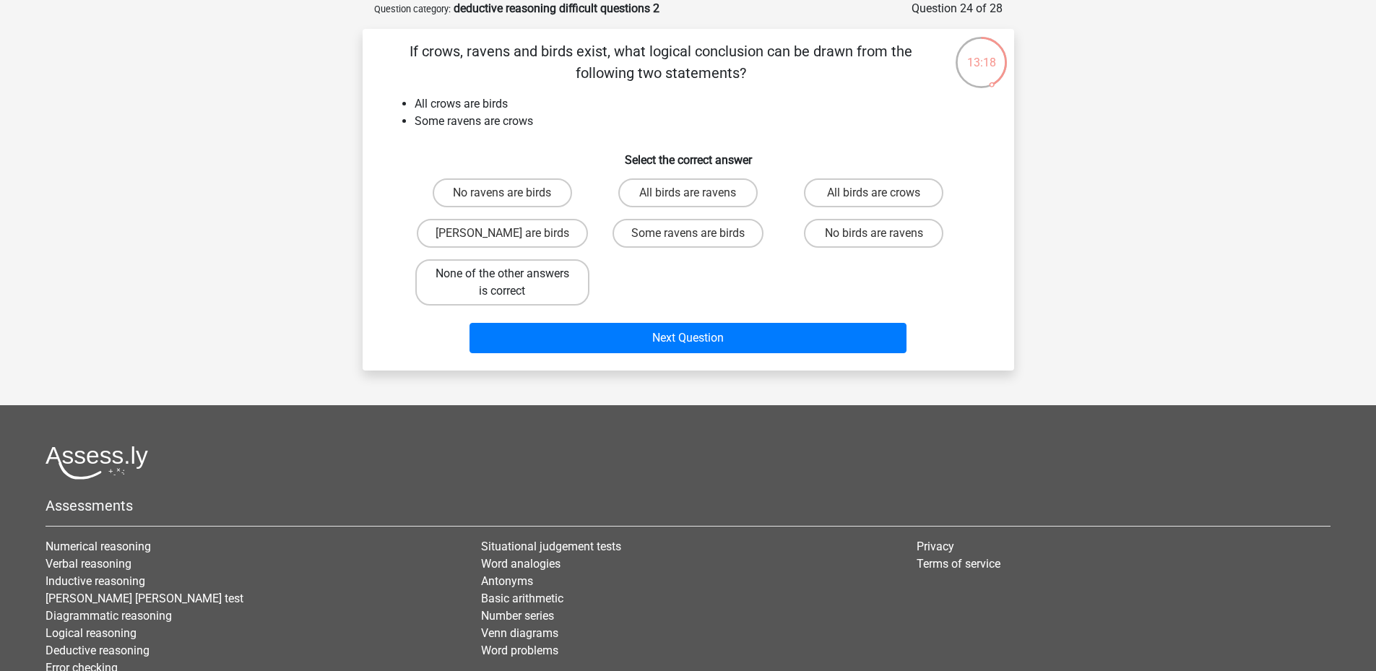
click at [531, 276] on label "None of the other answers is correct" at bounding box center [502, 282] width 174 height 46
click at [511, 276] on input "None of the other answers is correct" at bounding box center [506, 278] width 9 height 9
radio input "true"
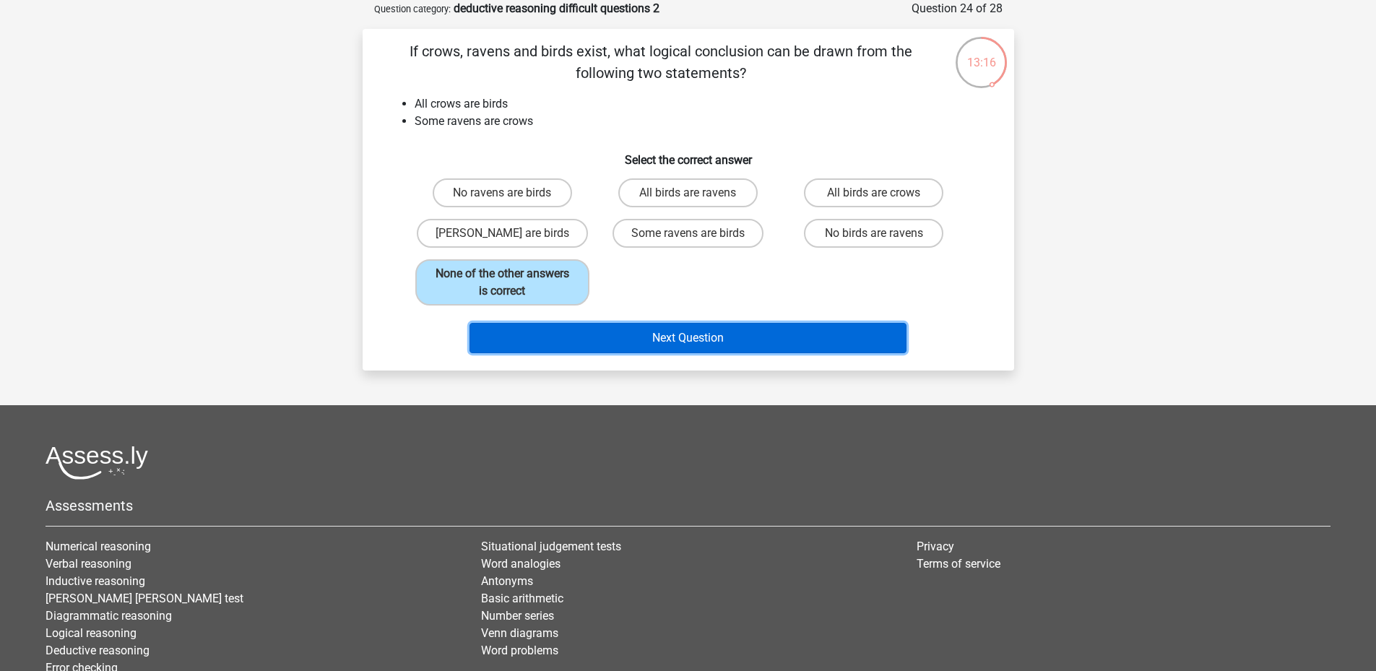
click at [716, 342] on button "Next Question" at bounding box center [687, 338] width 437 height 30
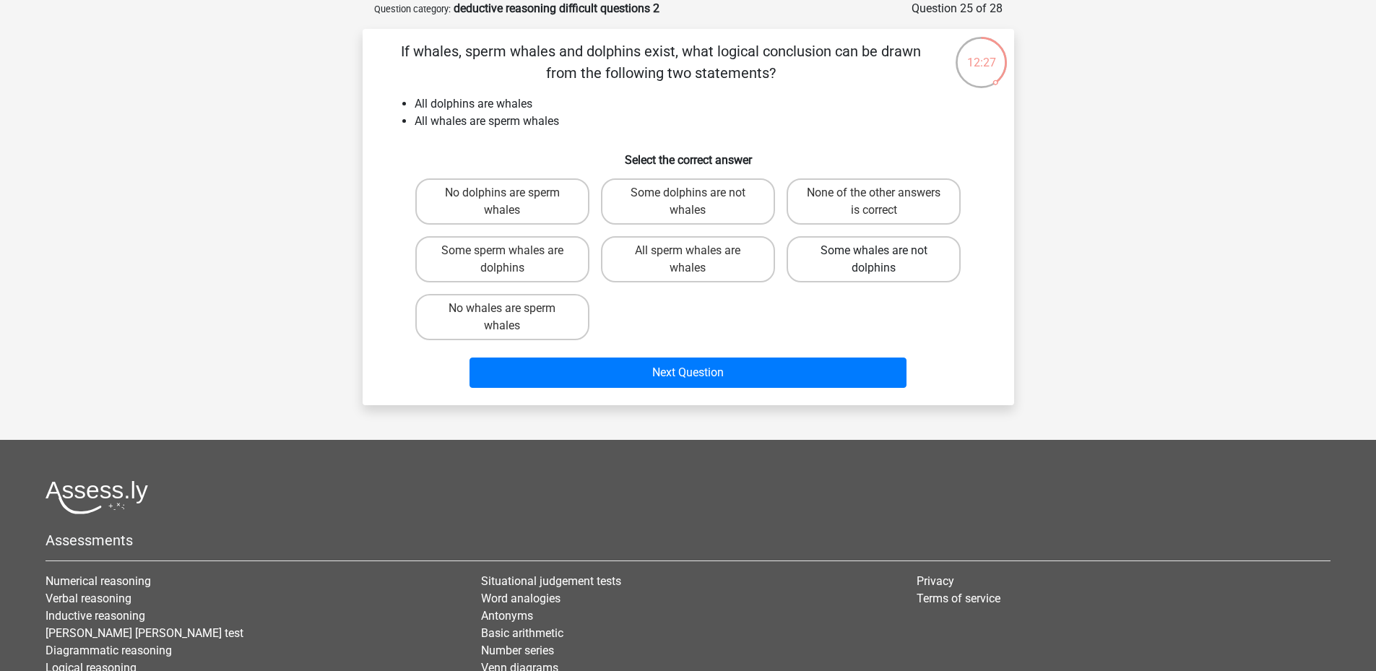
click at [895, 270] on label "Some whales are not dolphins" at bounding box center [873, 259] width 174 height 46
click at [883, 260] on input "Some whales are not dolphins" at bounding box center [878, 255] width 9 height 9
radio input "true"
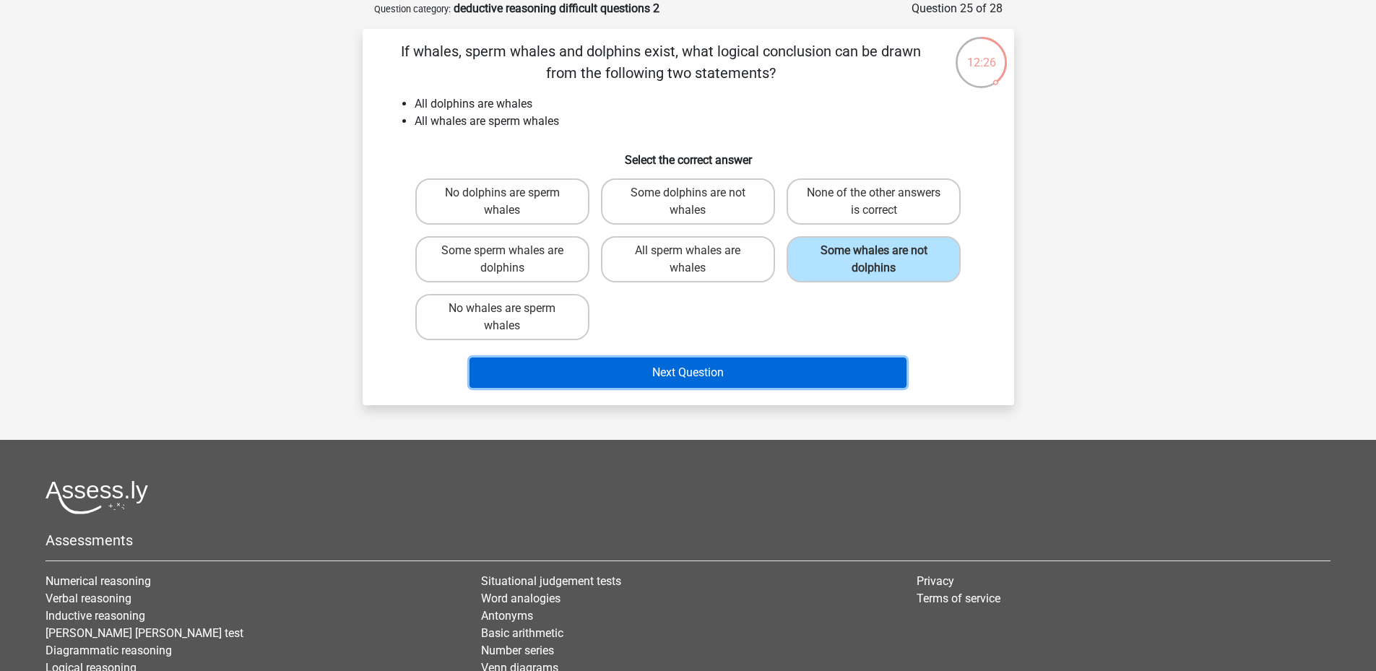
click at [734, 376] on button "Next Question" at bounding box center [687, 372] width 437 height 30
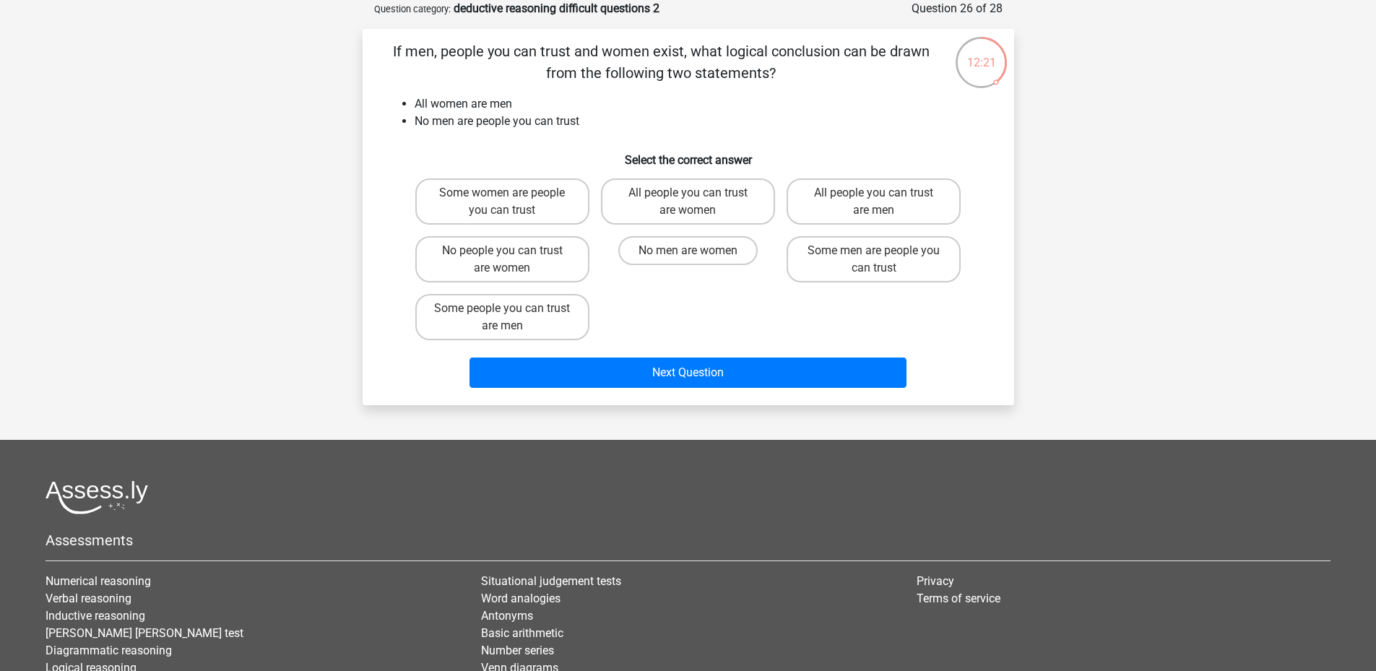
click at [648, 82] on p "If men, people you can trust and women exist, what logical conclusion can be dr…" at bounding box center [661, 61] width 551 height 43
click at [638, 78] on p "If men, people you can trust and women exist, what logical conclusion can be dr…" at bounding box center [661, 61] width 551 height 43
click at [656, 91] on div "If men, people you can trust and women exist, what logical conclusion can be dr…" at bounding box center [688, 216] width 640 height 353
click at [550, 266] on label "No people you can trust are women" at bounding box center [502, 259] width 174 height 46
click at [511, 260] on input "No people you can trust are women" at bounding box center [506, 255] width 9 height 9
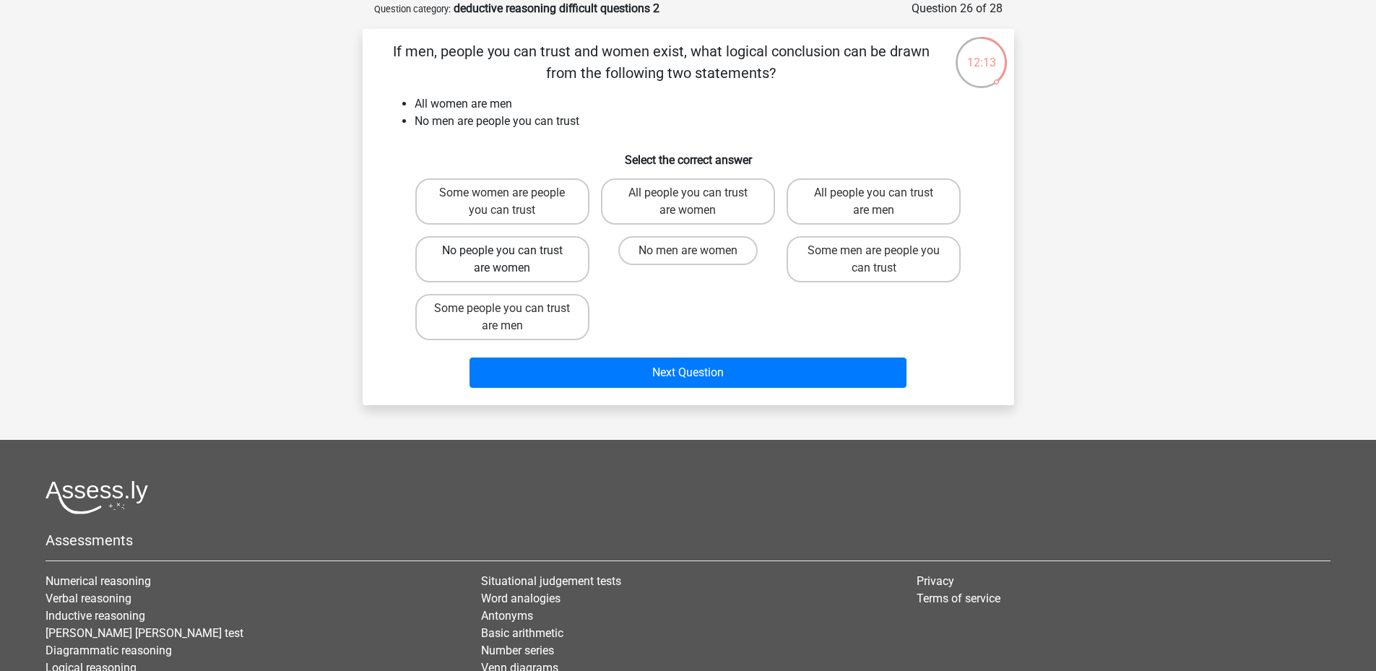
radio input "true"
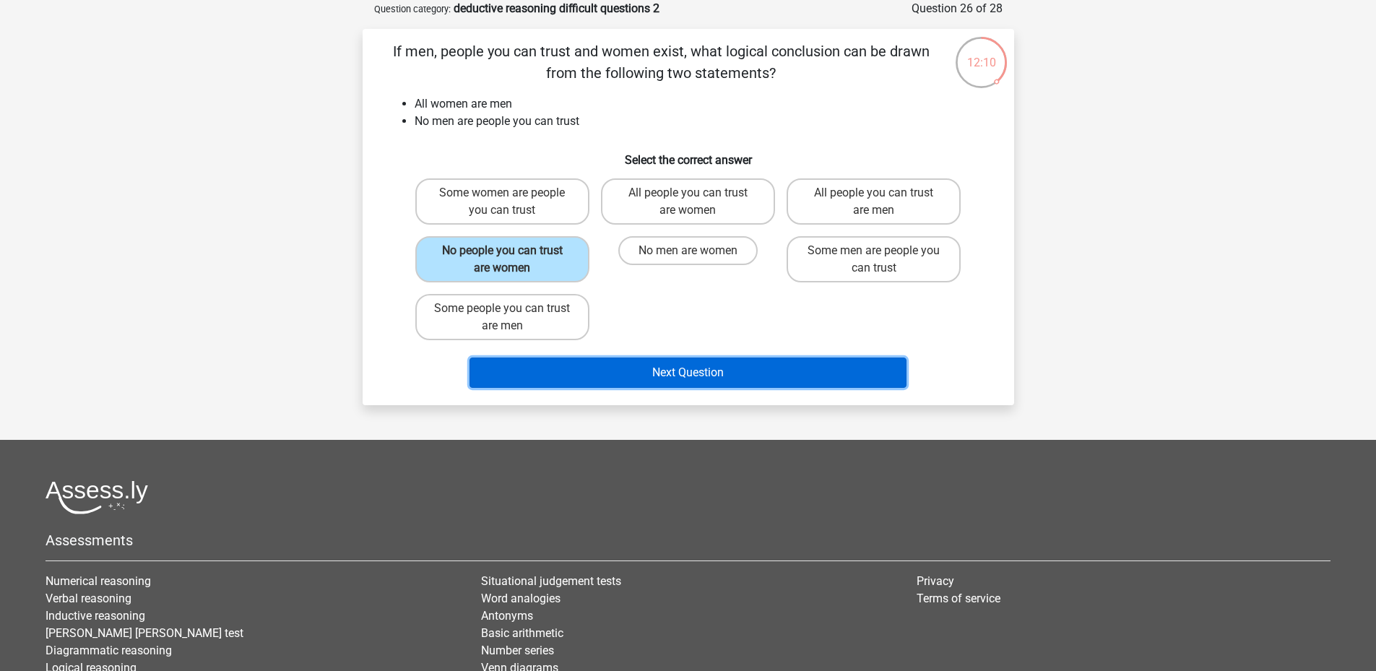
click at [696, 368] on button "Next Question" at bounding box center [687, 372] width 437 height 30
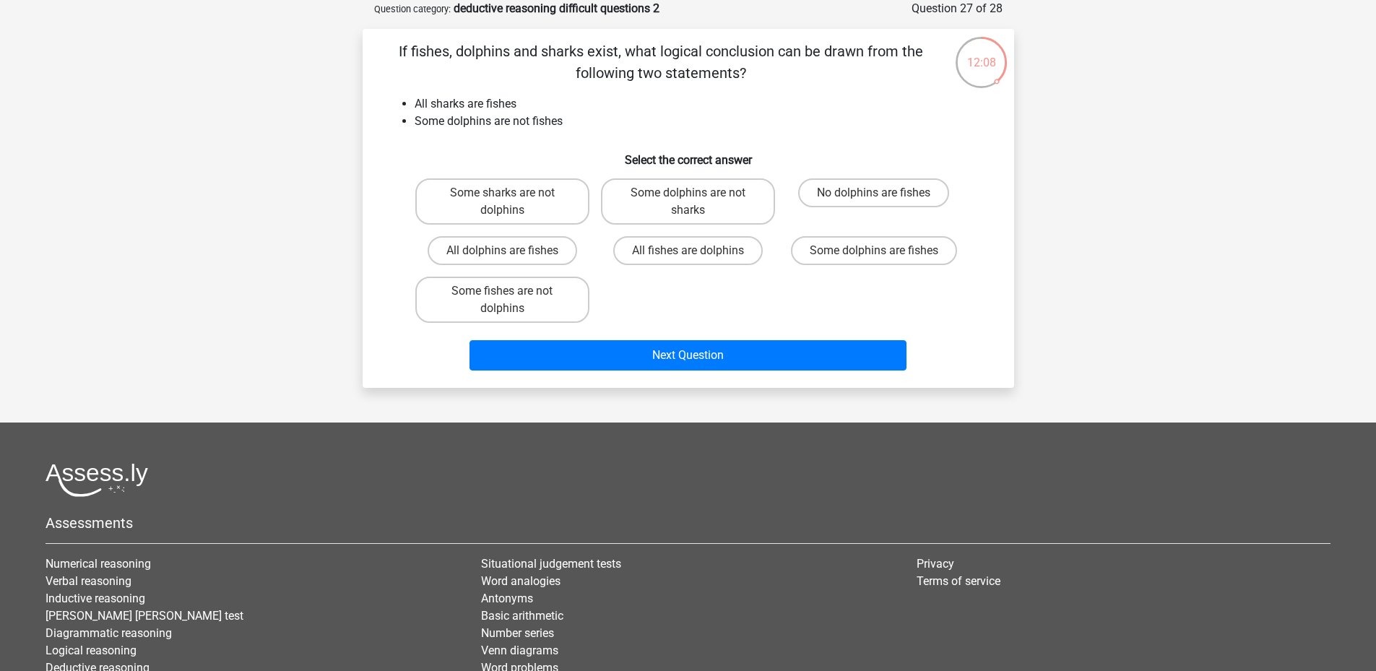
click at [661, 295] on div "Some sharks are not dolphins Some dolphins are not sharks No dolphins are fishe…" at bounding box center [688, 251] width 558 height 156
click at [626, 105] on li "All sharks are fishes" at bounding box center [703, 103] width 576 height 17
click at [480, 194] on label "Some sharks are not dolphins" at bounding box center [502, 201] width 174 height 46
click at [502, 194] on input "Some sharks are not dolphins" at bounding box center [506, 197] width 9 height 9
radio input "true"
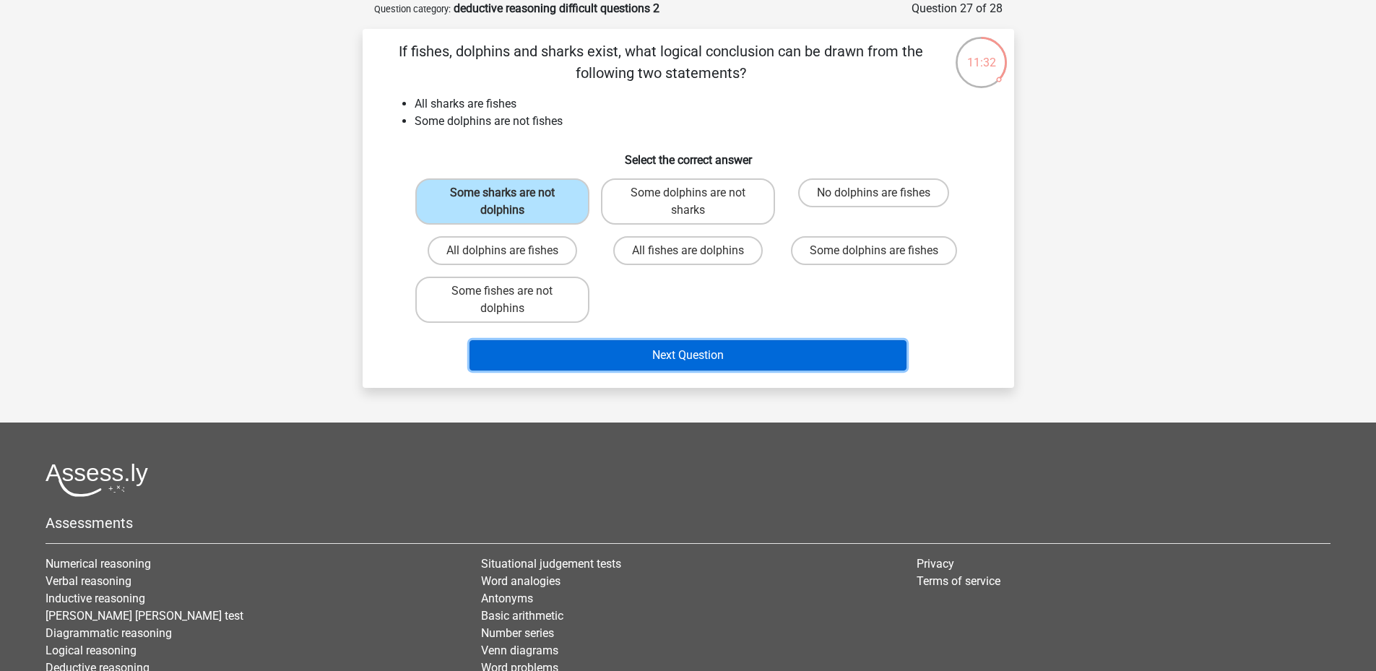
click at [750, 359] on button "Next Question" at bounding box center [687, 355] width 437 height 30
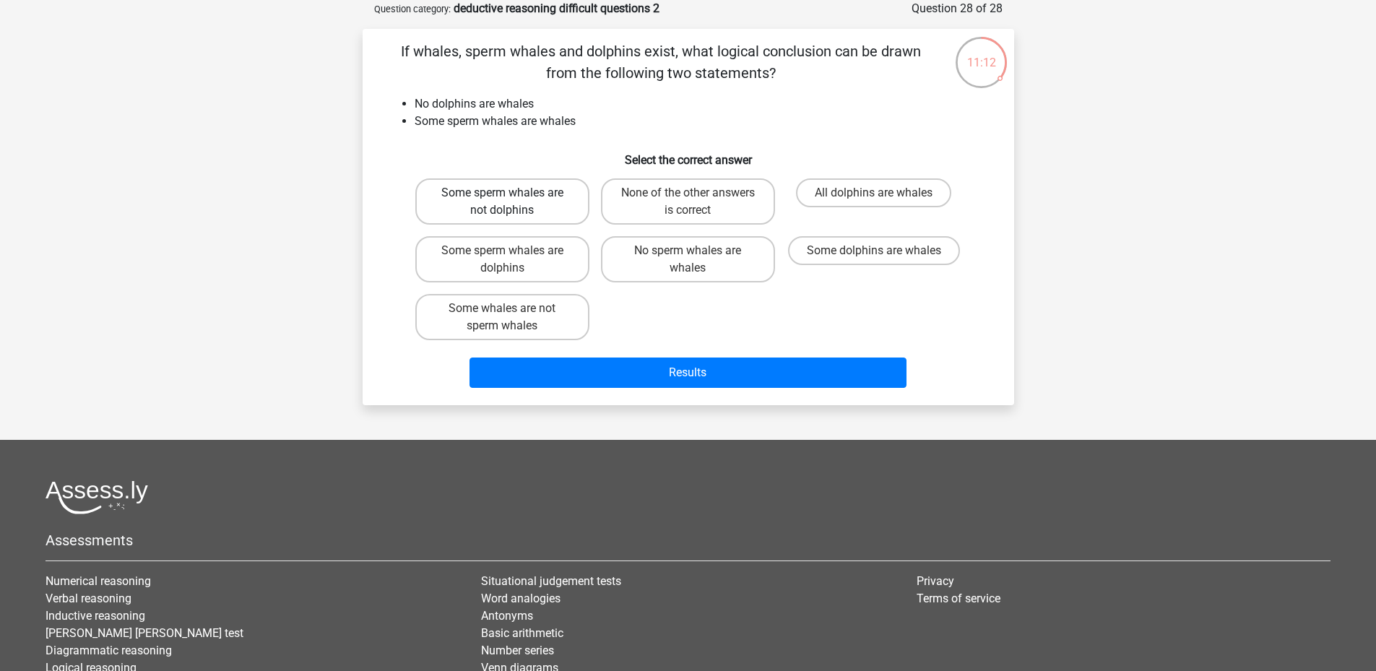
click at [536, 207] on label "Some sperm whales are not dolphins" at bounding box center [502, 201] width 174 height 46
click at [511, 202] on input "Some sperm whales are not dolphins" at bounding box center [506, 197] width 9 height 9
radio input "true"
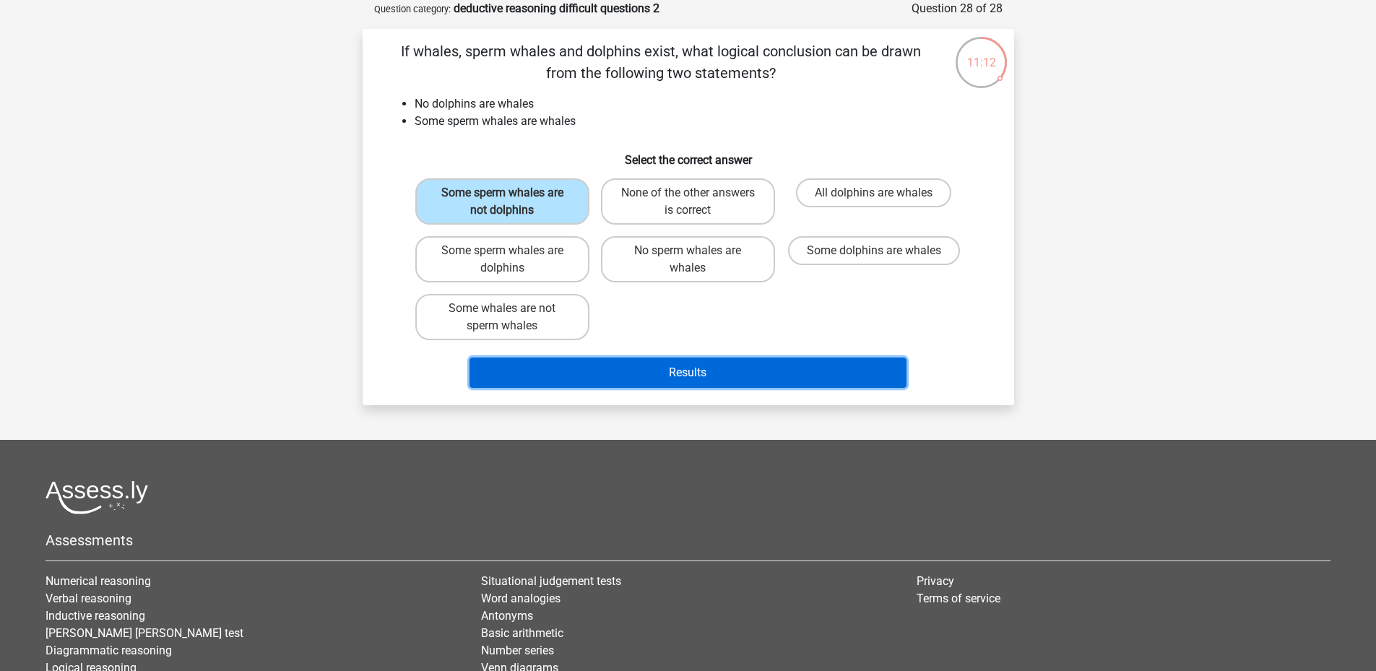
click at [637, 375] on button "Results" at bounding box center [687, 372] width 437 height 30
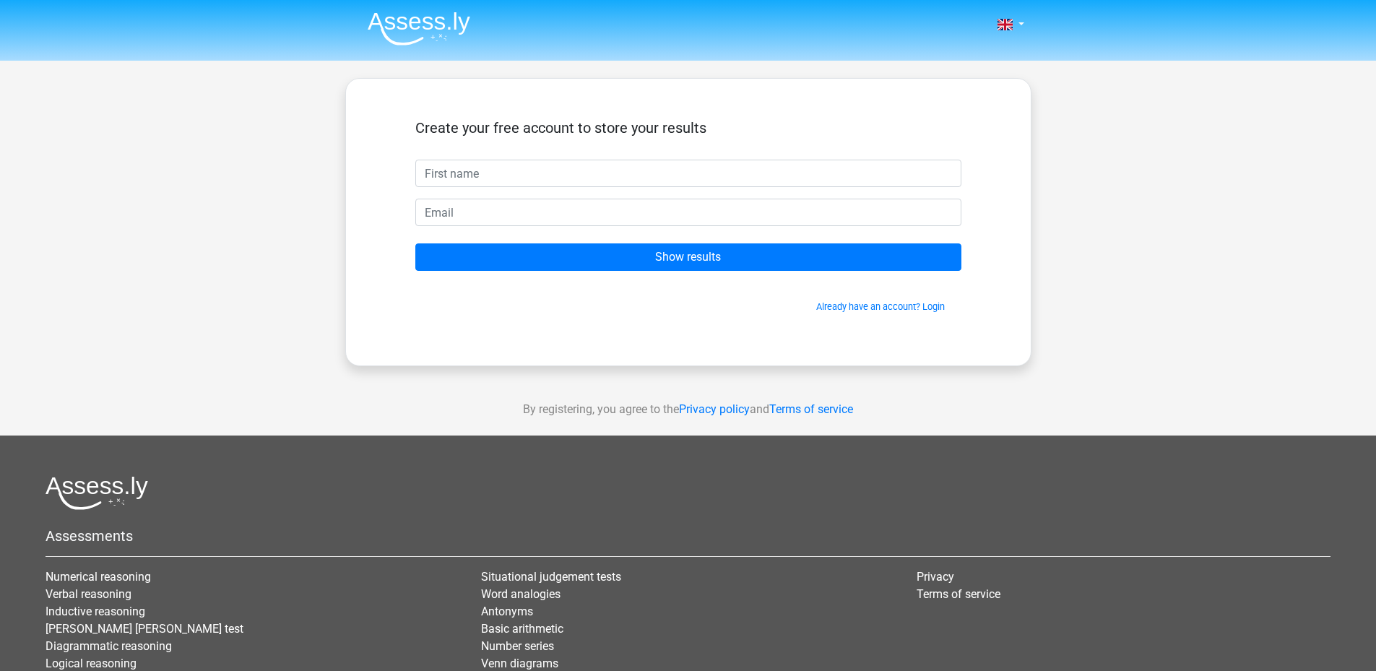
click at [554, 166] on input "text" at bounding box center [688, 173] width 546 height 27
type input "Martin"
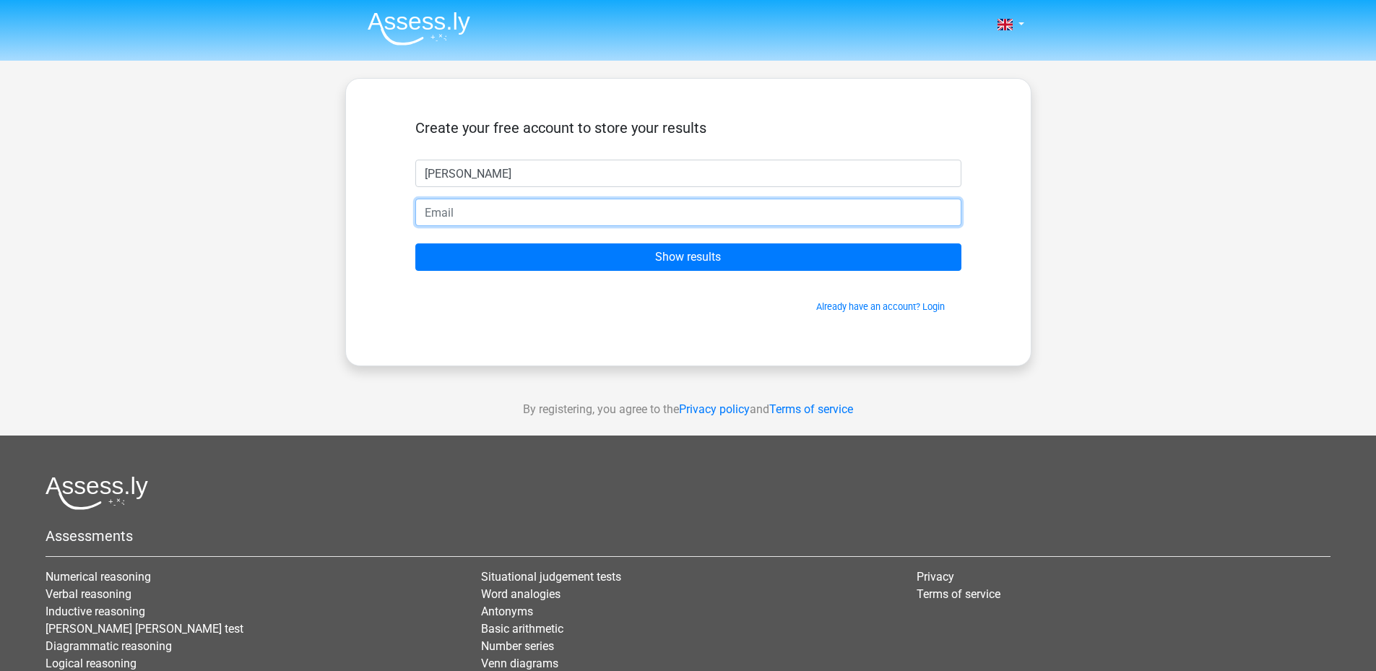
click at [528, 209] on input "email" at bounding box center [688, 212] width 546 height 27
type input "martin.leedu1@gmail.com"
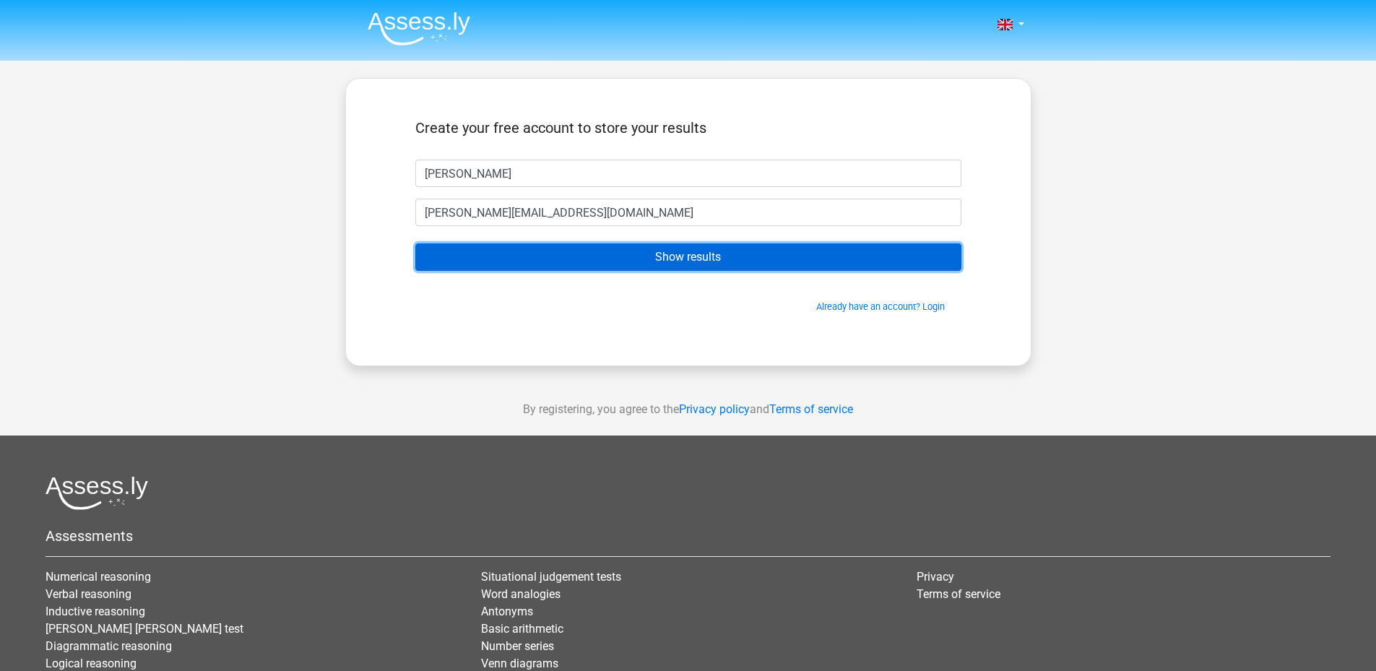
click at [638, 265] on input "Show results" at bounding box center [688, 256] width 546 height 27
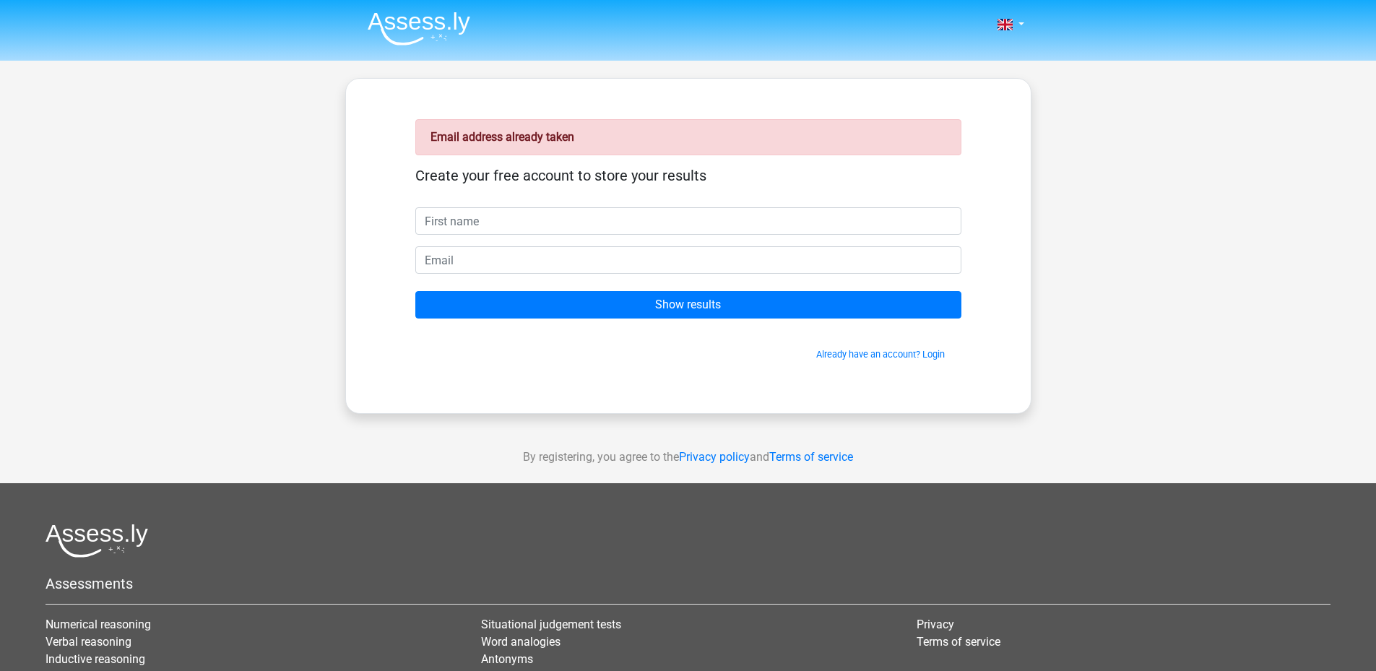
click at [567, 225] on input "text" at bounding box center [688, 220] width 546 height 27
type input "[PERSON_NAME]"
click at [537, 256] on input "email" at bounding box center [688, 259] width 546 height 27
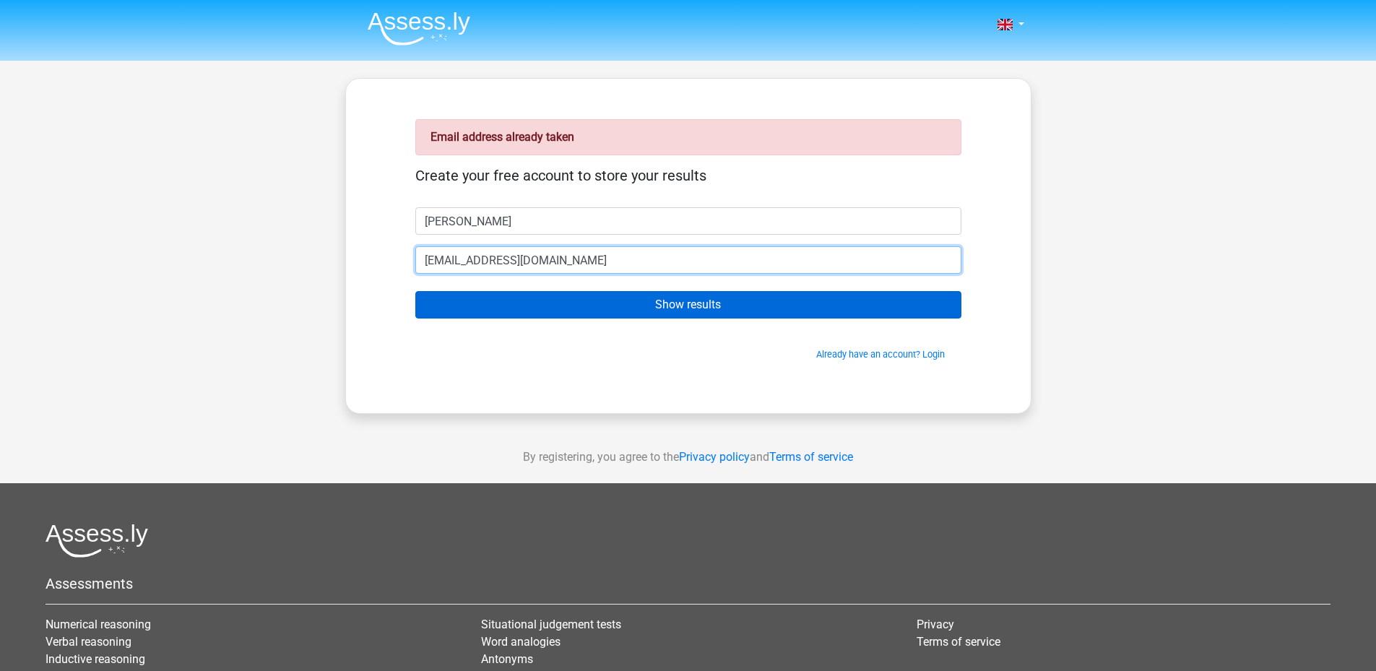
type input "[EMAIL_ADDRESS][DOMAIN_NAME]"
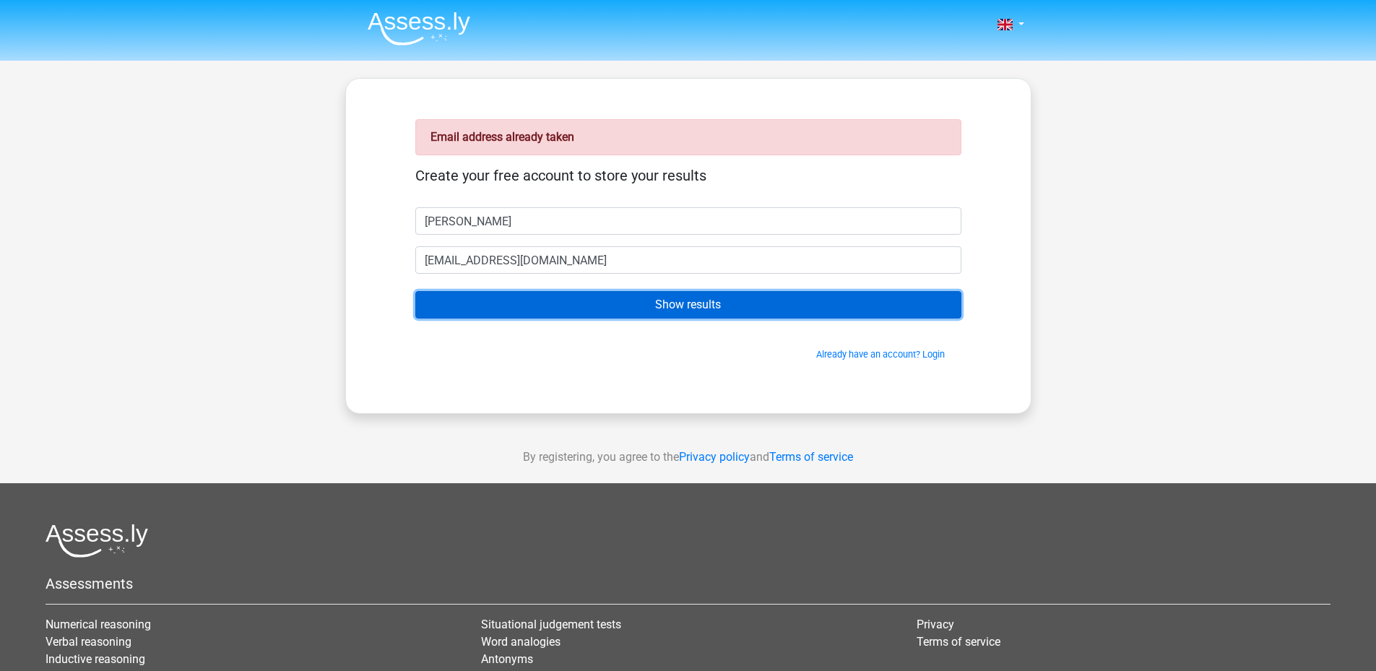
click at [647, 305] on input "Show results" at bounding box center [688, 304] width 546 height 27
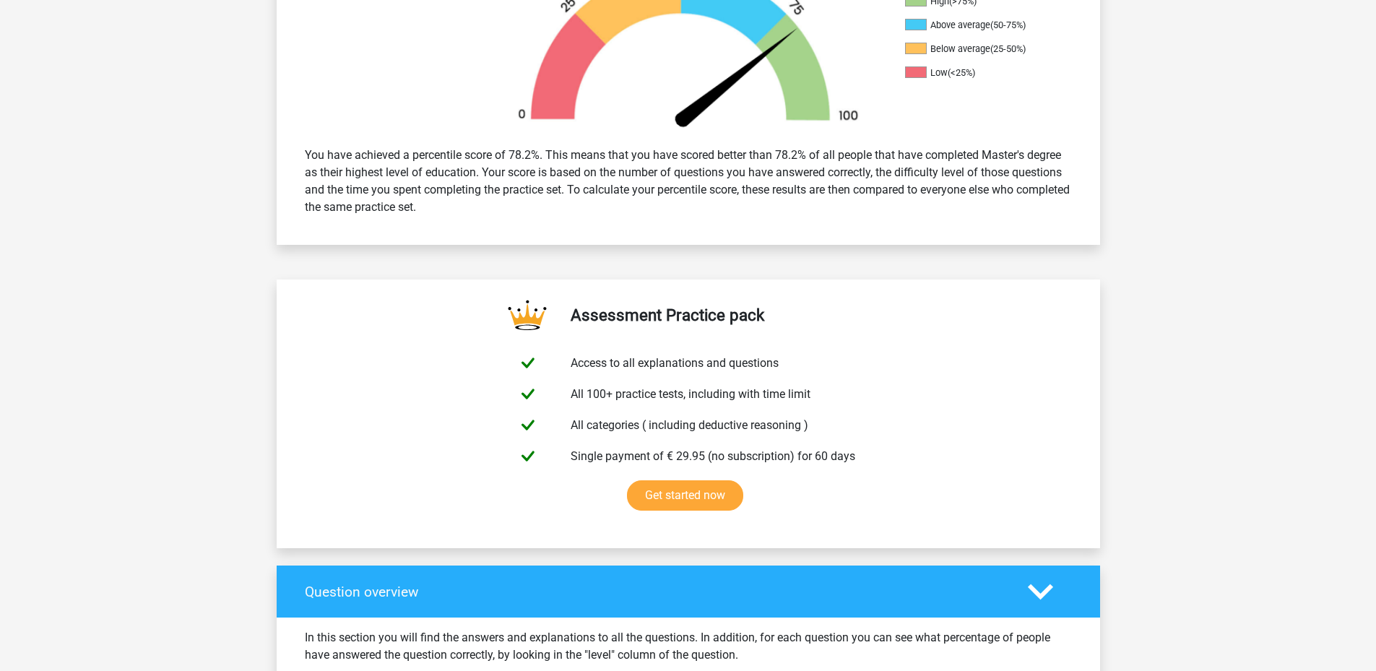
scroll to position [217, 0]
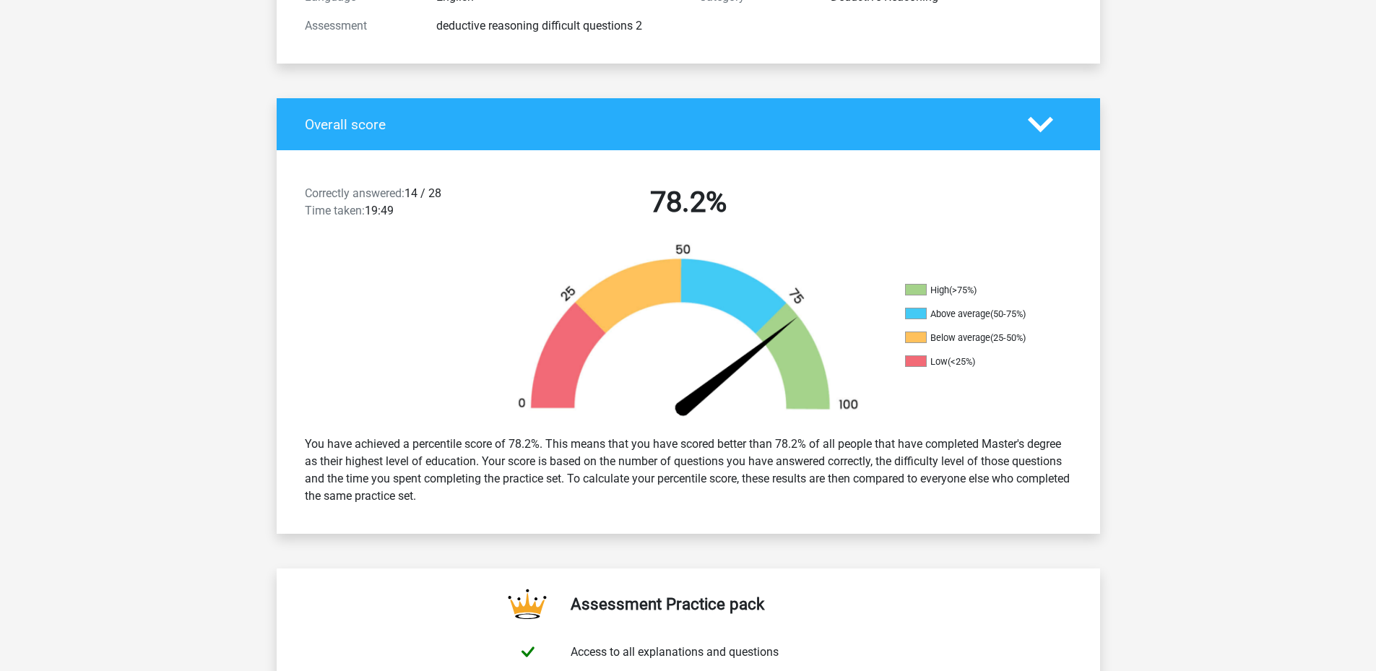
click at [828, 464] on div "You have achieved a percentile score of 78.2%. This means that you have scored …" at bounding box center [688, 470] width 789 height 81
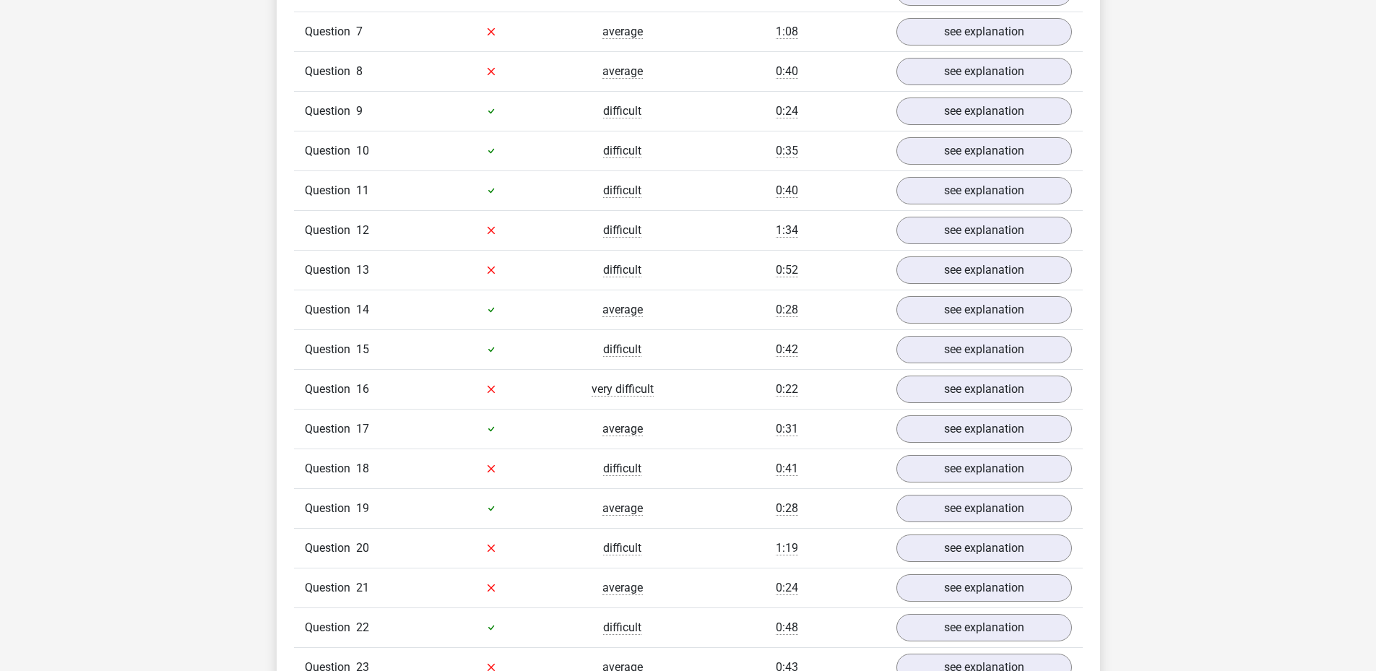
scroll to position [939, 0]
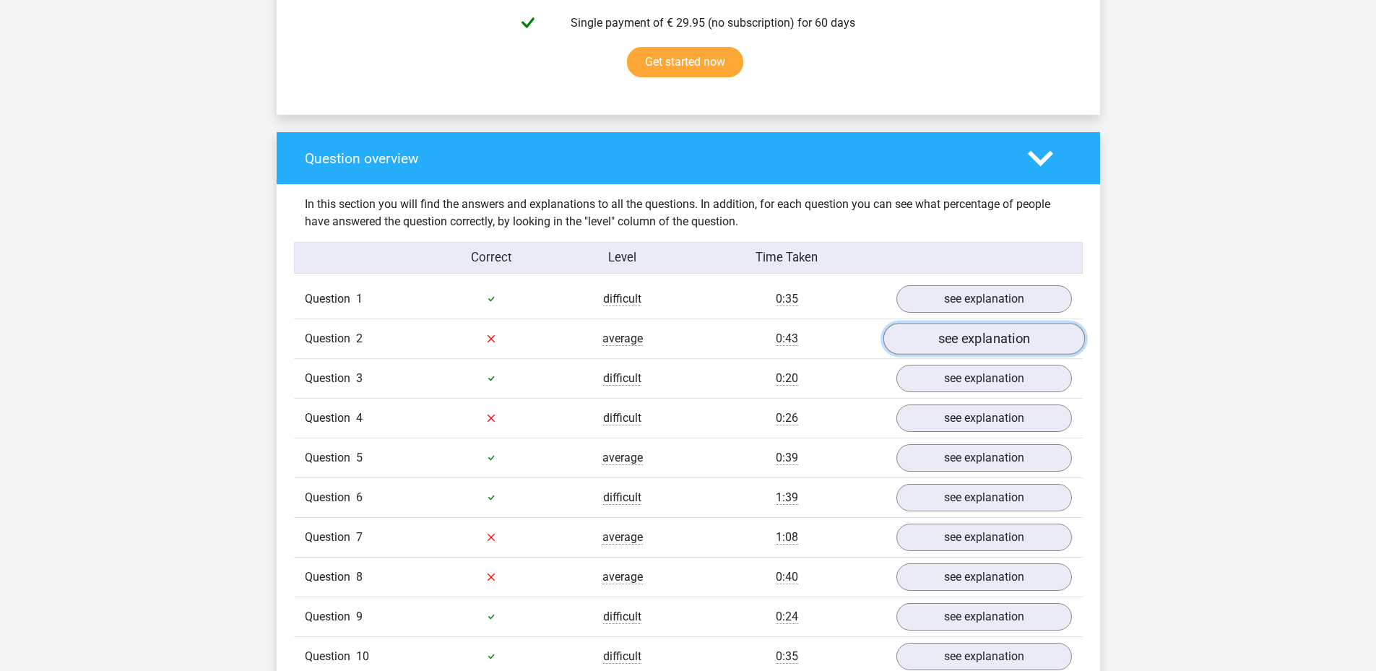
click at [964, 342] on link "see explanation" at bounding box center [982, 339] width 201 height 32
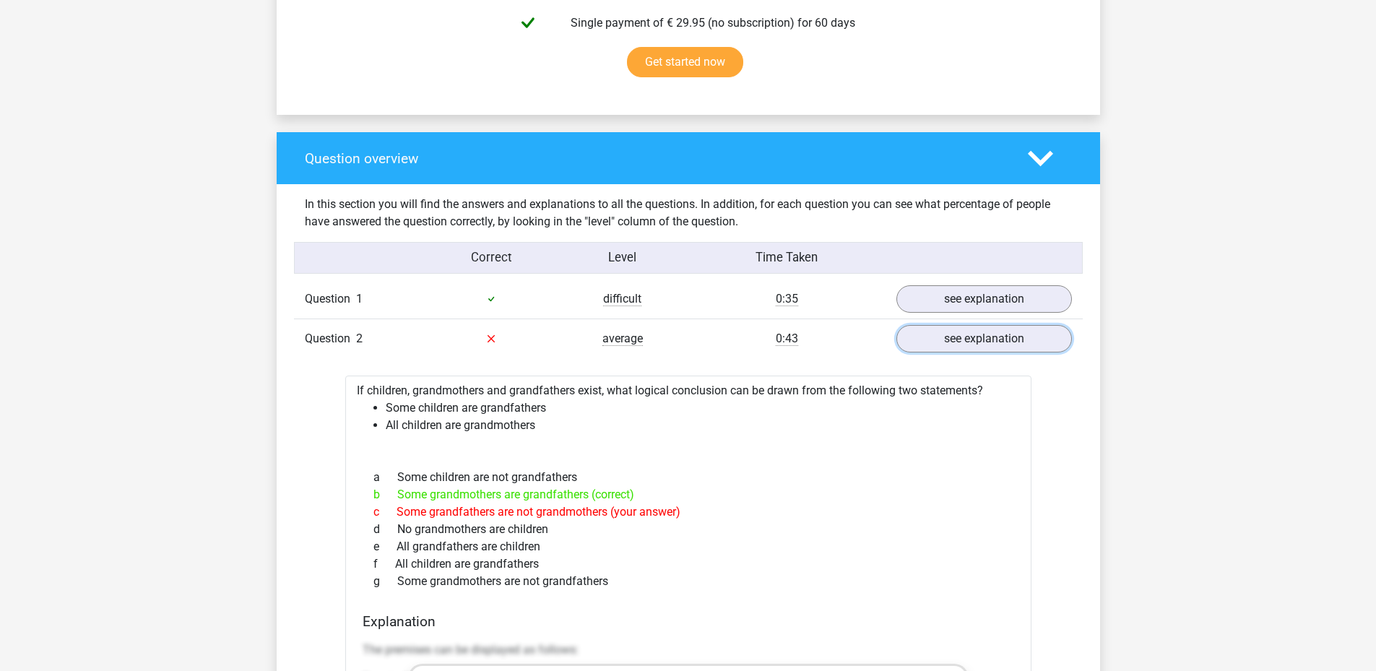
scroll to position [1011, 0]
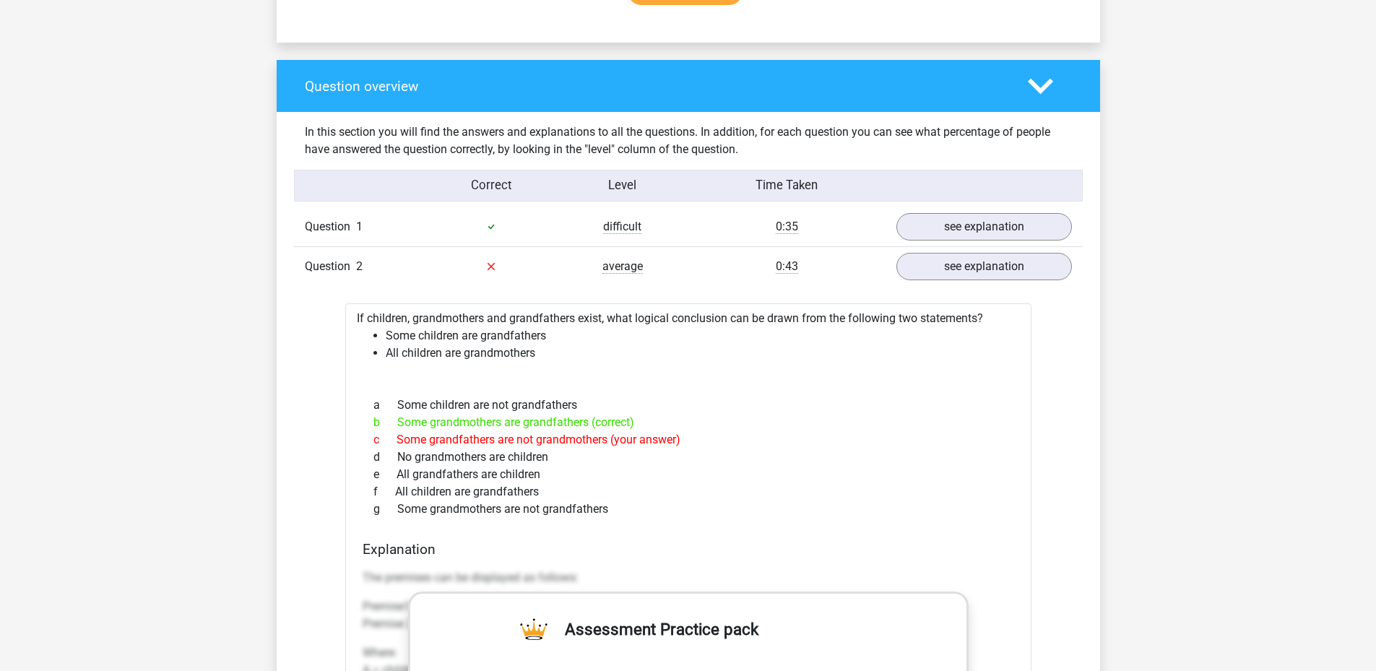
click at [734, 409] on div "a Some children are not grandfathers" at bounding box center [688, 404] width 651 height 17
drag, startPoint x: 473, startPoint y: 342, endPoint x: 381, endPoint y: 338, distance: 91.8
click at [381, 338] on ul "Some children are grandfathers All children are grandmothers" at bounding box center [688, 344] width 663 height 35
copy ul "Some children are grandfathers All children are grandmothers"
click at [535, 419] on div "b Some grandmothers are grandfathers (correct)" at bounding box center [688, 422] width 651 height 17
